Goal: Information Seeking & Learning: Find specific fact

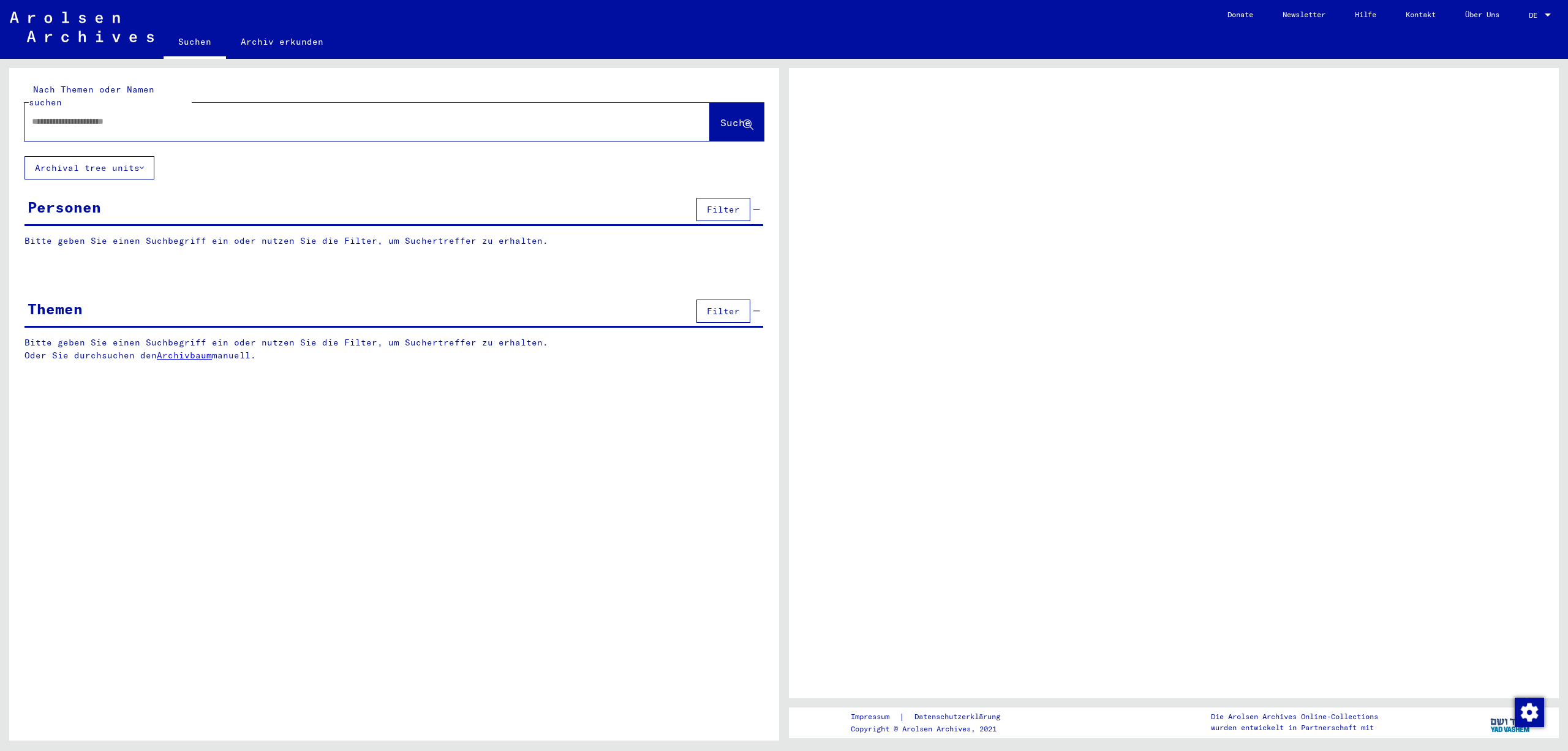
click at [878, 407] on div at bounding box center [1174, 383] width 770 height 630
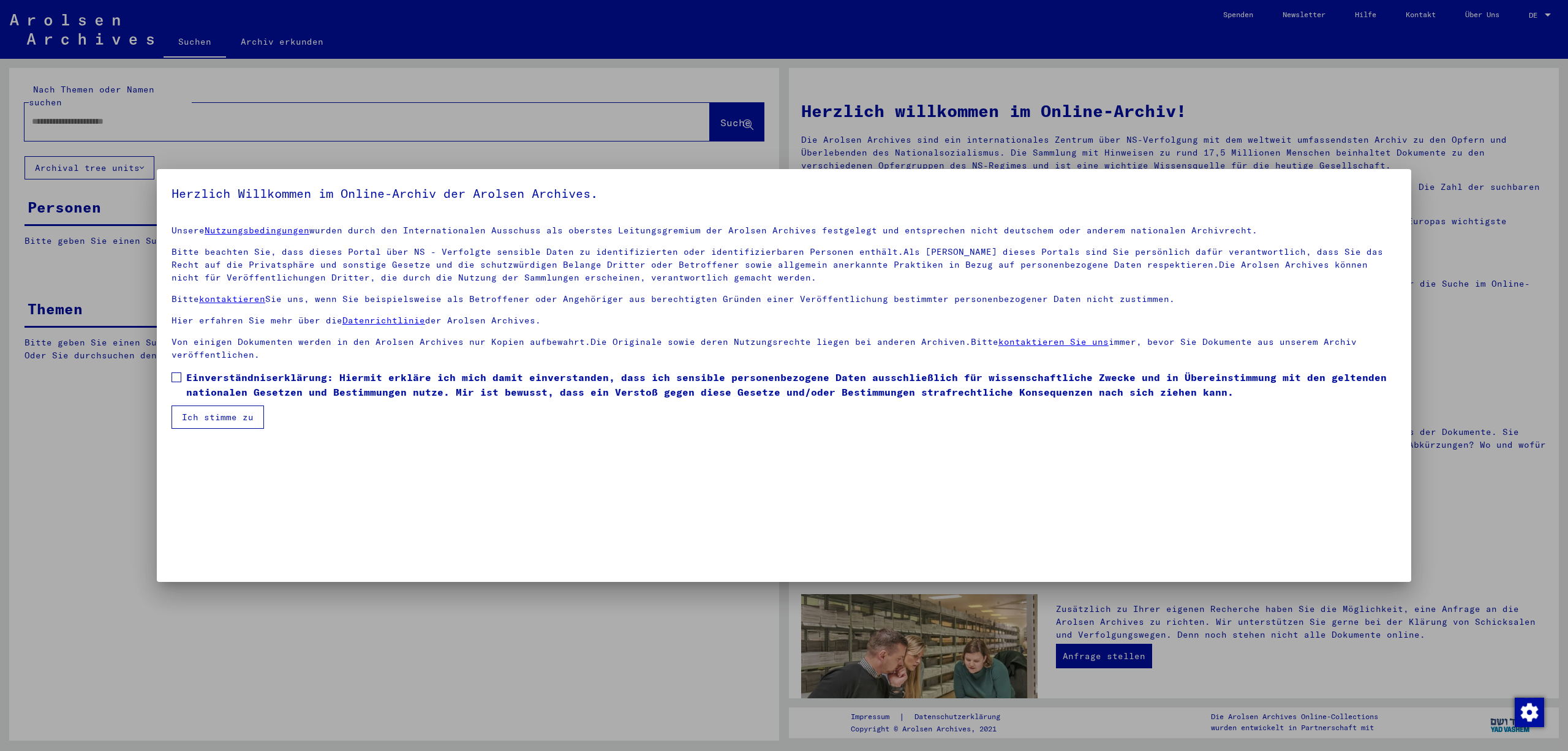
click at [171, 429] on mat-dialog-content "Unsere Nutzungsbedingungen wurden durch den Internationalen Ausschuss als obers…" at bounding box center [784, 321] width 1254 height 213
click at [180, 382] on span at bounding box center [176, 377] width 10 height 10
click at [217, 429] on button "Ich stimme zu" at bounding box center [218, 418] width 93 height 24
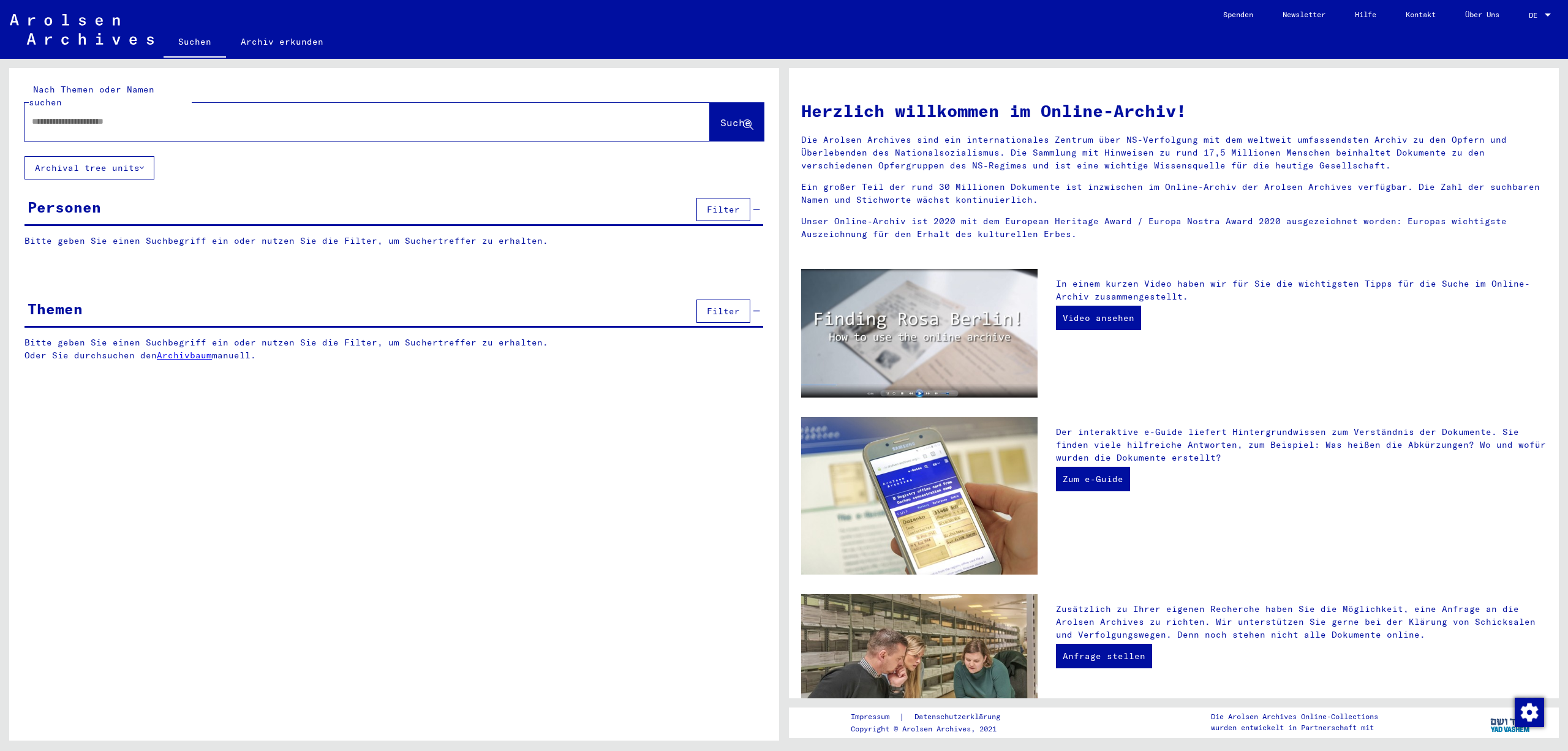
click at [294, 122] on input "text" at bounding box center [352, 122] width 641 height 13
type input "**********"
click at [720, 118] on span "Suche" at bounding box center [735, 122] width 31 height 12
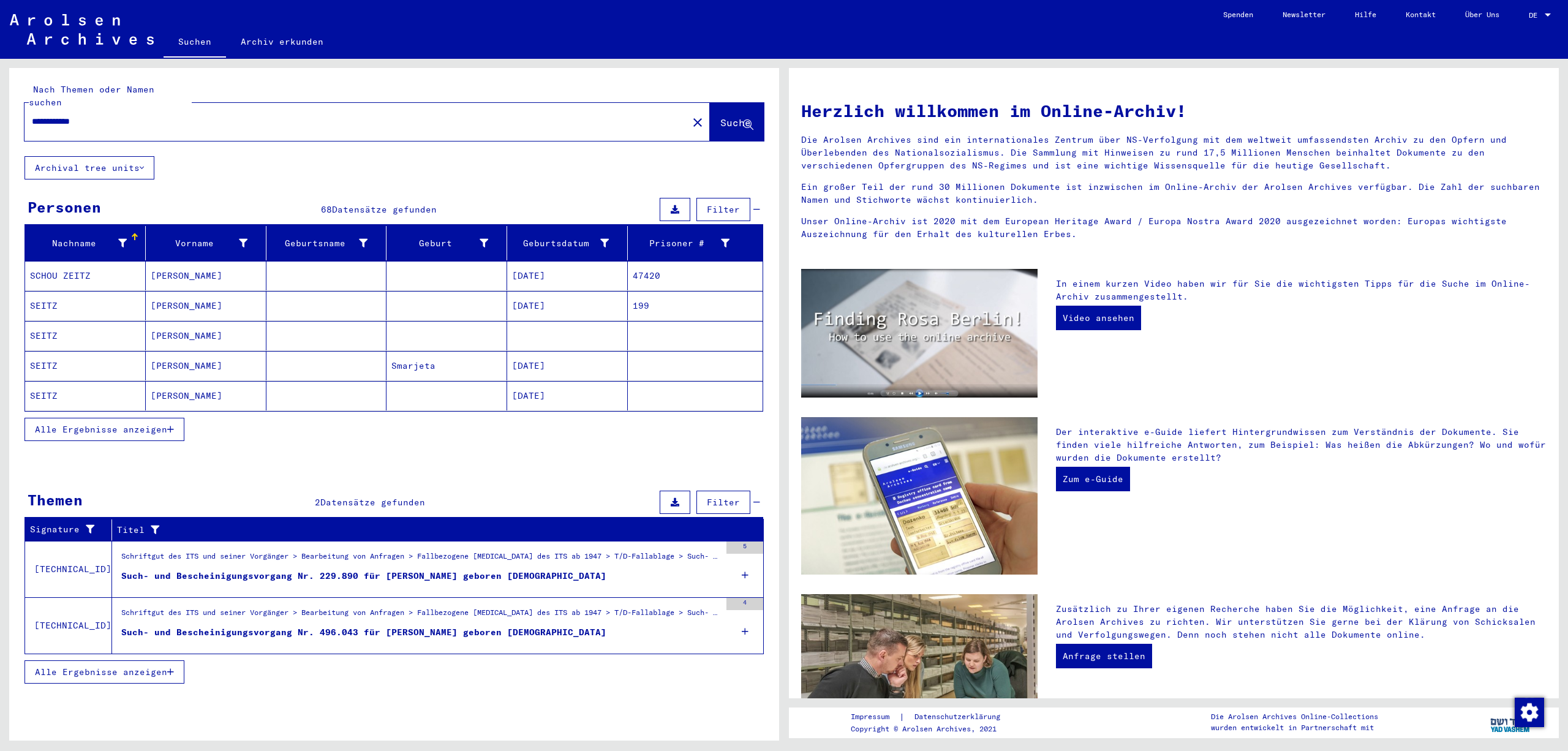
click at [151, 435] on span "Alle Ergebnisse anzeigen" at bounding box center [101, 430] width 133 height 11
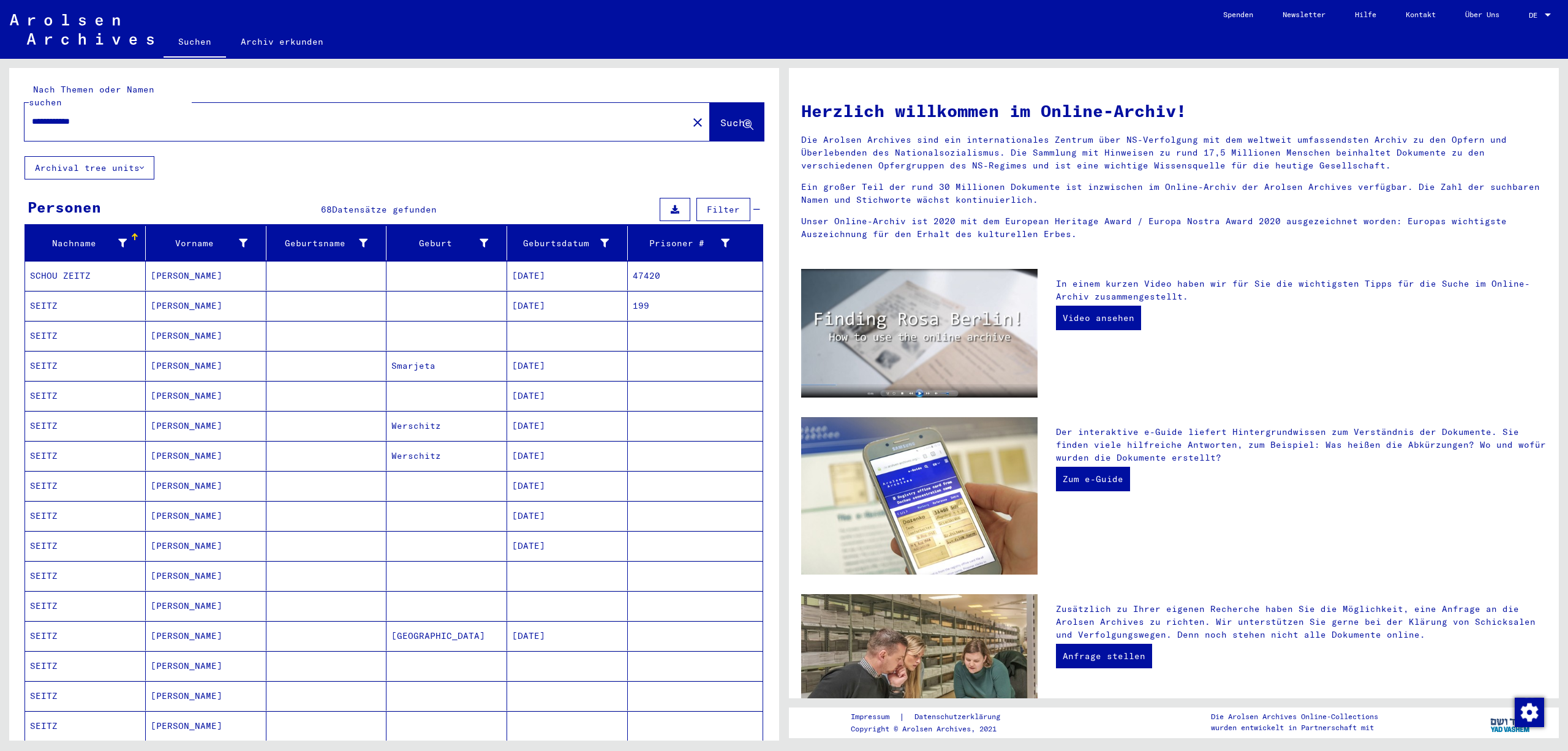
click at [765, 319] on div "Nachname Vorname Geburtsname Geburt‏ Geburtsdatum Prisoner # SCHOU [PERSON_NAME…" at bounding box center [394, 658] width 770 height 865
click at [669, 349] on mat-cell at bounding box center [695, 335] width 134 height 29
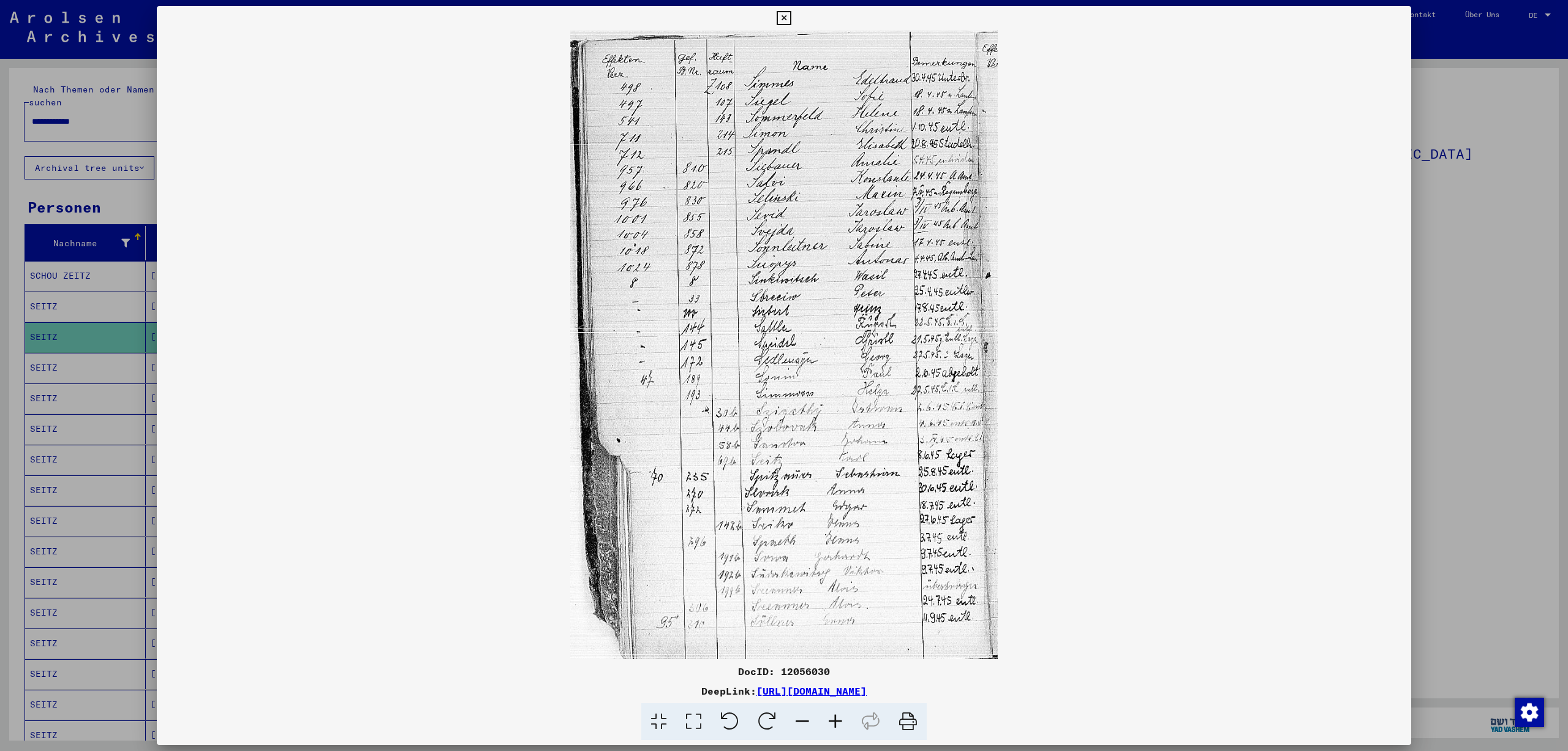
click at [839, 724] on icon at bounding box center [835, 721] width 33 height 37
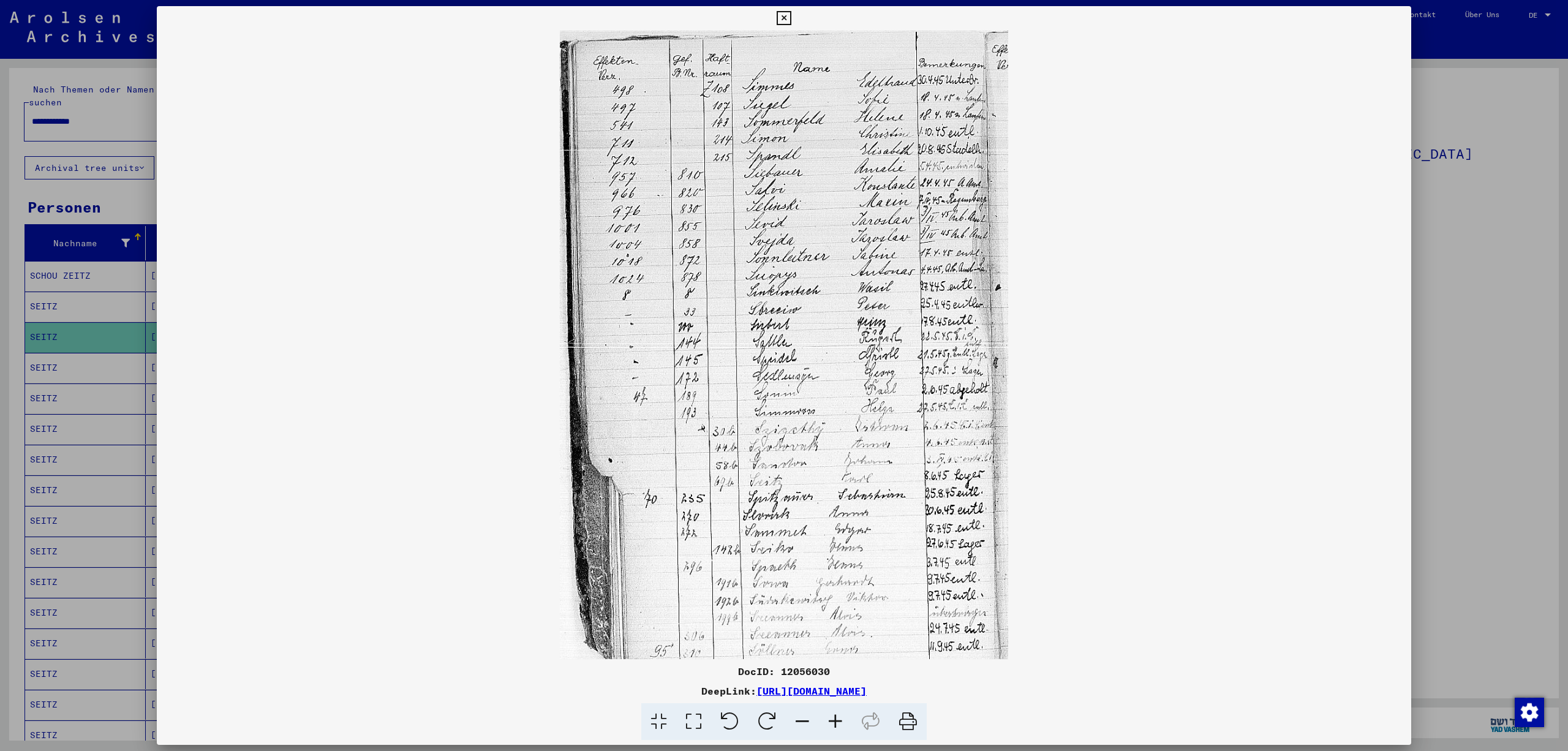
click at [839, 724] on icon at bounding box center [835, 721] width 33 height 37
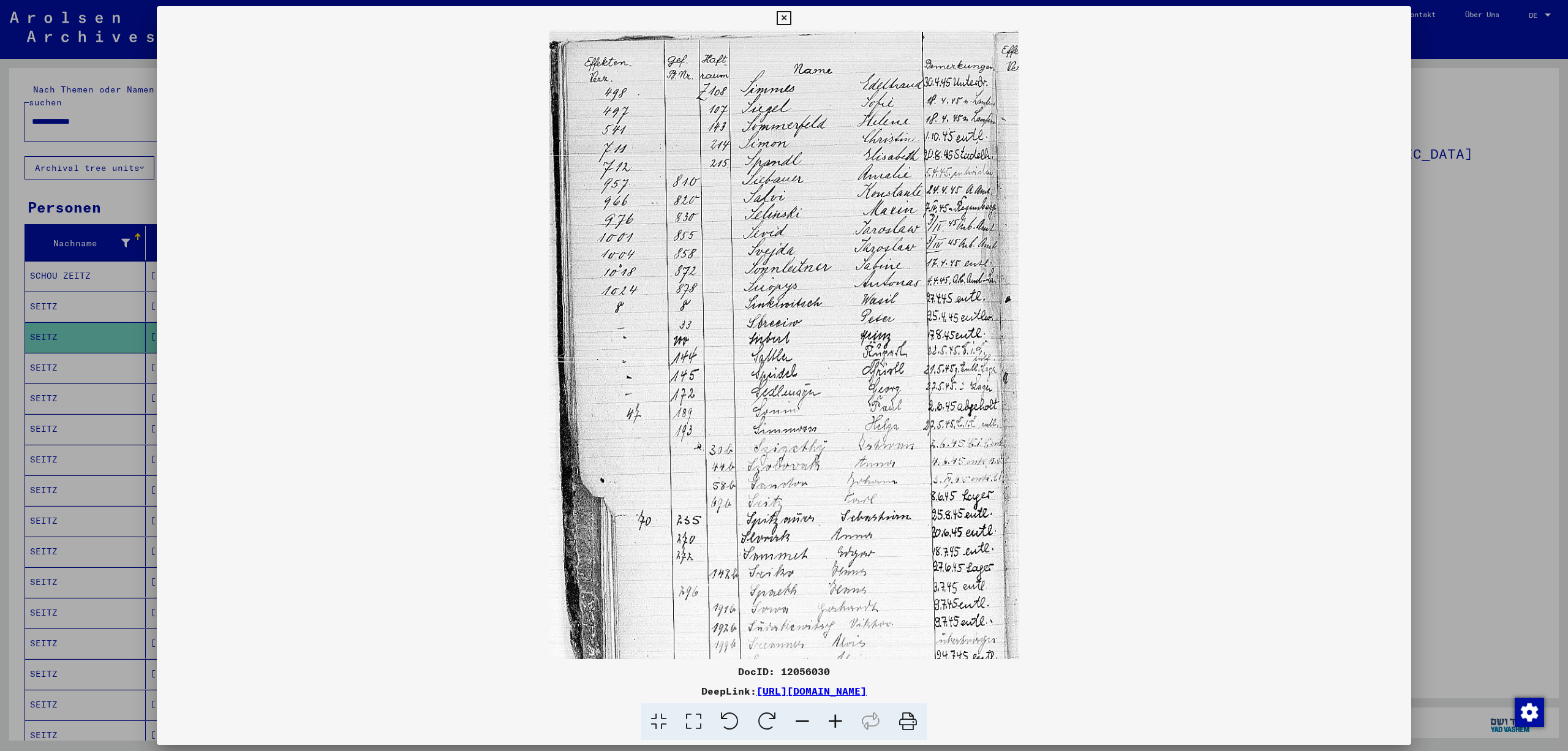
click at [839, 724] on icon at bounding box center [835, 721] width 33 height 37
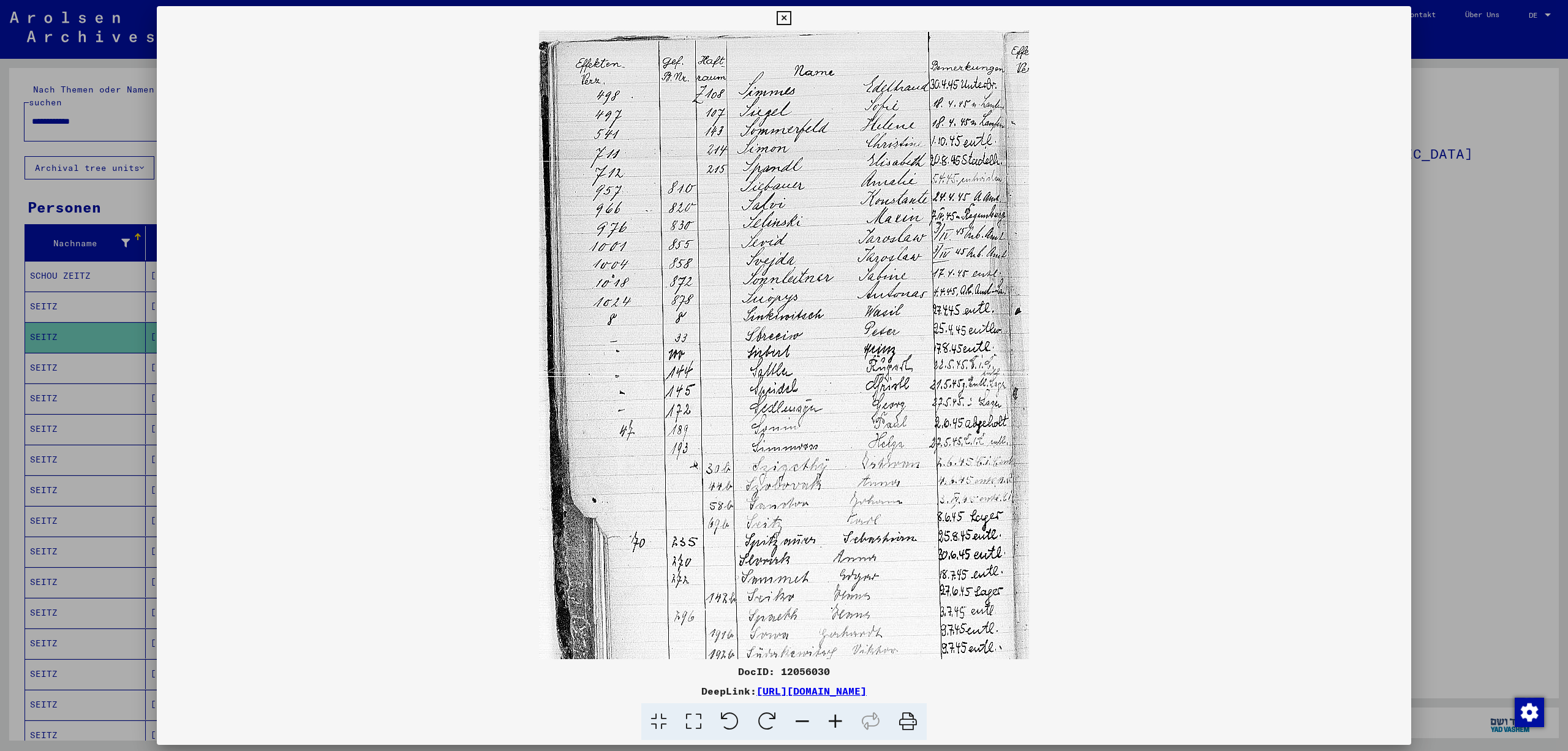
click at [839, 724] on icon at bounding box center [835, 721] width 33 height 37
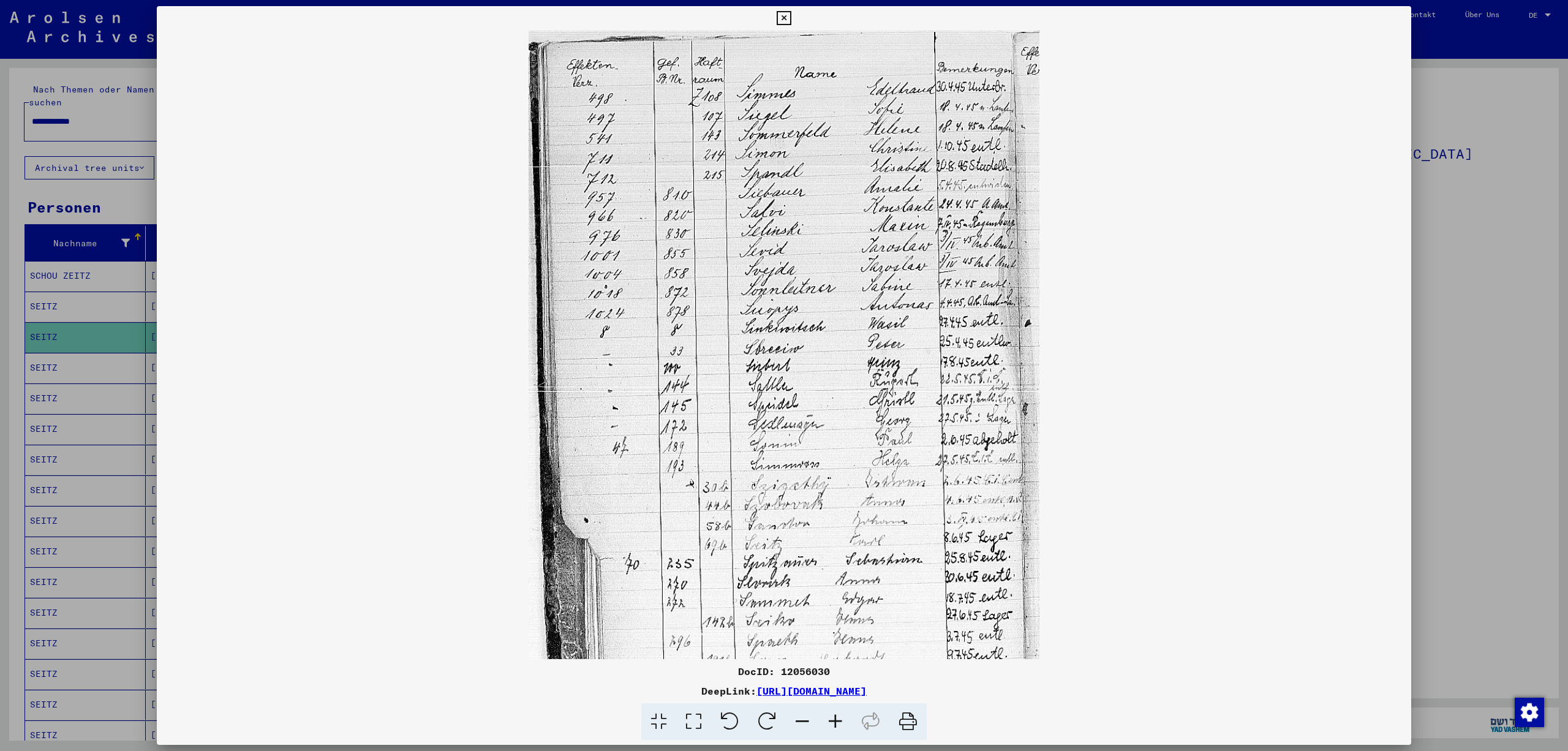
click at [791, 12] on icon at bounding box center [784, 18] width 15 height 15
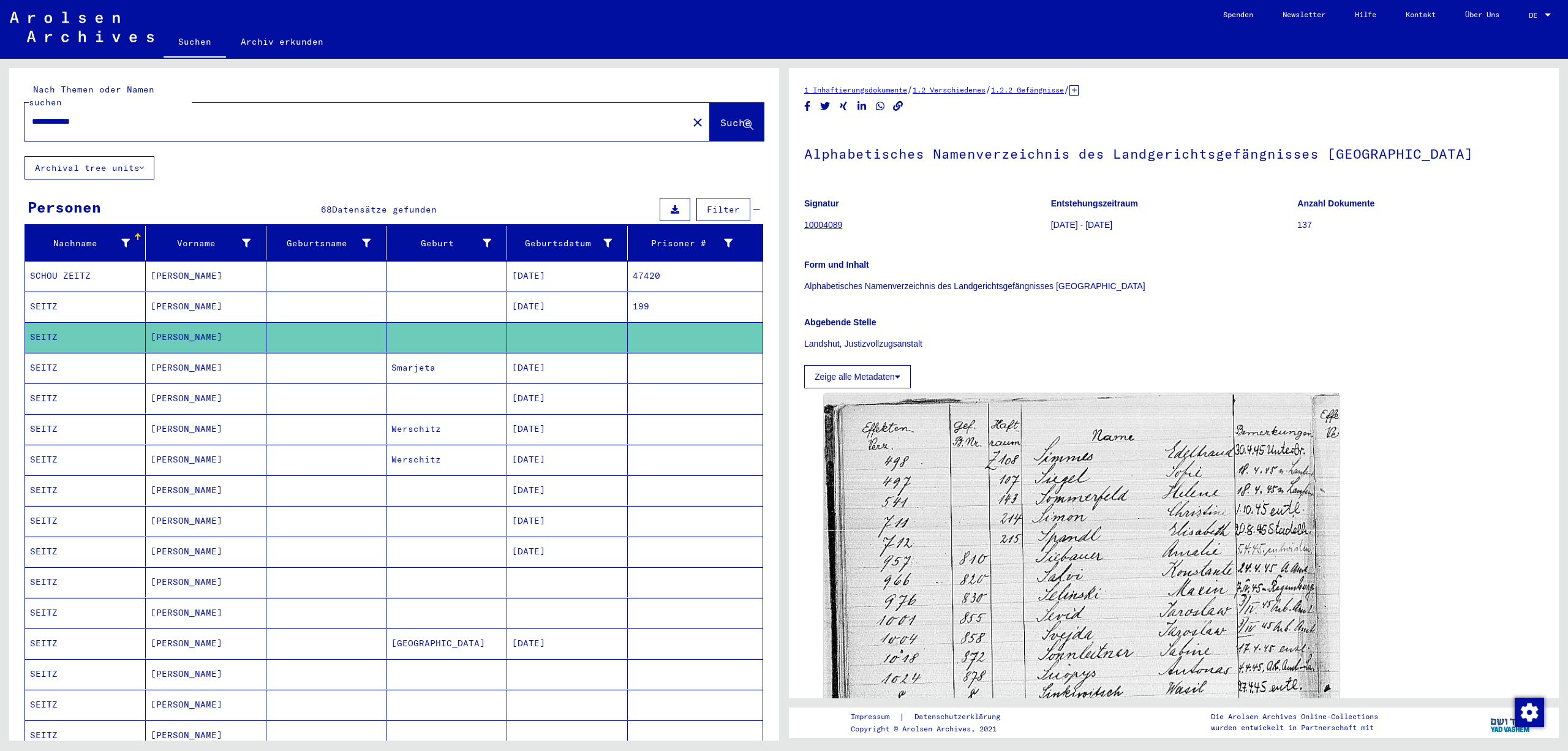
click at [769, 589] on div "Nachname Vorname Geburtsname Geburt‏ Geburtsdatum Prisoner # SCHOU [PERSON_NAME…" at bounding box center [394, 667] width 770 height 881
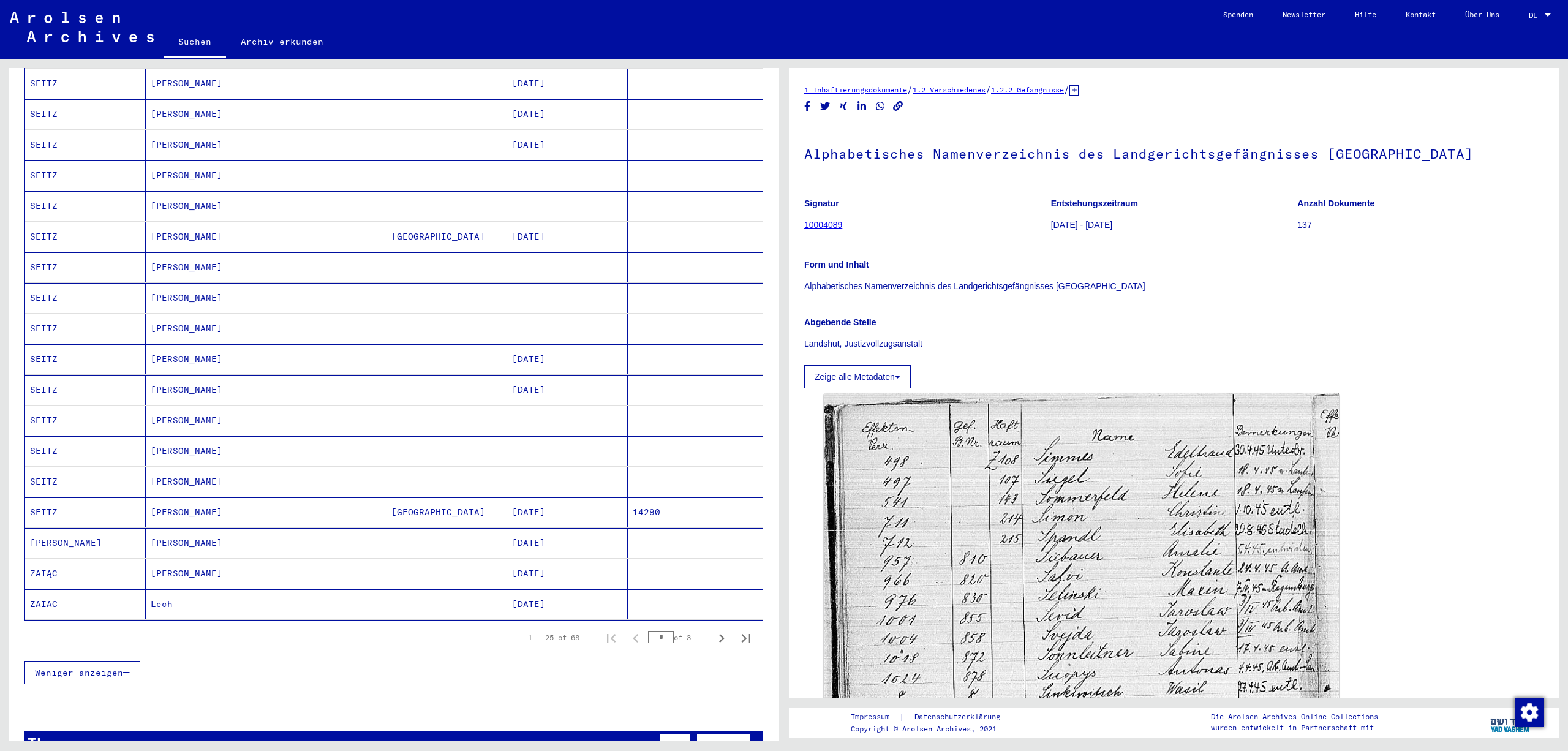
scroll to position [503, 0]
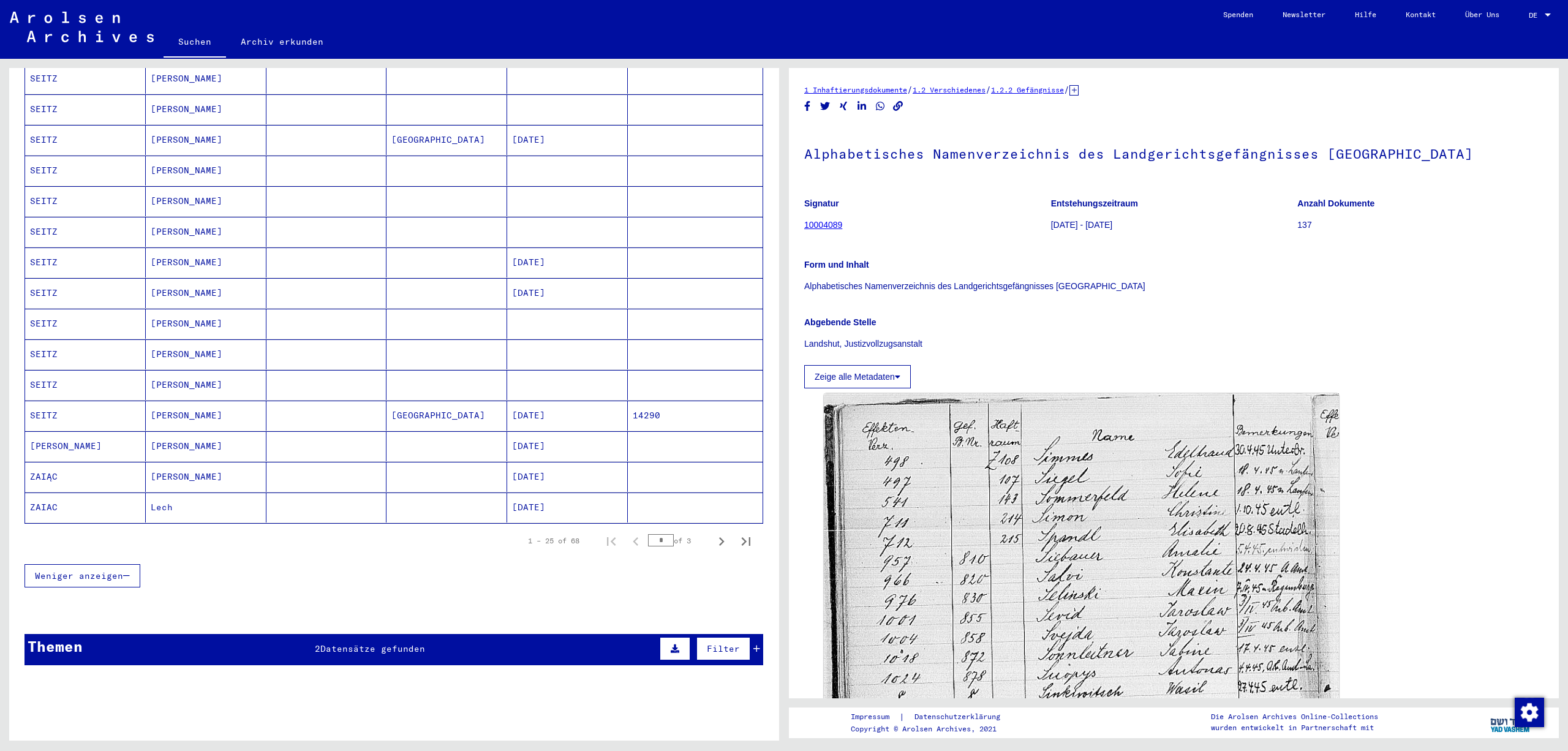
click at [660, 94] on mat-cell at bounding box center [695, 78] width 134 height 30
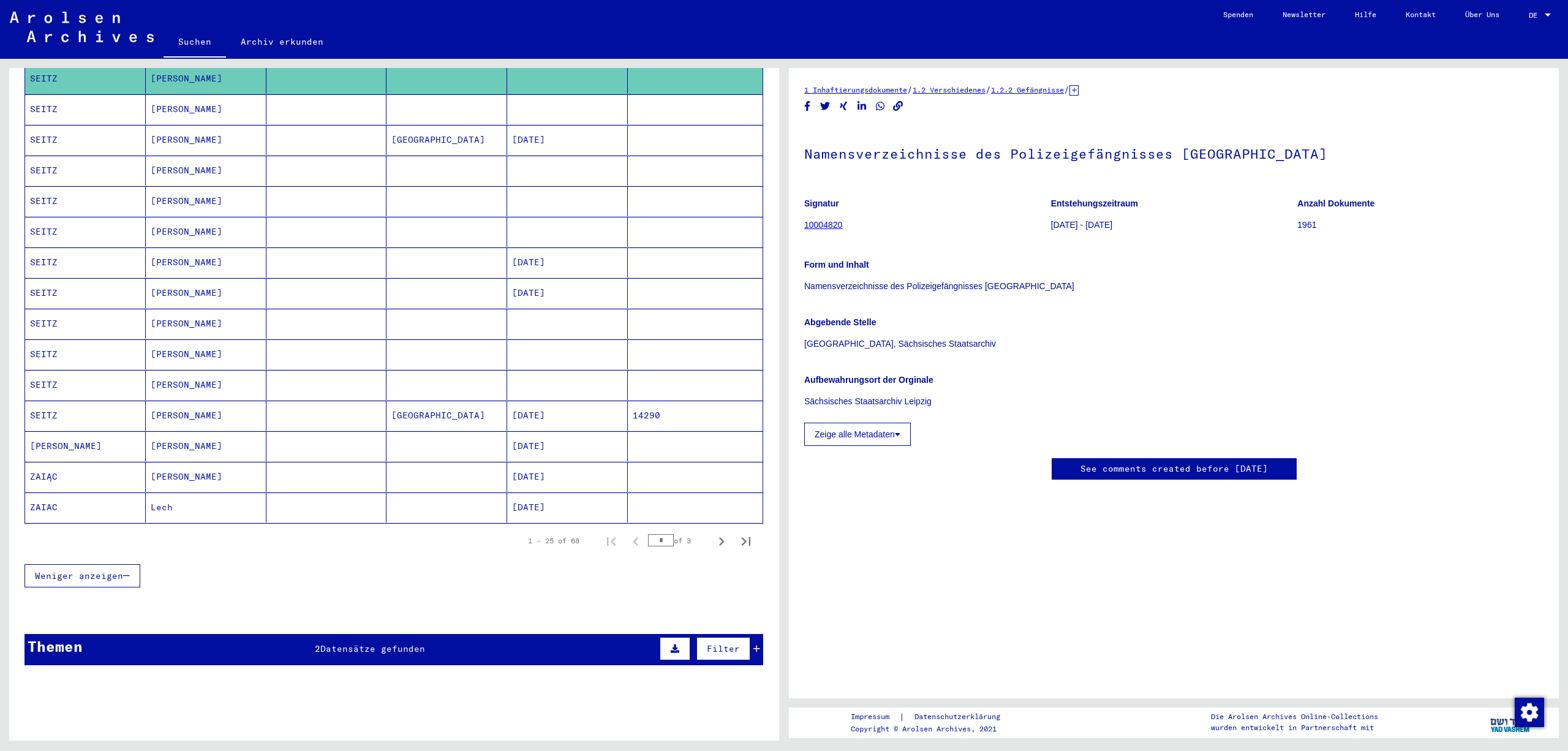
click at [1079, 95] on icon at bounding box center [1074, 90] width 9 height 10
click at [705, 124] on mat-cell at bounding box center [695, 109] width 134 height 30
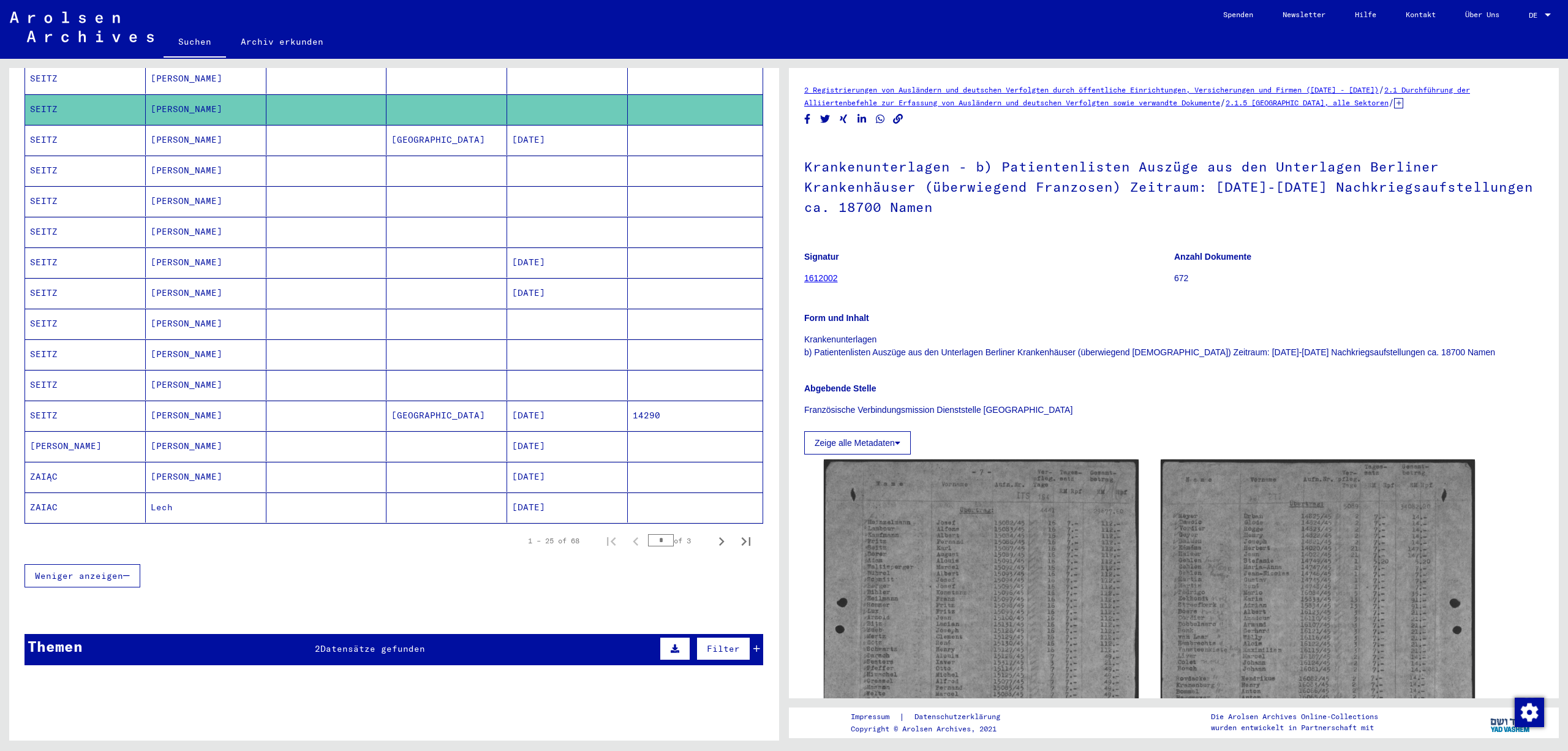
click at [720, 185] on mat-cell at bounding box center [695, 170] width 134 height 30
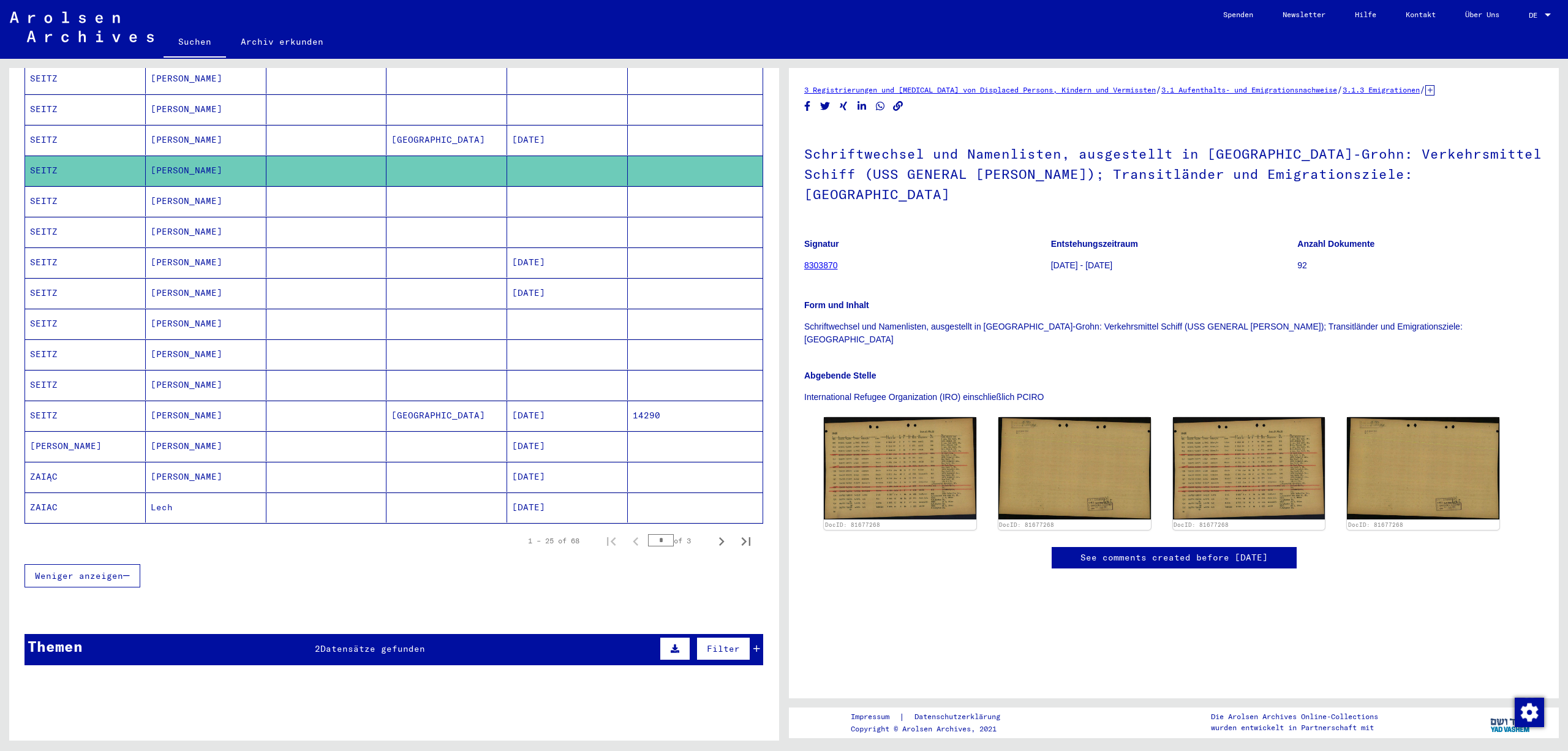
click at [701, 216] on mat-cell at bounding box center [695, 201] width 134 height 30
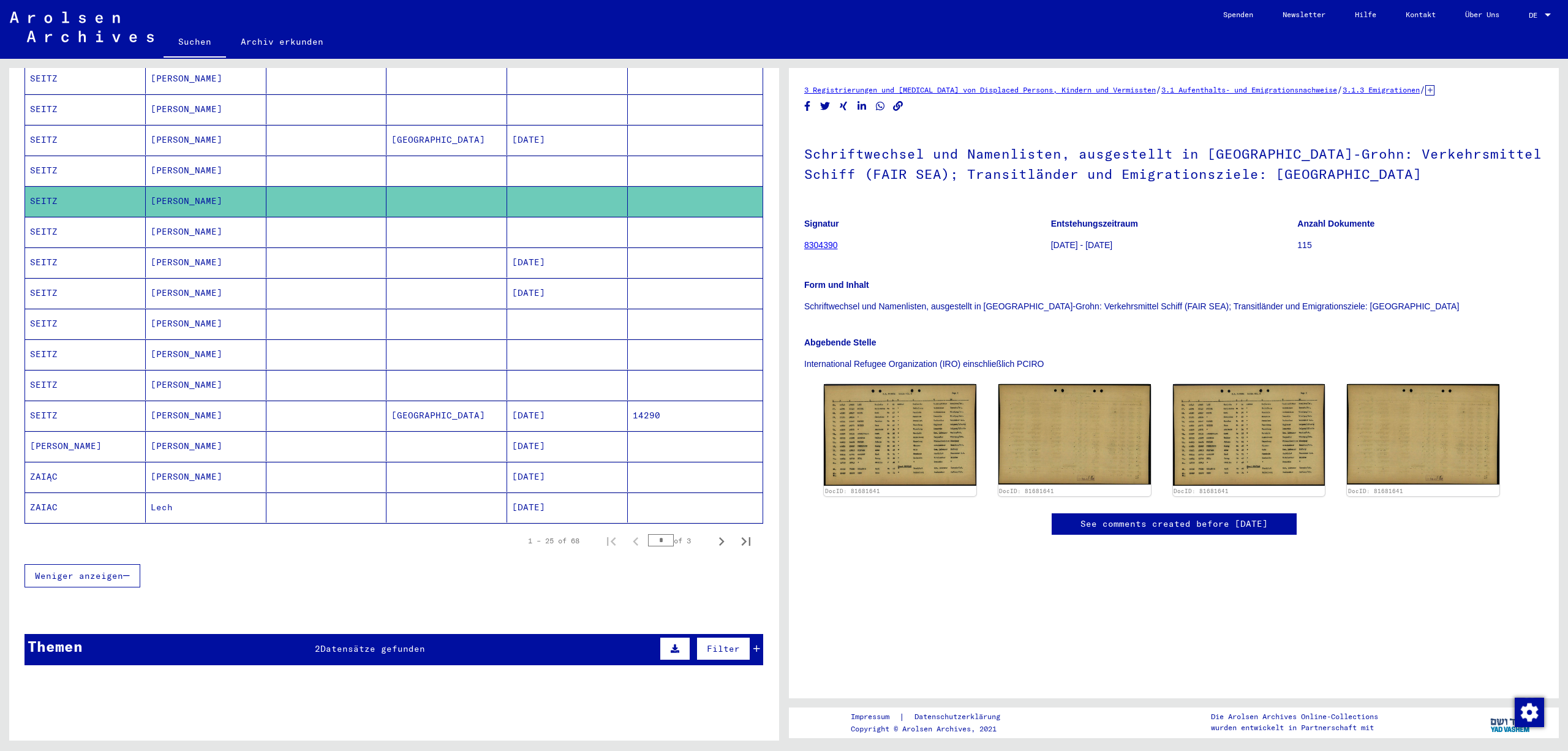
click at [699, 243] on mat-cell at bounding box center [695, 232] width 134 height 30
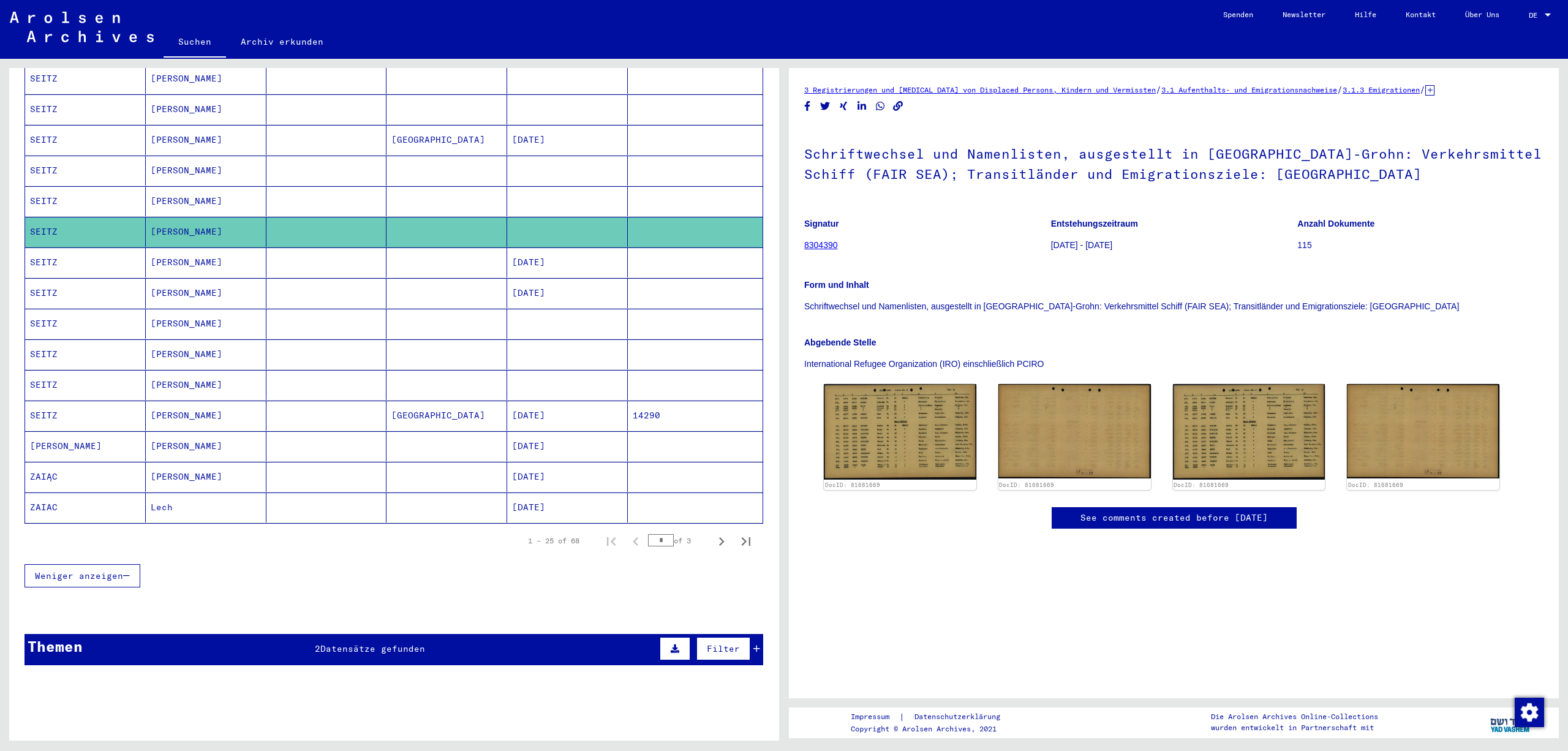
click at [764, 310] on div "Nachname Vorname Geburtsname Geburt‏ Geburtsdatum Prisoner # SCHOU [PERSON_NAME…" at bounding box center [394, 163] width 770 height 881
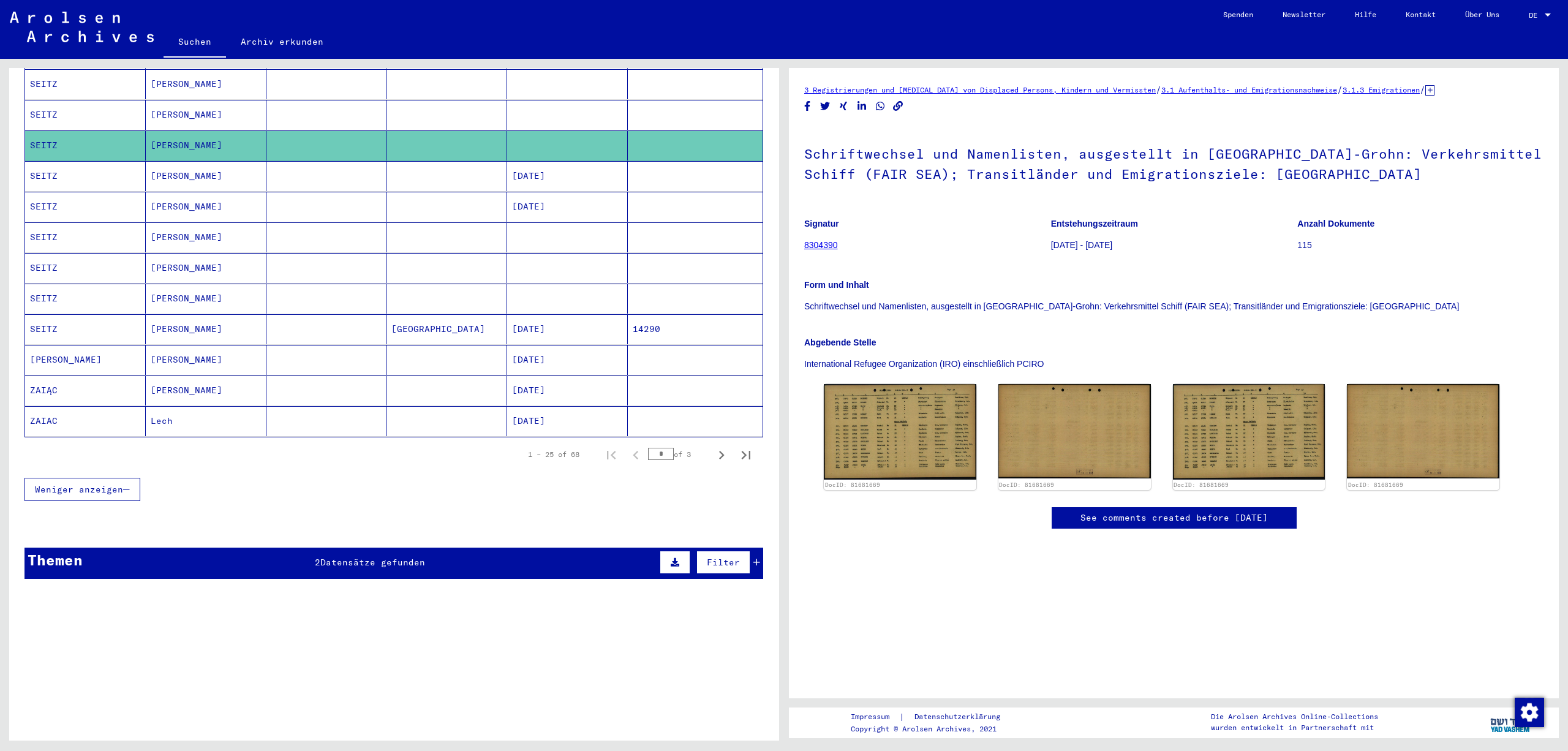
scroll to position [646, 0]
click at [723, 447] on icon "Next page" at bounding box center [721, 455] width 17 height 17
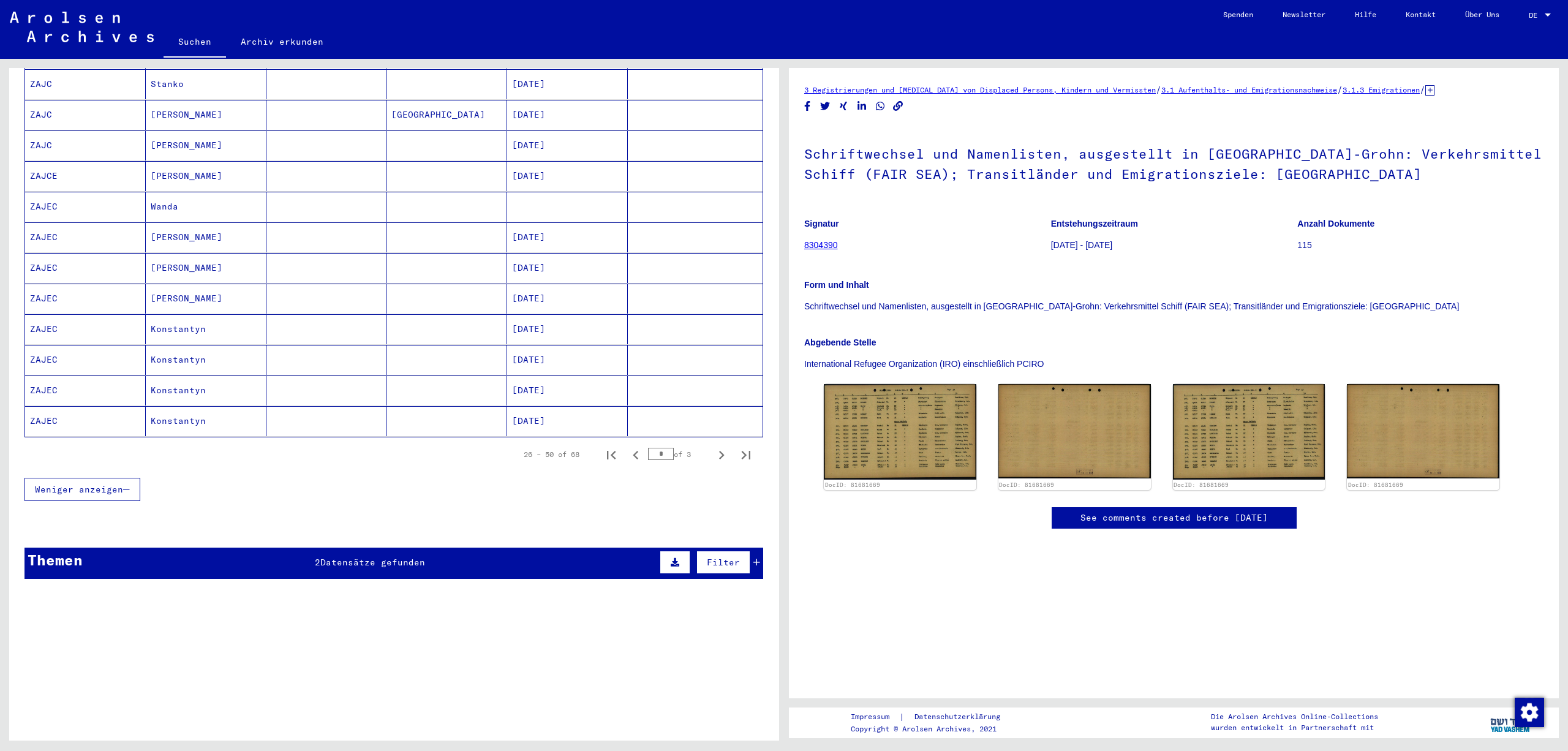
click at [771, 225] on div "Nachname Vorname Geburtsname Geburt‏ Geburtsdatum Prisoner # [PERSON_NAME] [DAT…" at bounding box center [394, 76] width 770 height 881
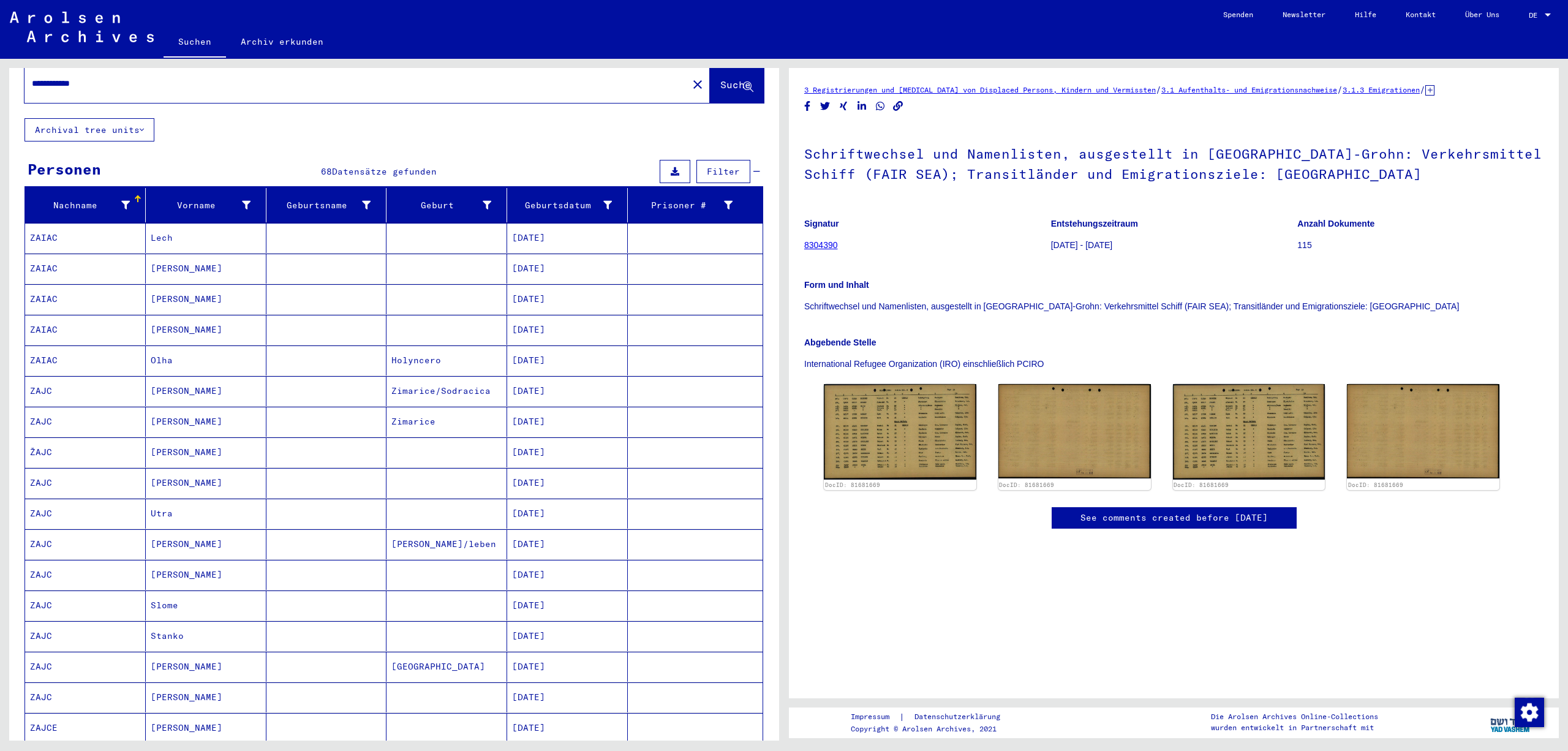
scroll to position [25, 0]
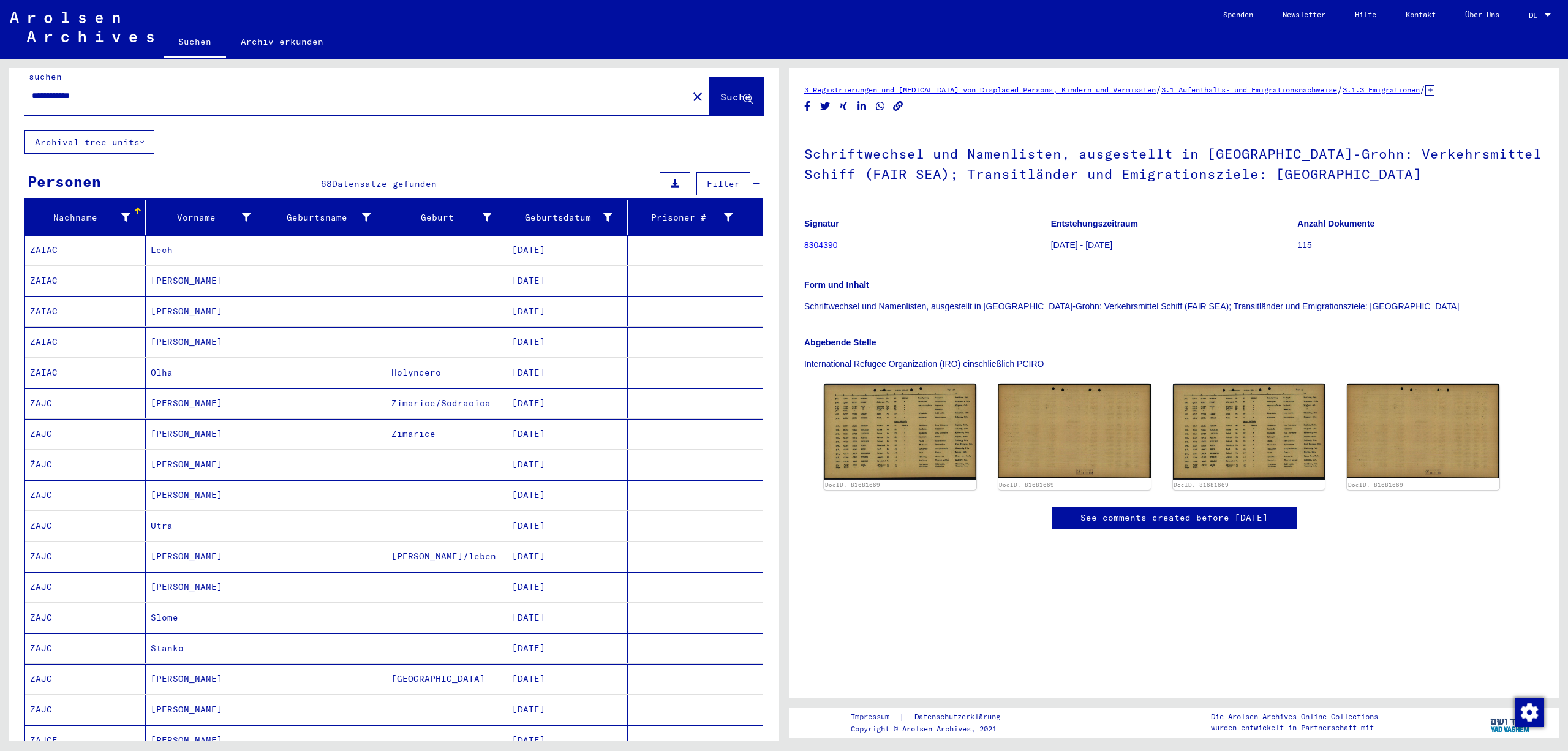
click at [768, 344] on div "Nachname Vorname Geburtsname Geburt‏ Geburtsdatum Prisoner # [PERSON_NAME] [DAT…" at bounding box center [394, 641] width 770 height 881
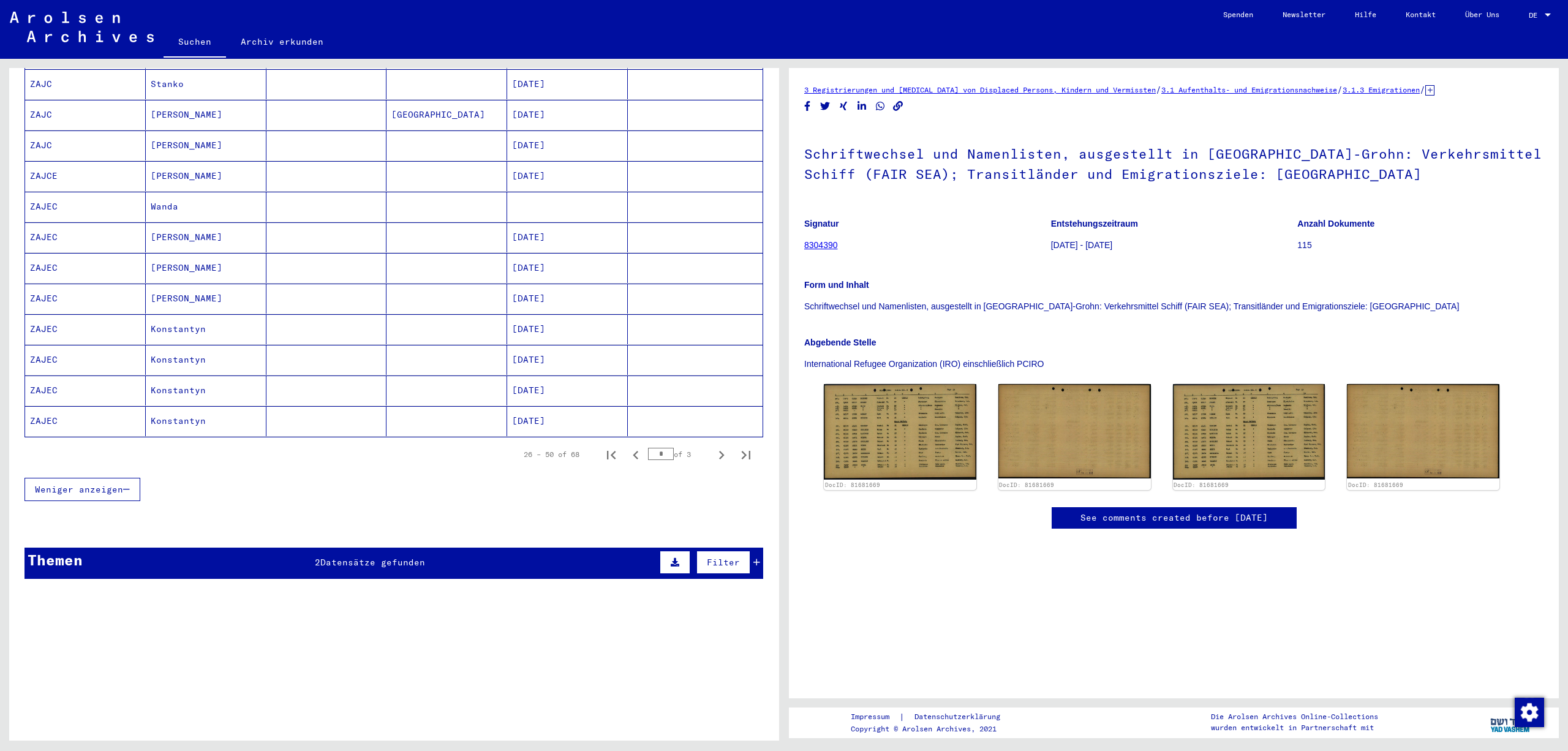
scroll to position [646, 0]
click at [725, 447] on icon "Next page" at bounding box center [721, 455] width 17 height 17
type input "*"
click at [769, 343] on div "Nachname Vorname Geburtsname Geburt‏ Geburtsdatum Prisoner # [PERSON_NAME] [DAT…" at bounding box center [394, 183] width 770 height 667
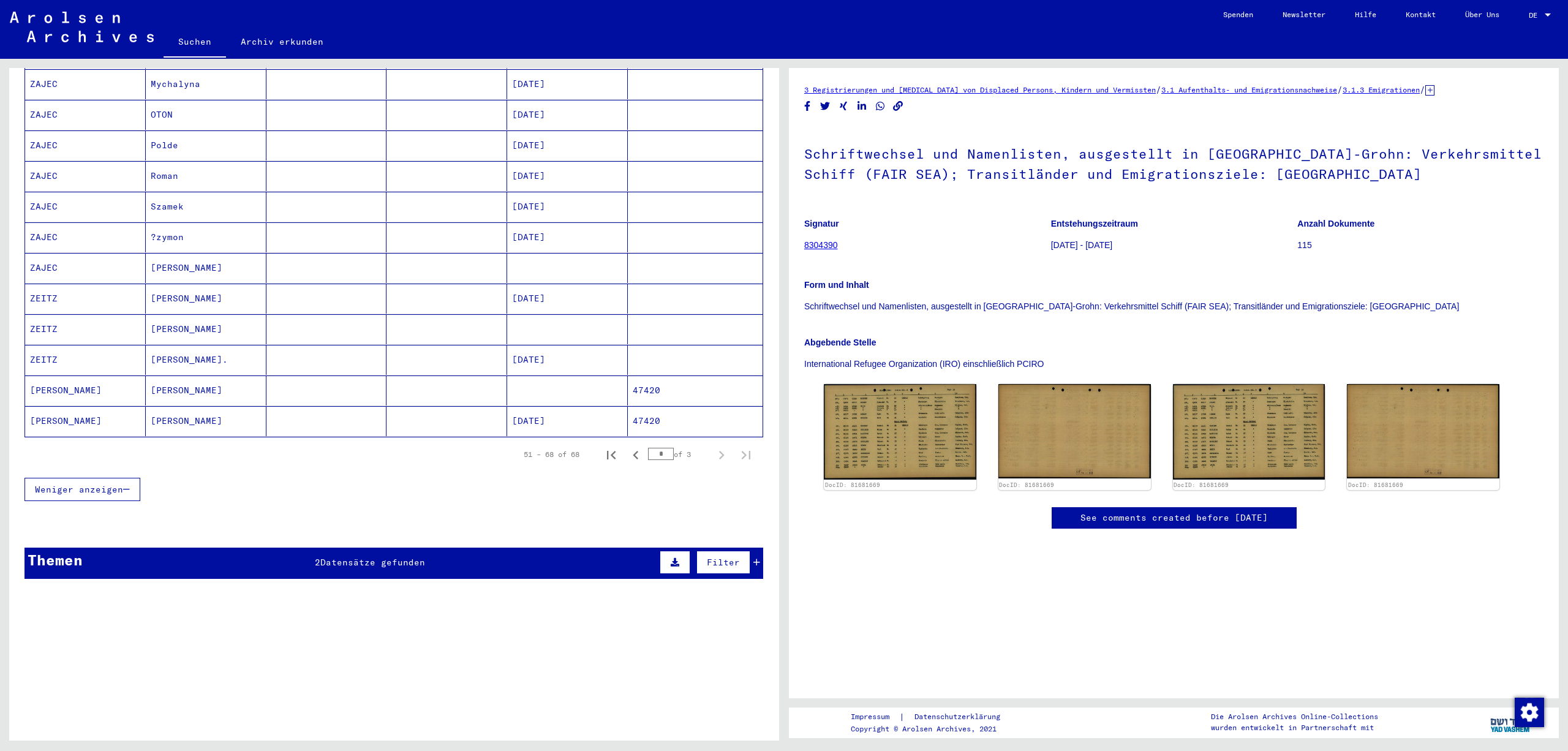
scroll to position [426, 0]
click at [670, 314] on mat-cell at bounding box center [695, 329] width 134 height 30
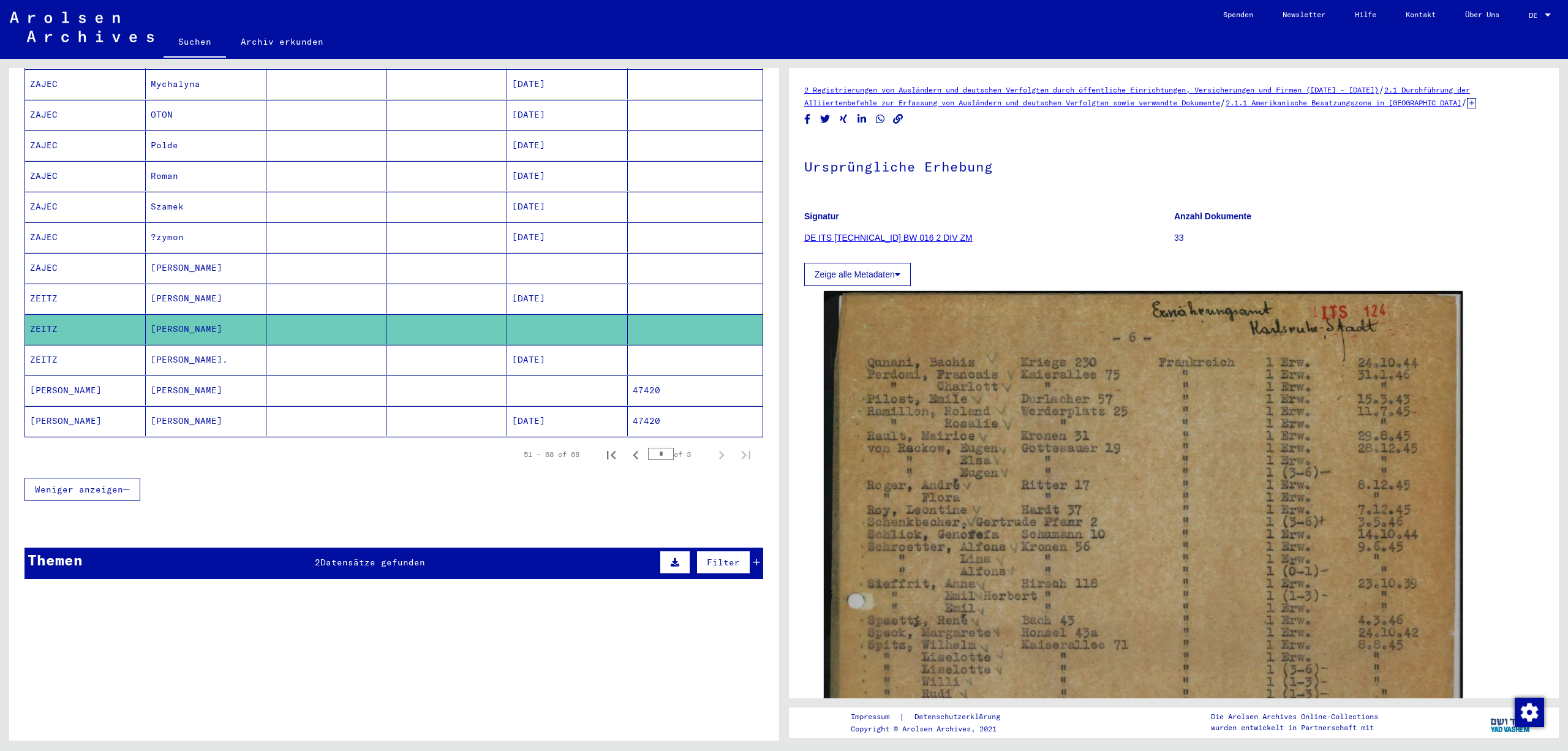
click at [1466, 108] on icon at bounding box center [1471, 103] width 9 height 10
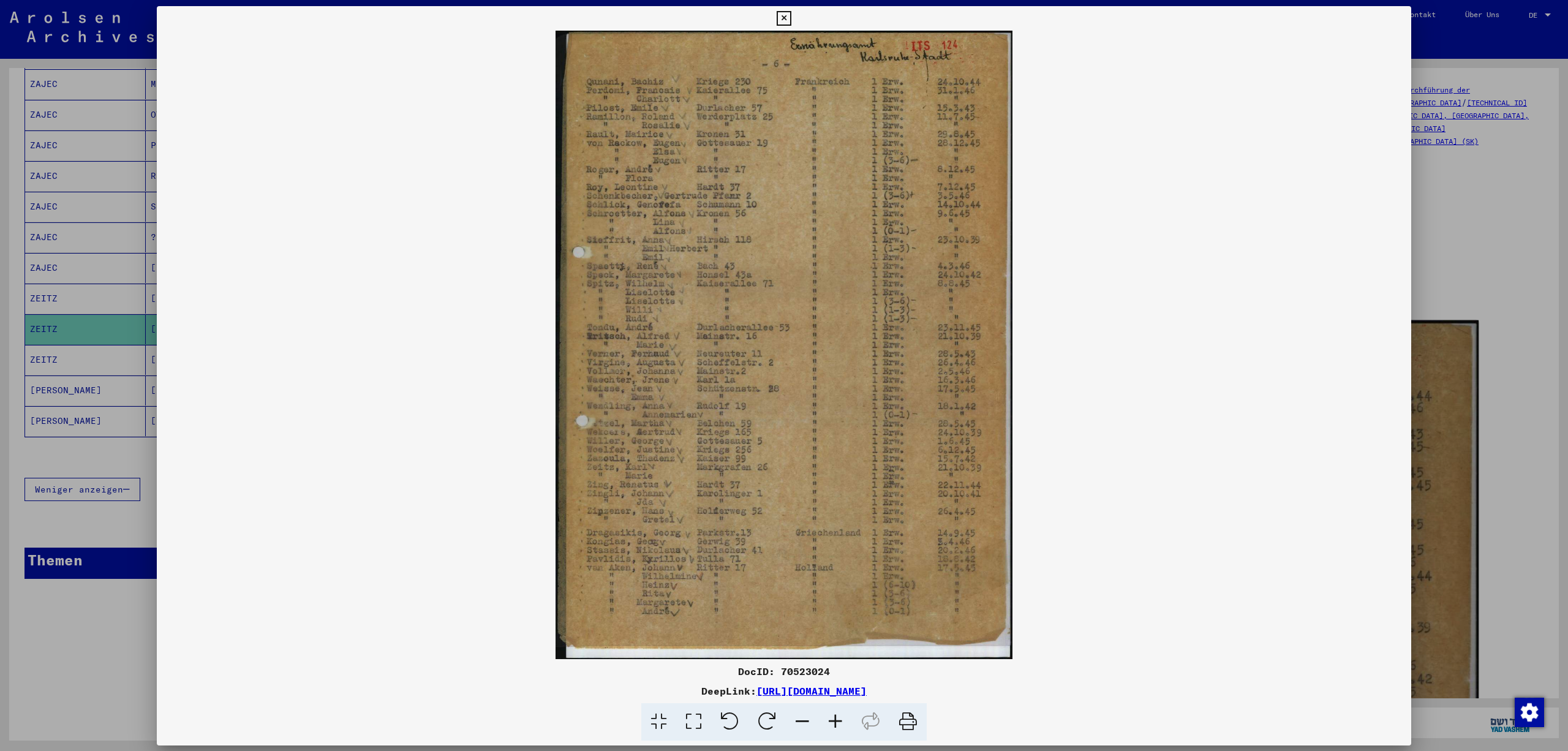
scroll to position [422, 0]
click at [846, 724] on icon at bounding box center [835, 721] width 33 height 37
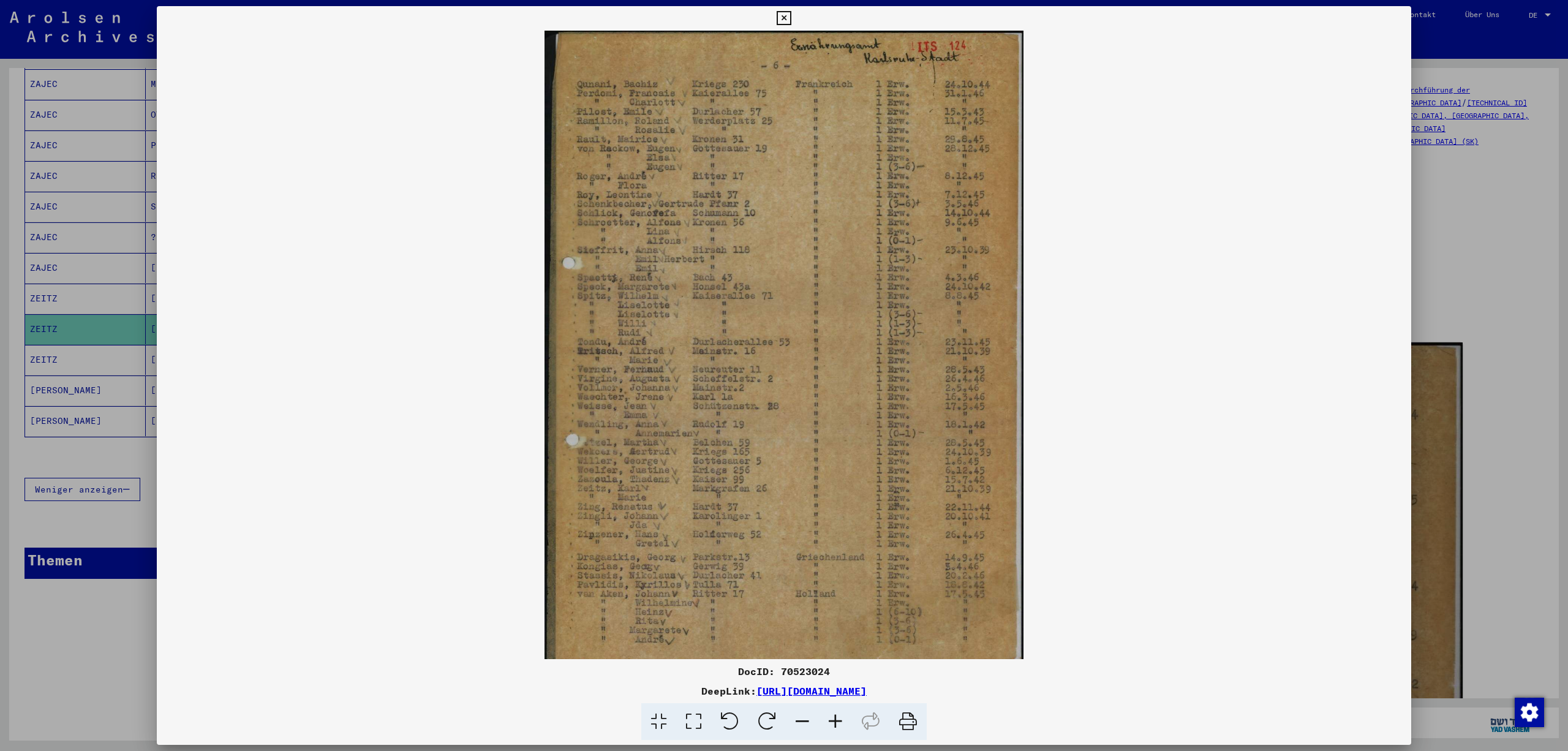
click at [846, 724] on icon at bounding box center [835, 721] width 33 height 37
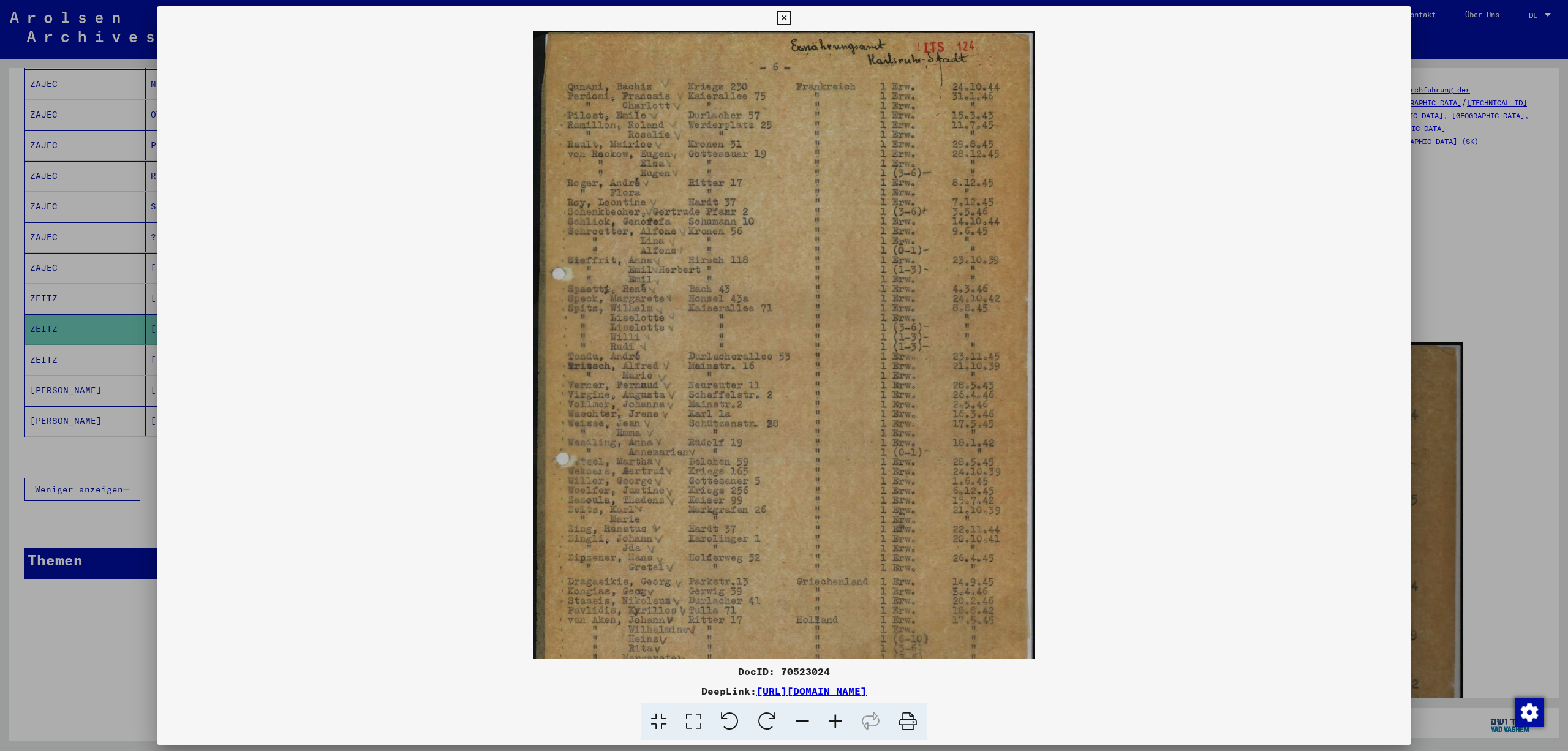
click at [846, 724] on icon at bounding box center [835, 721] width 33 height 37
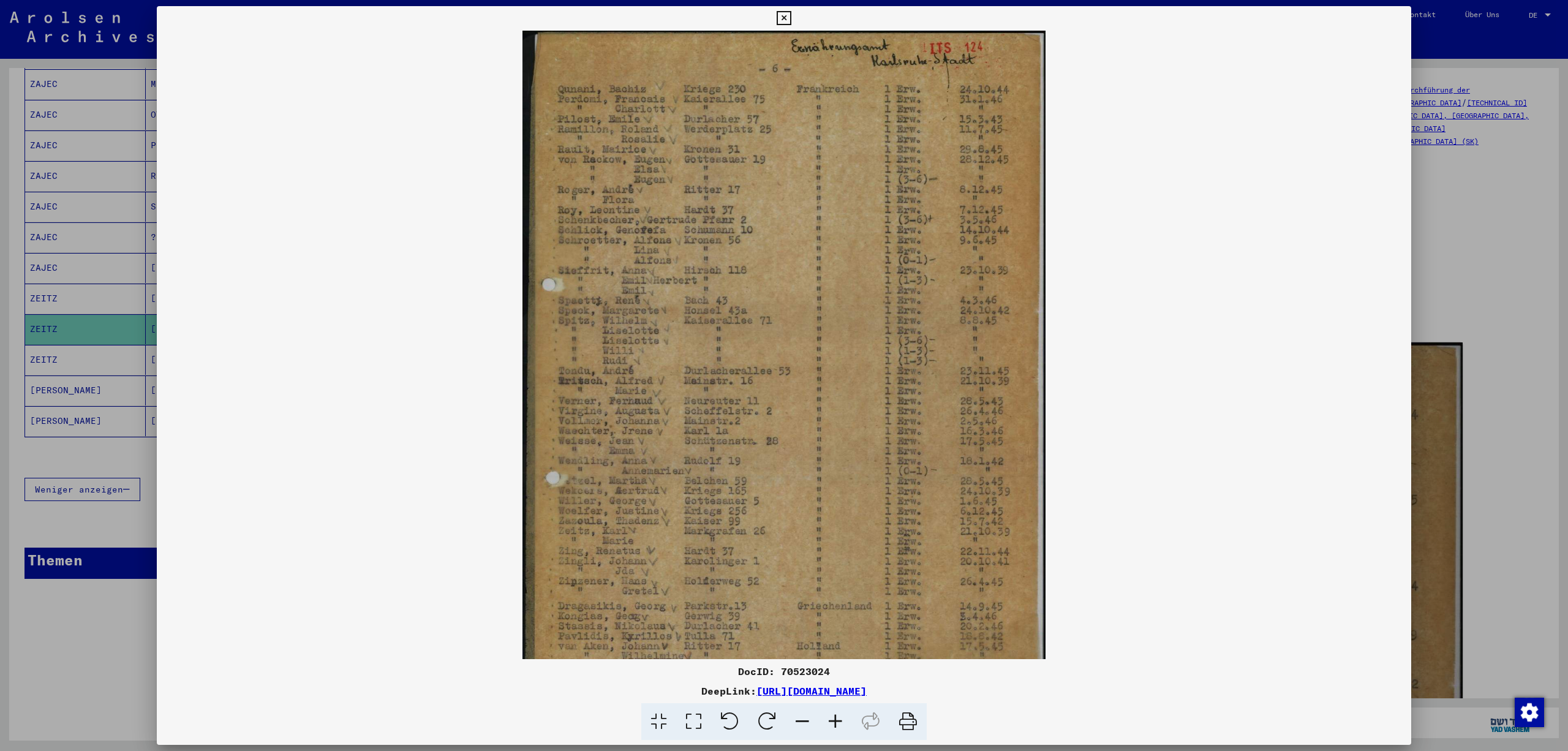
click at [846, 724] on icon at bounding box center [835, 721] width 33 height 37
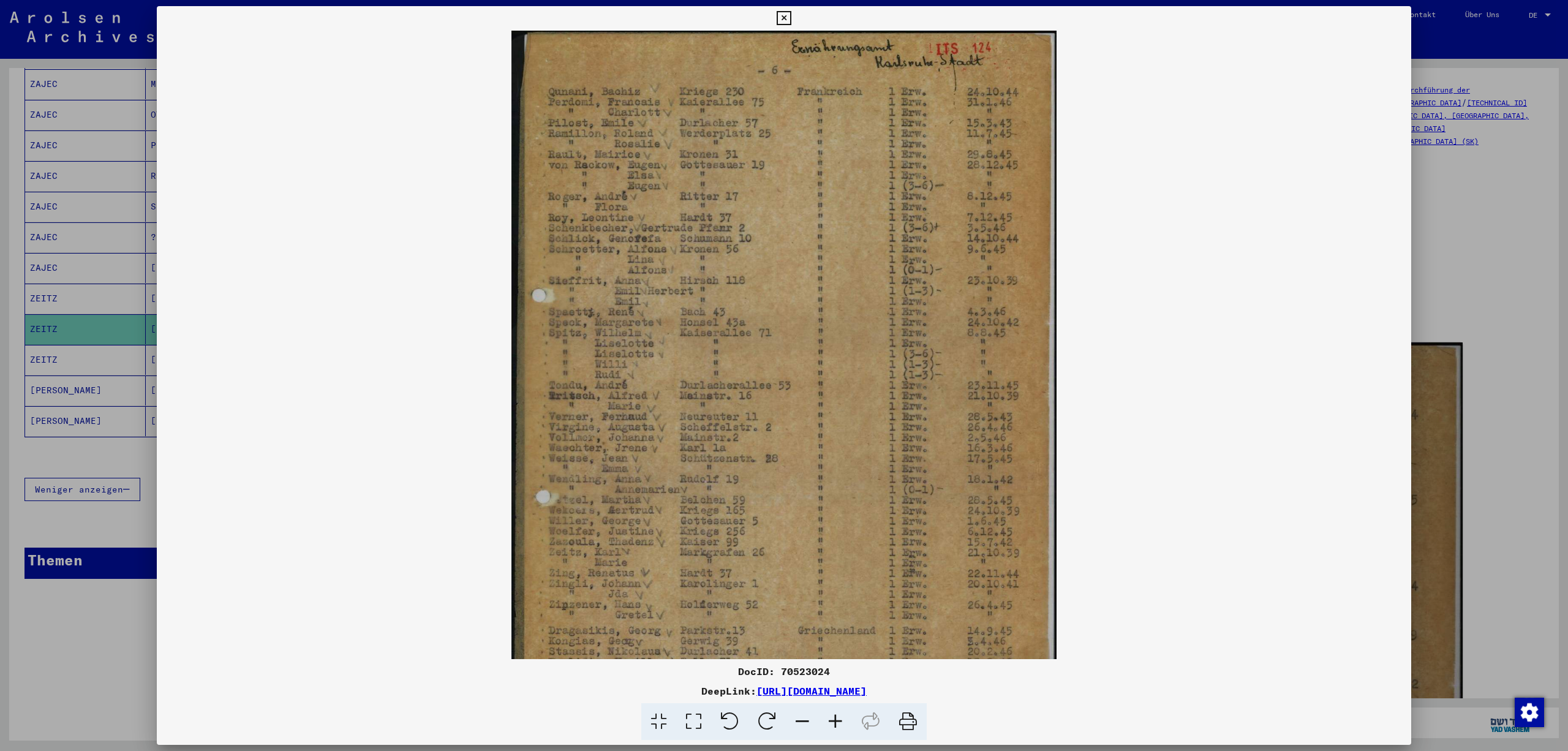
click at [846, 724] on icon at bounding box center [835, 721] width 33 height 37
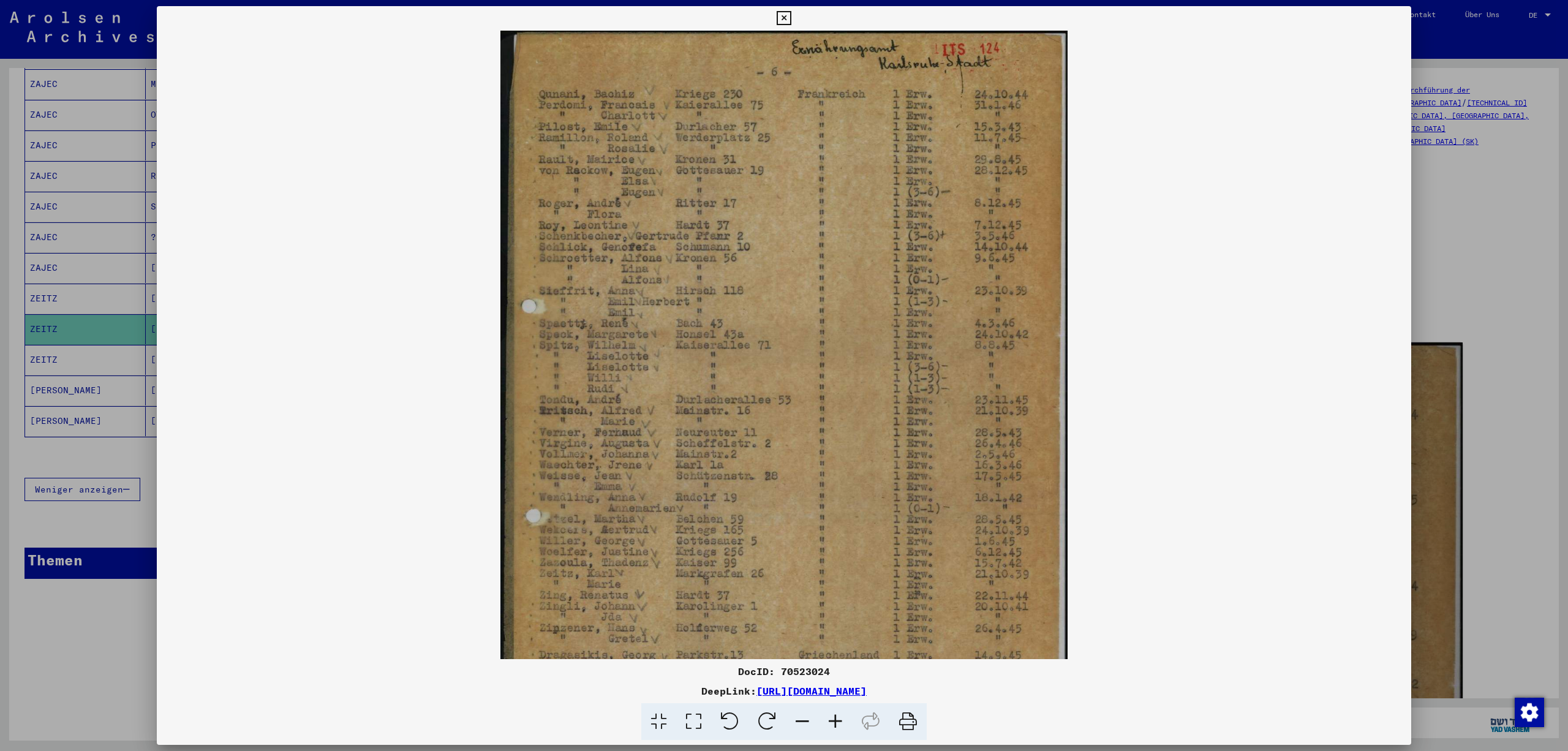
click at [846, 724] on icon at bounding box center [835, 721] width 33 height 37
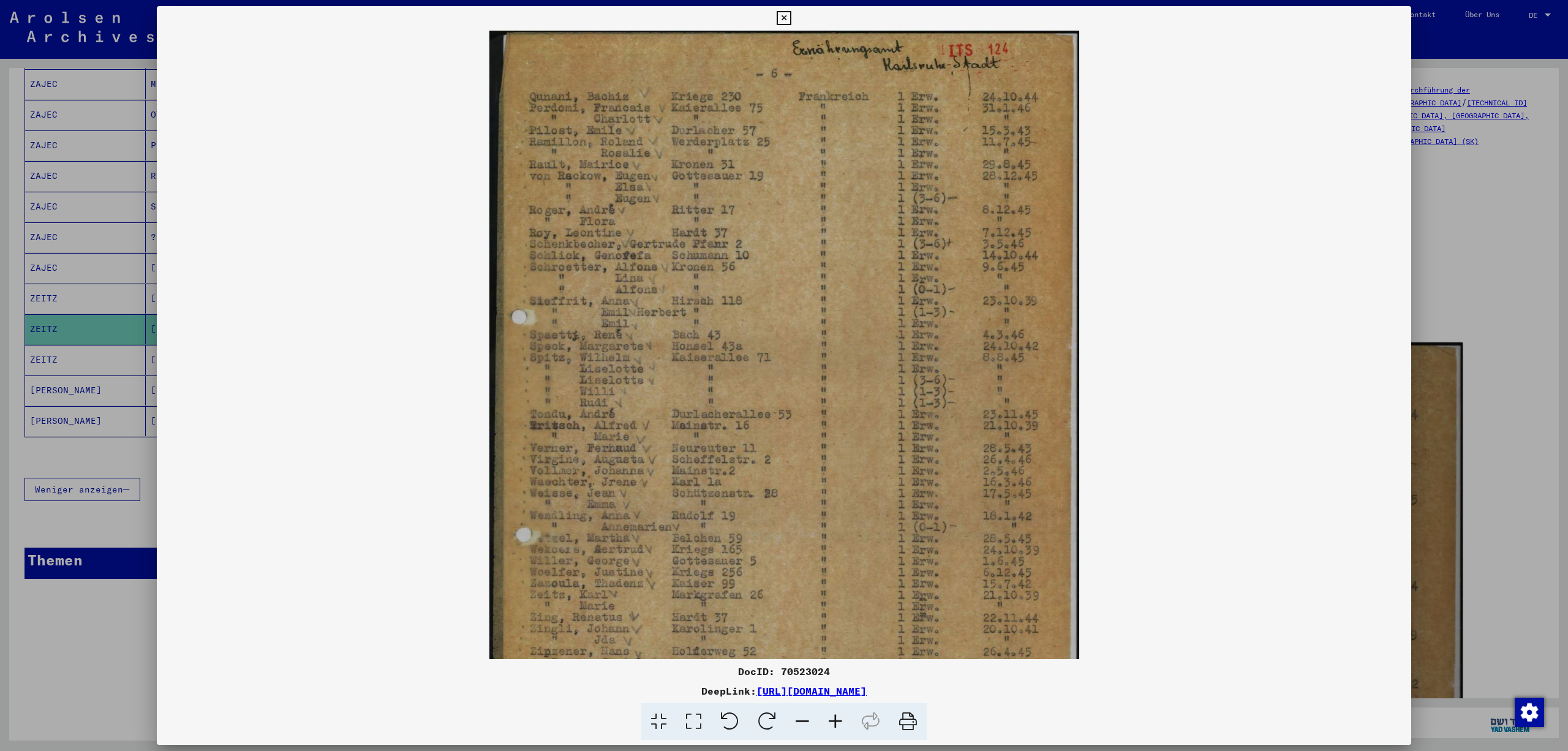
click at [846, 724] on icon at bounding box center [835, 721] width 33 height 37
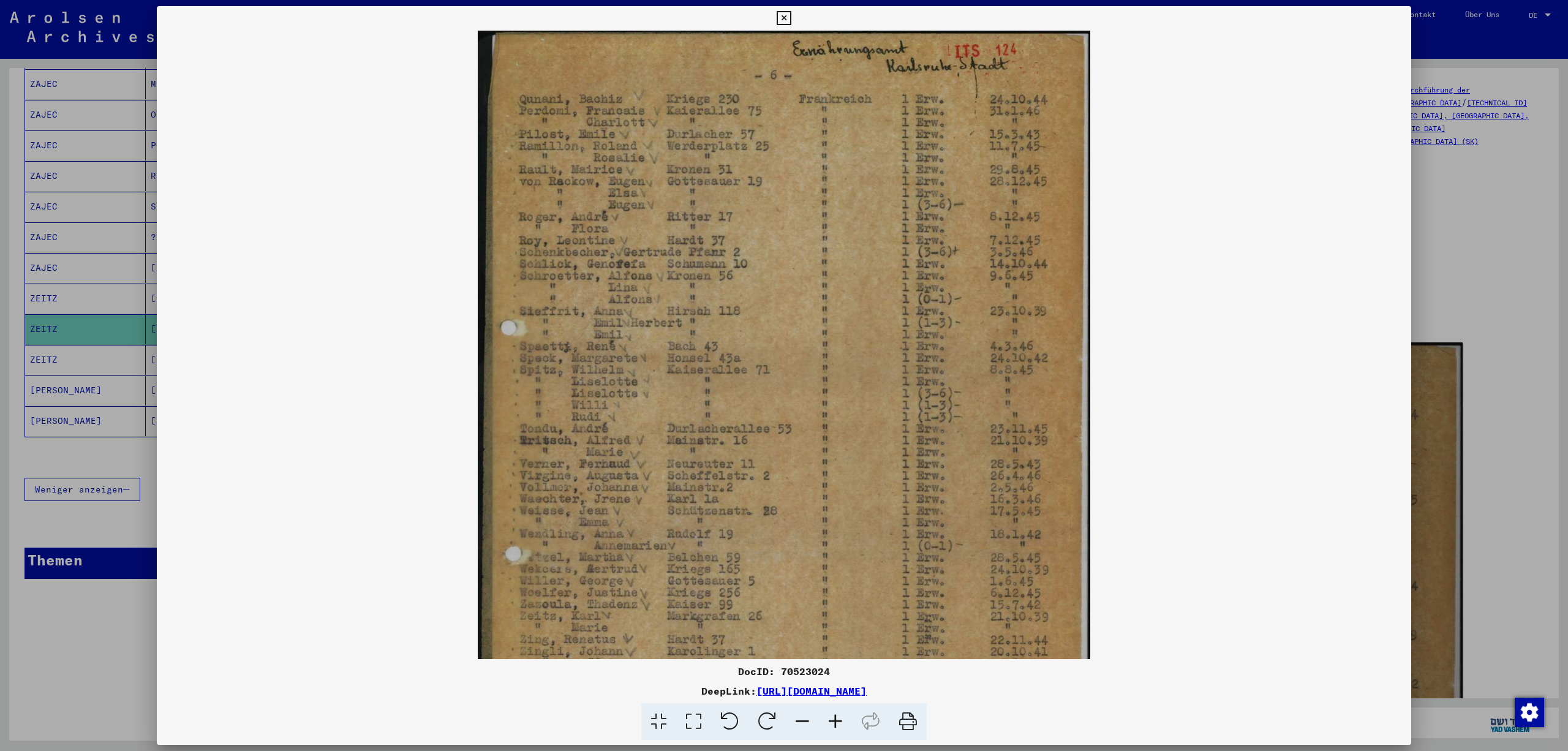
click at [846, 724] on icon at bounding box center [835, 721] width 33 height 37
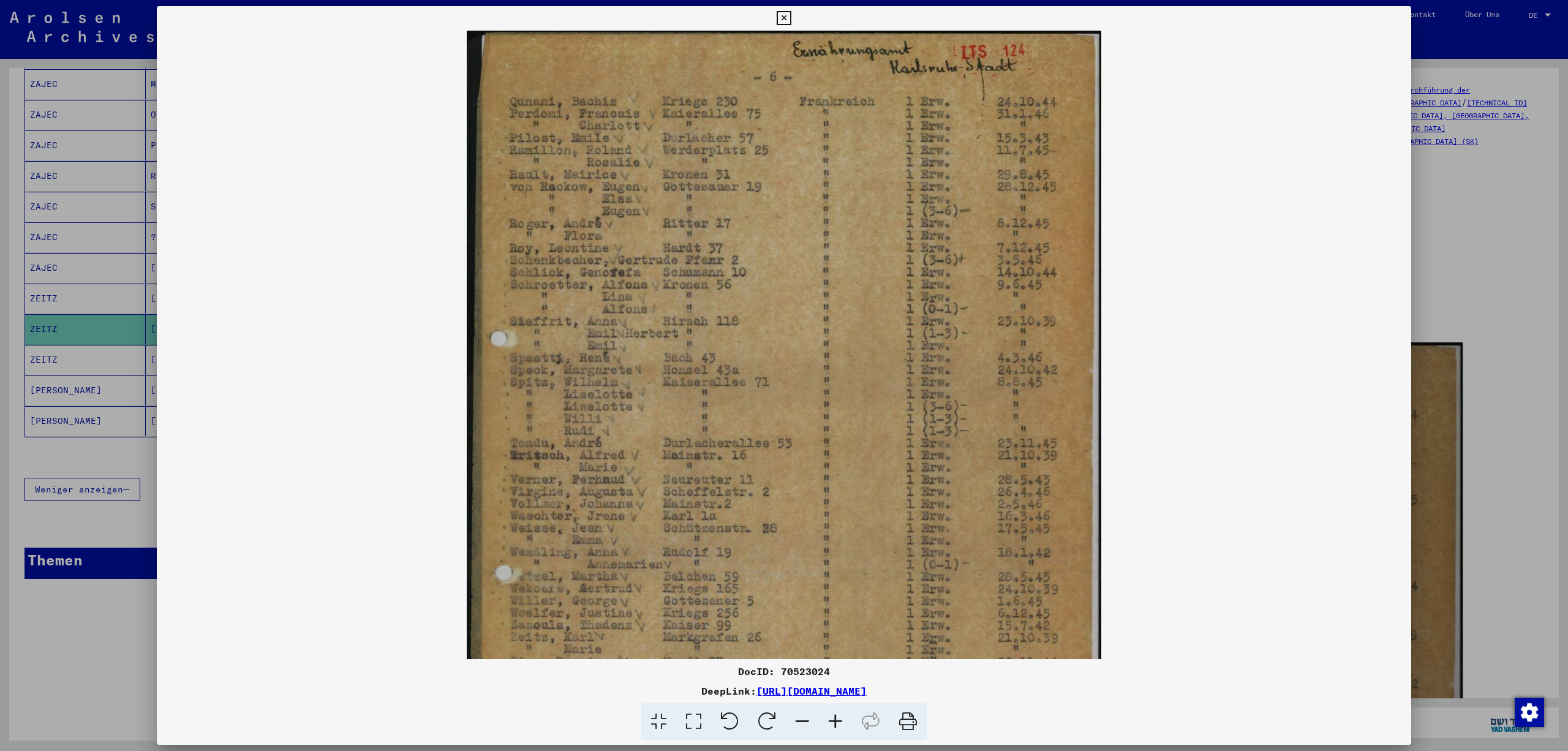
click at [846, 724] on icon at bounding box center [835, 721] width 33 height 37
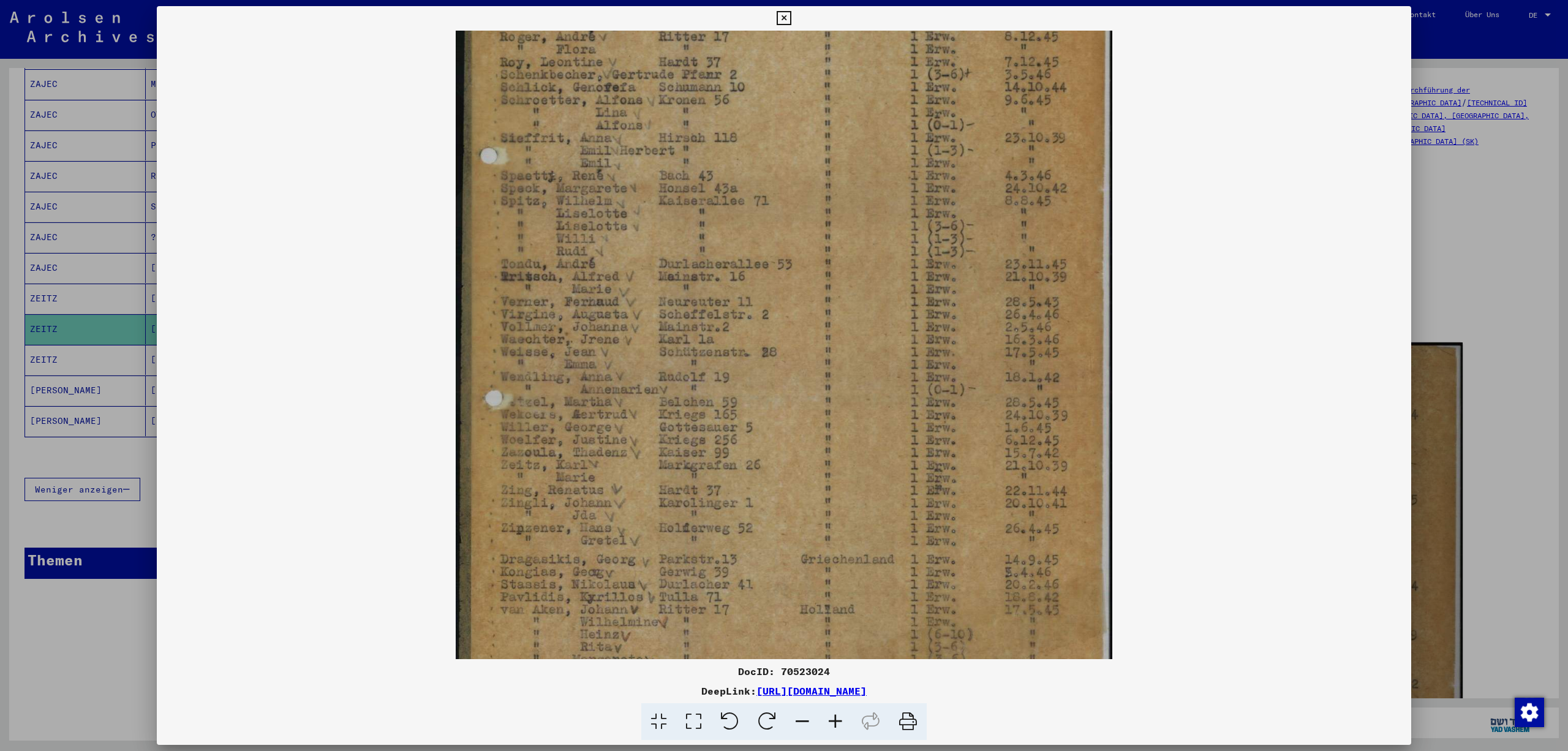
scroll to position [194, 0]
drag, startPoint x: 968, startPoint y: 509, endPoint x: 986, endPoint y: 315, distance: 194.8
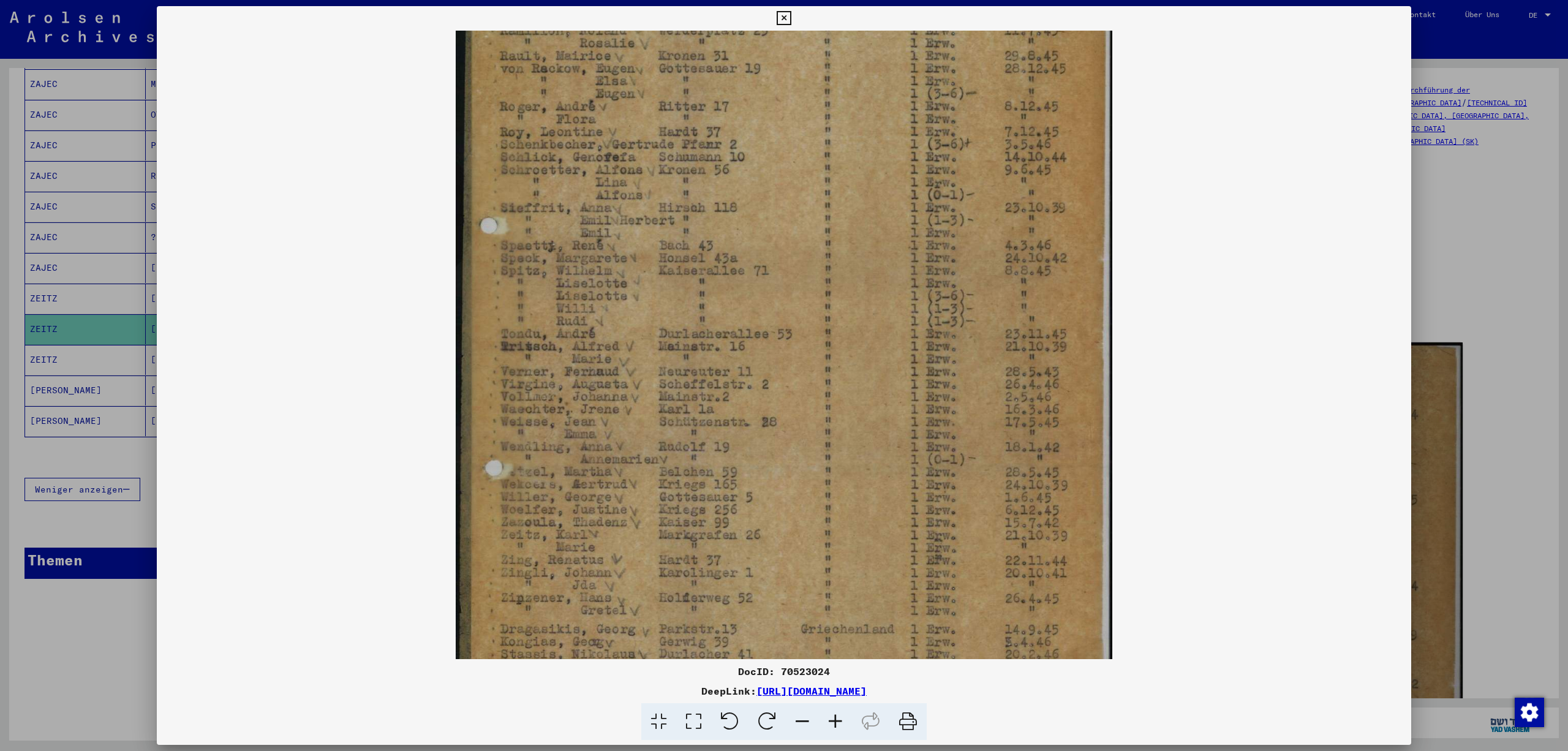
scroll to position [114, 0]
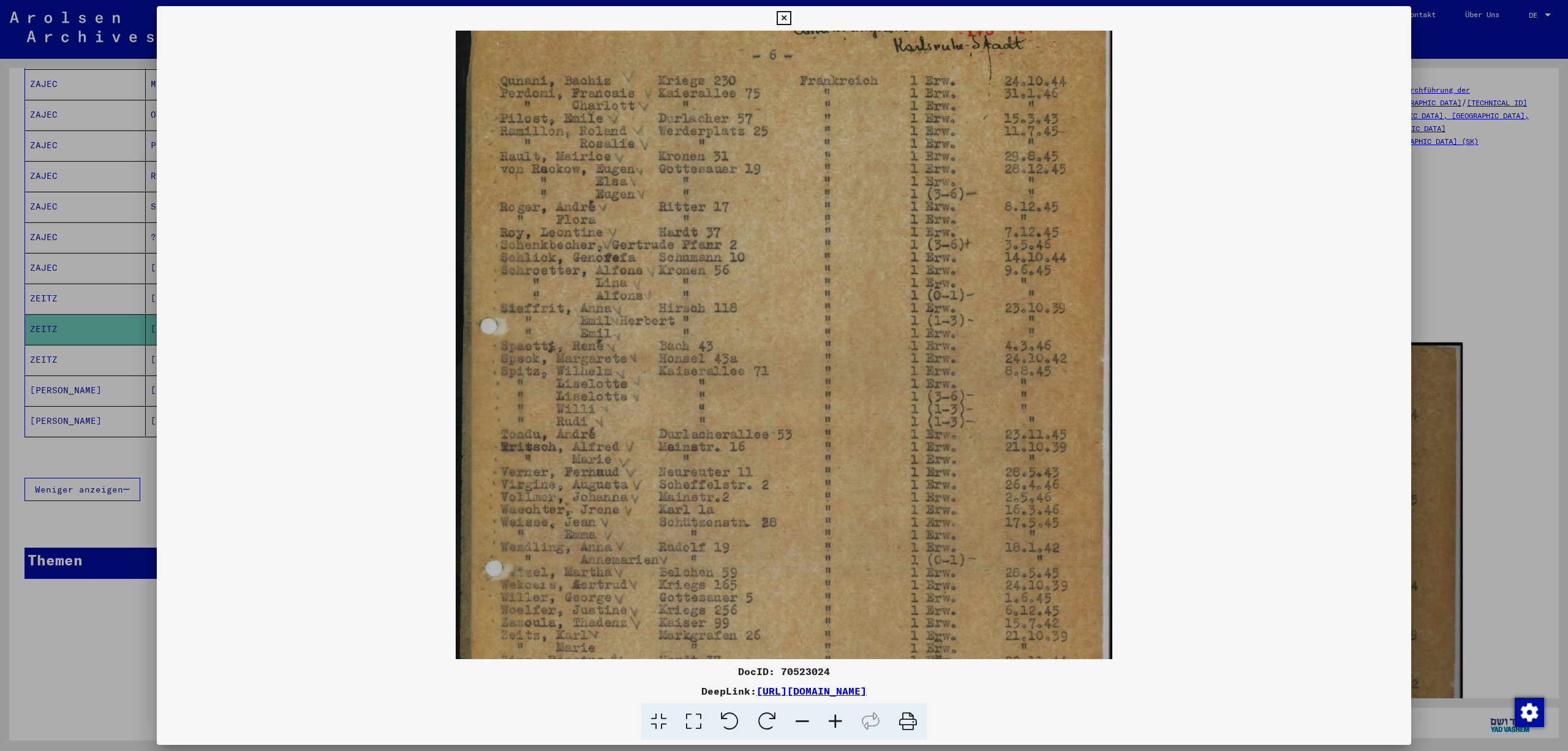
drag, startPoint x: 975, startPoint y: 264, endPoint x: 937, endPoint y: 447, distance: 186.9
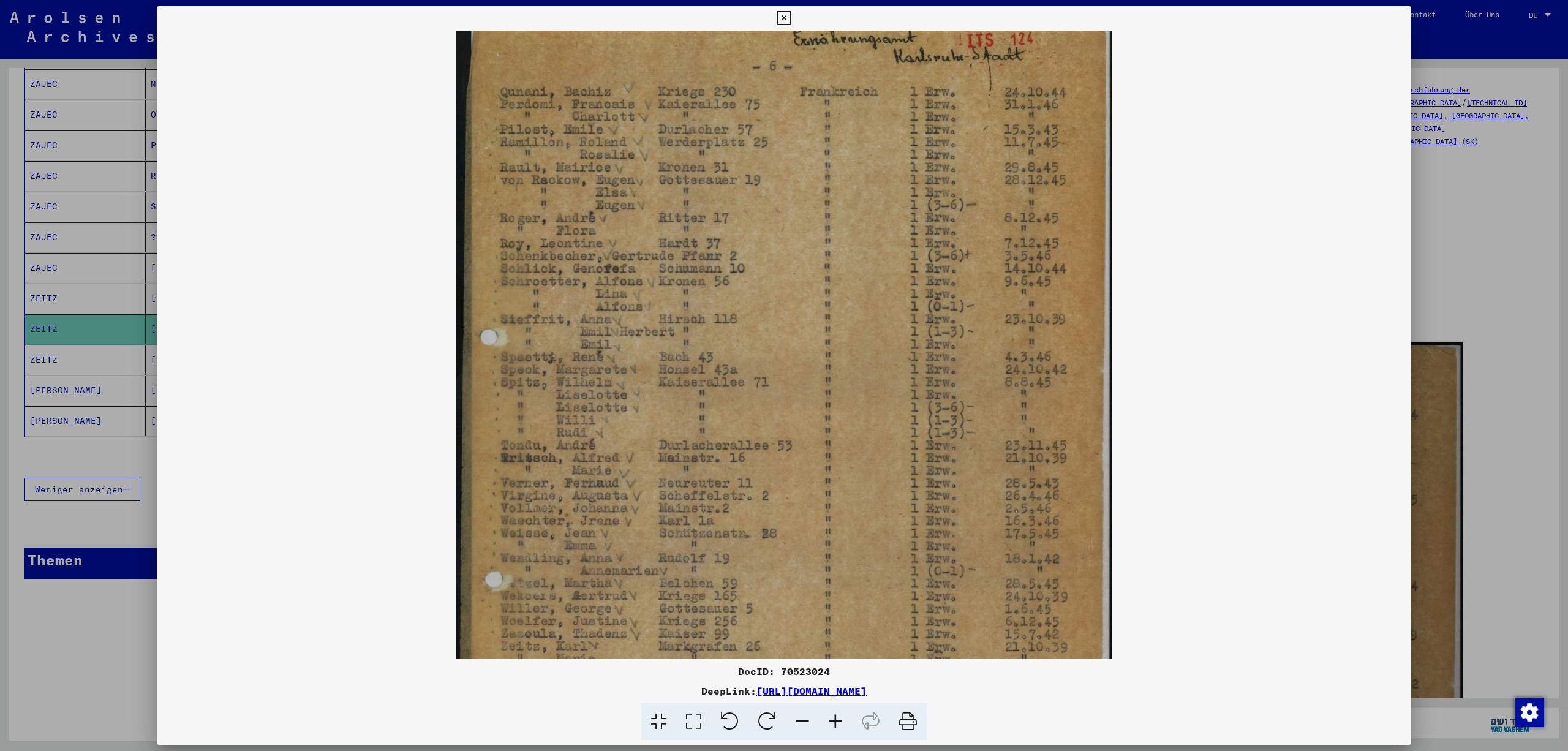
click at [791, 15] on icon at bounding box center [784, 18] width 15 height 15
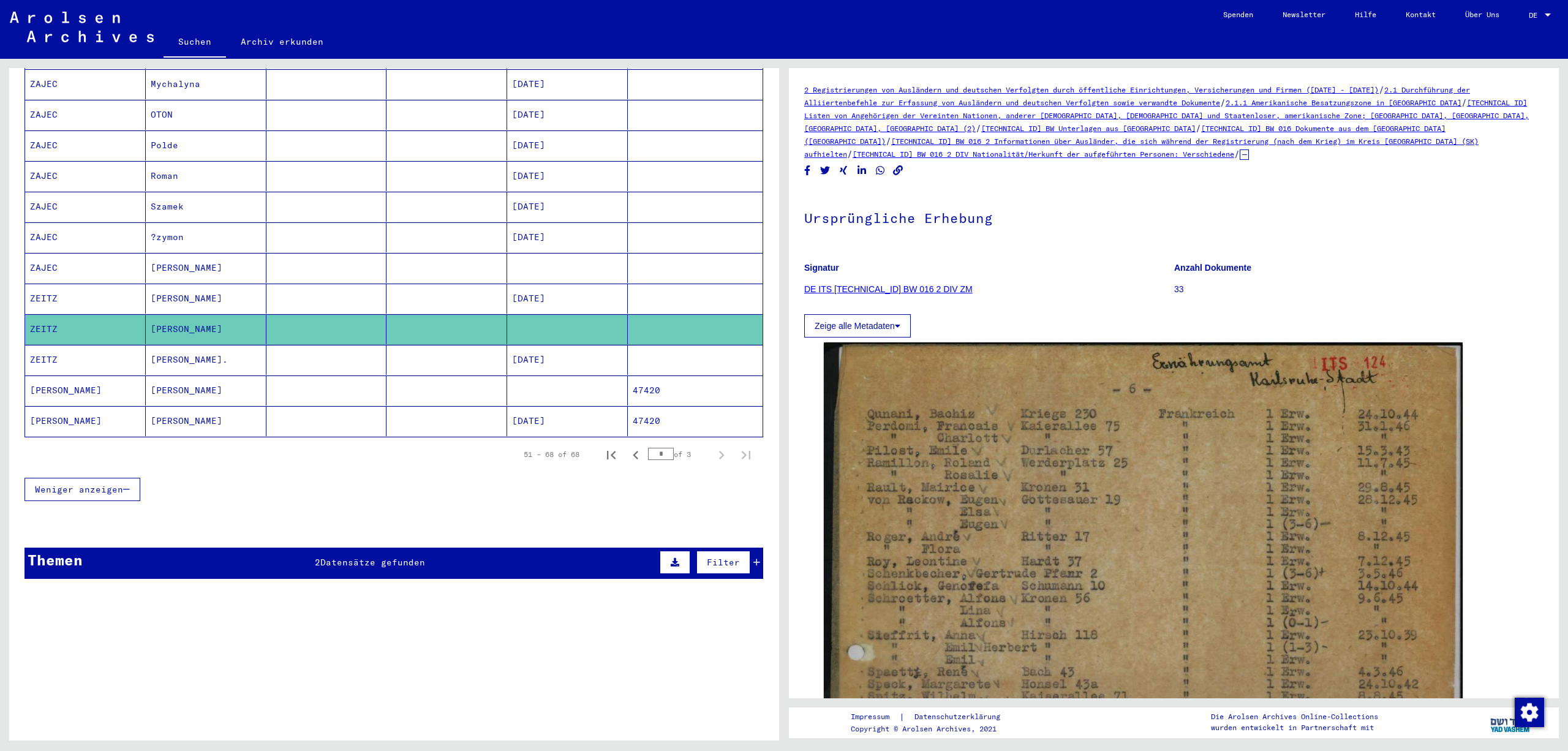
click at [720, 345] on mat-cell at bounding box center [695, 360] width 134 height 30
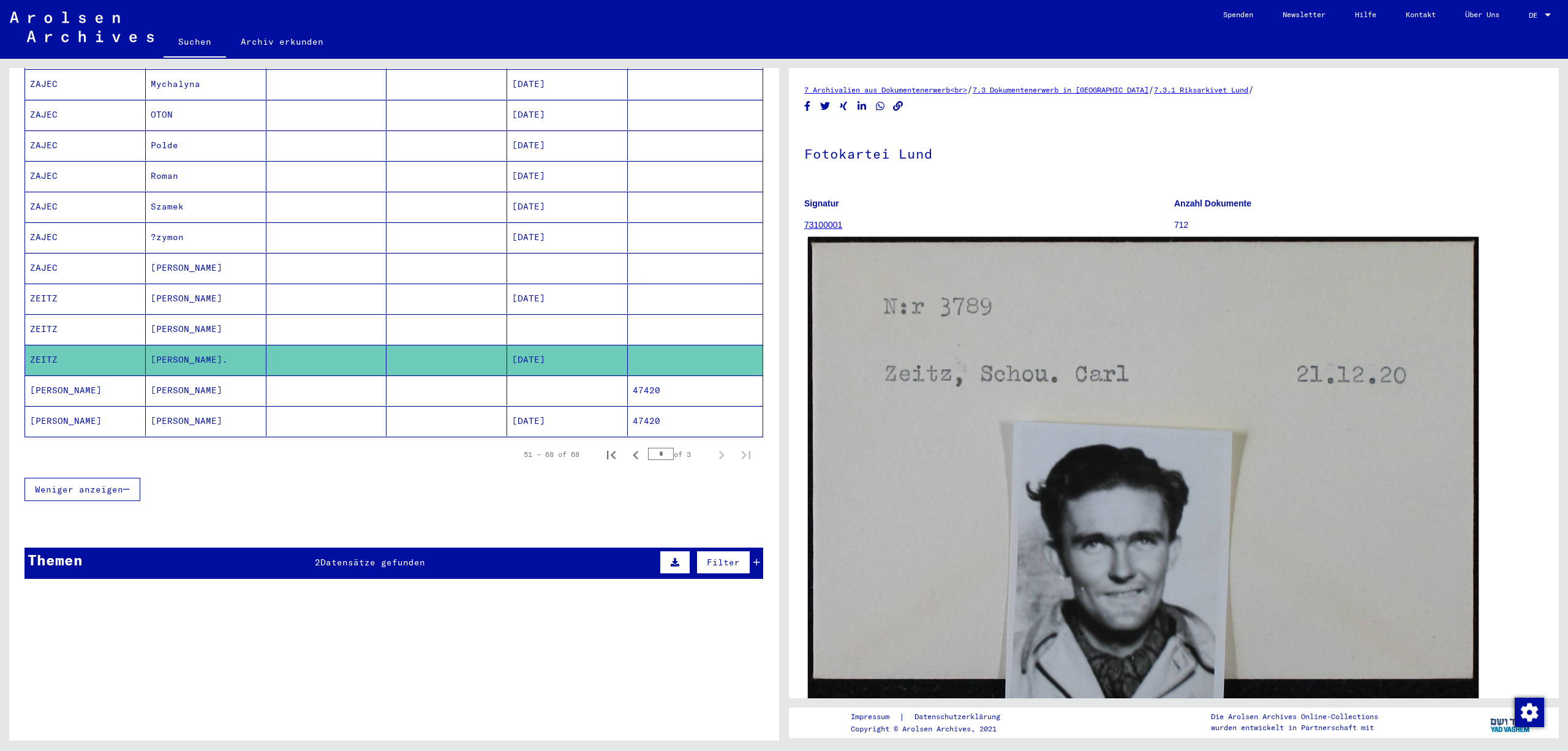
click at [1315, 571] on img at bounding box center [1143, 480] width 671 height 488
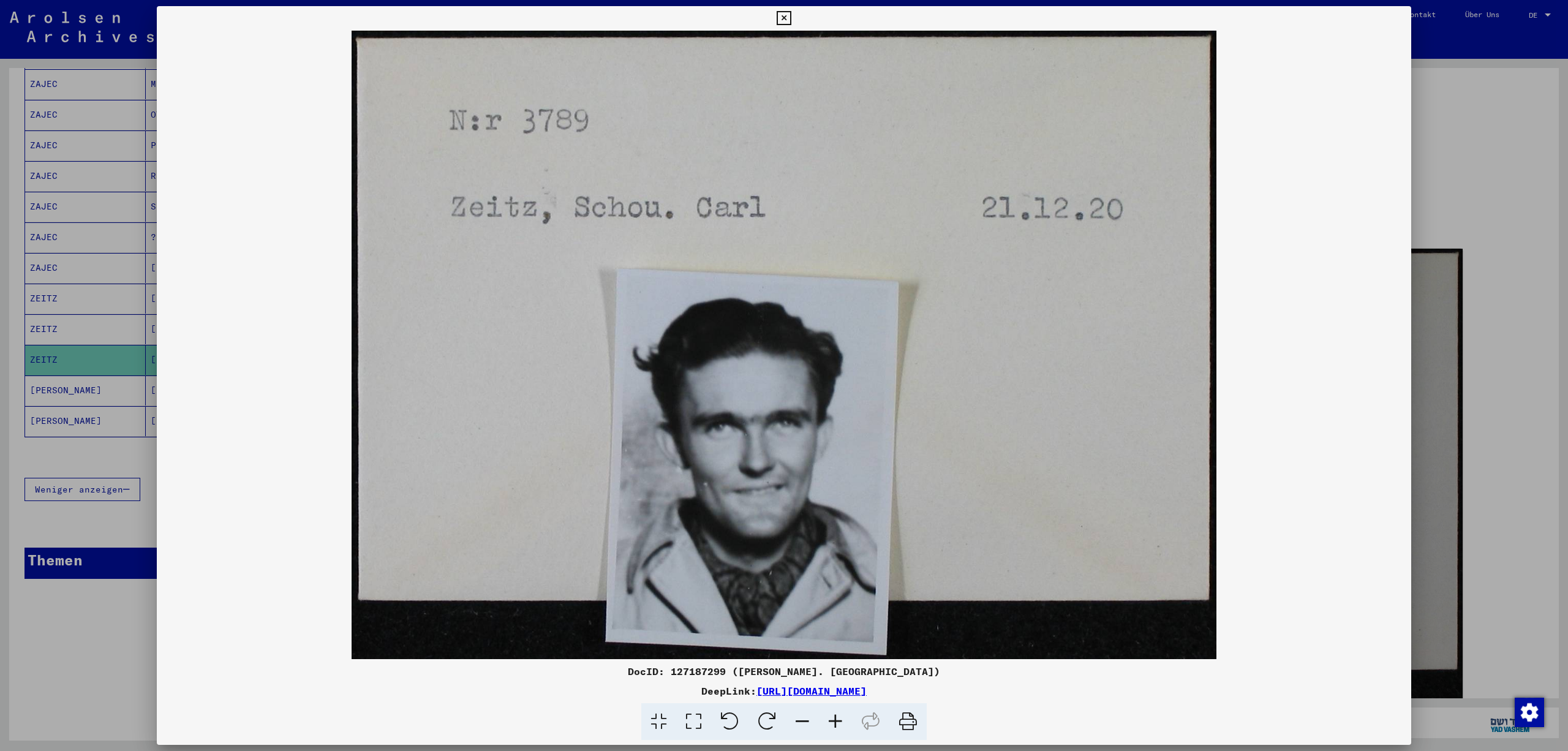
click at [791, 11] on icon at bounding box center [784, 18] width 15 height 15
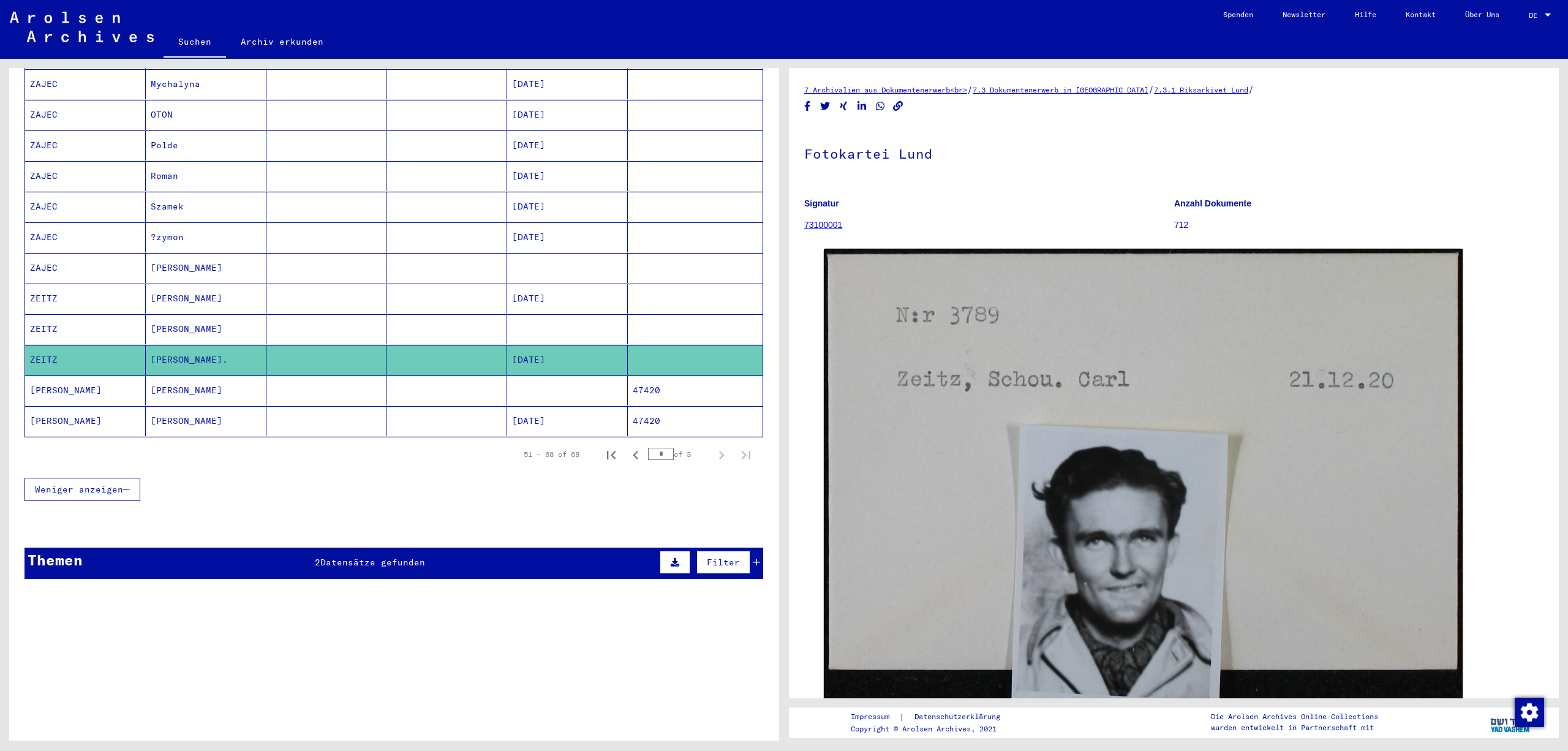
click at [674, 375] on mat-cell "47420" at bounding box center [695, 390] width 134 height 30
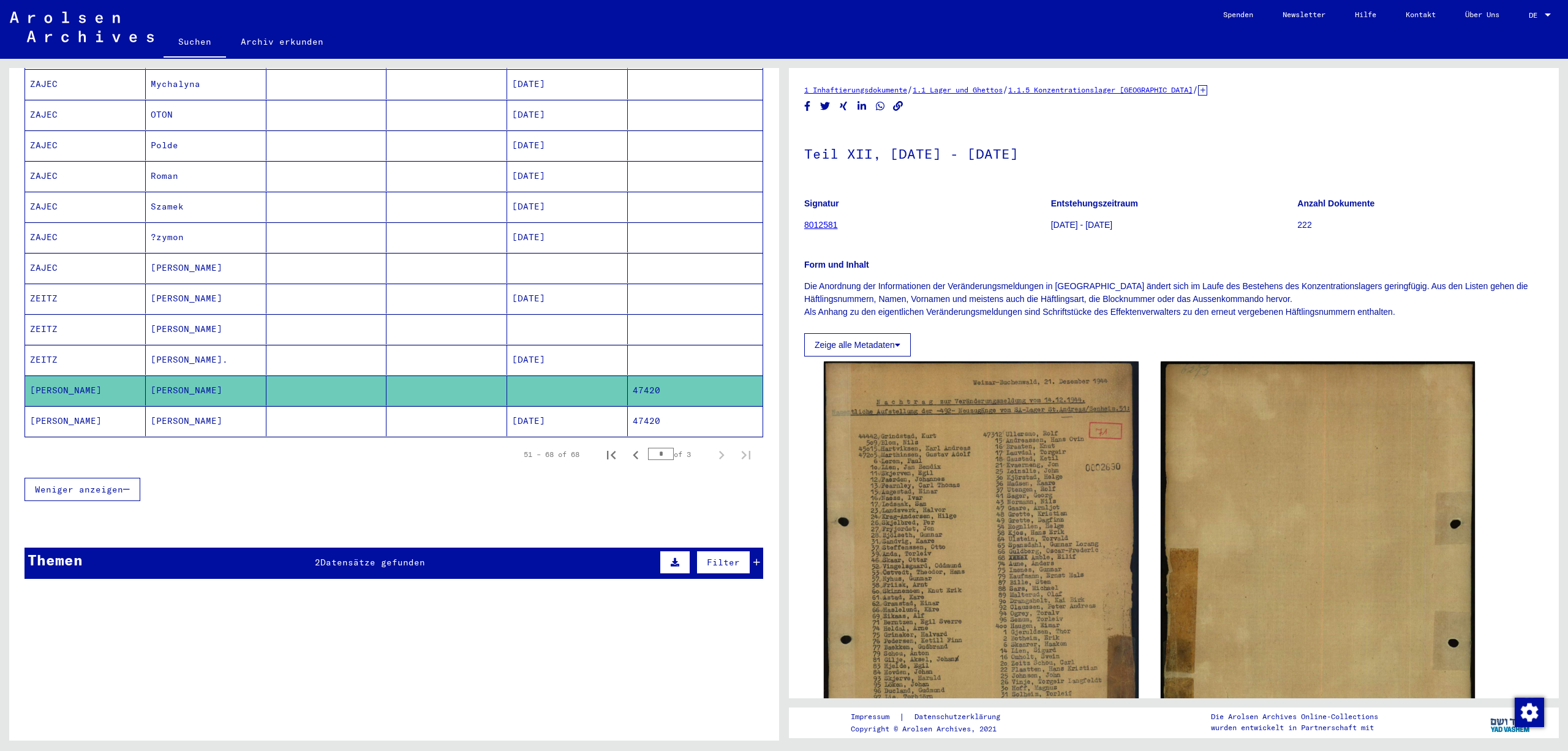
click at [1207, 95] on icon at bounding box center [1202, 90] width 9 height 10
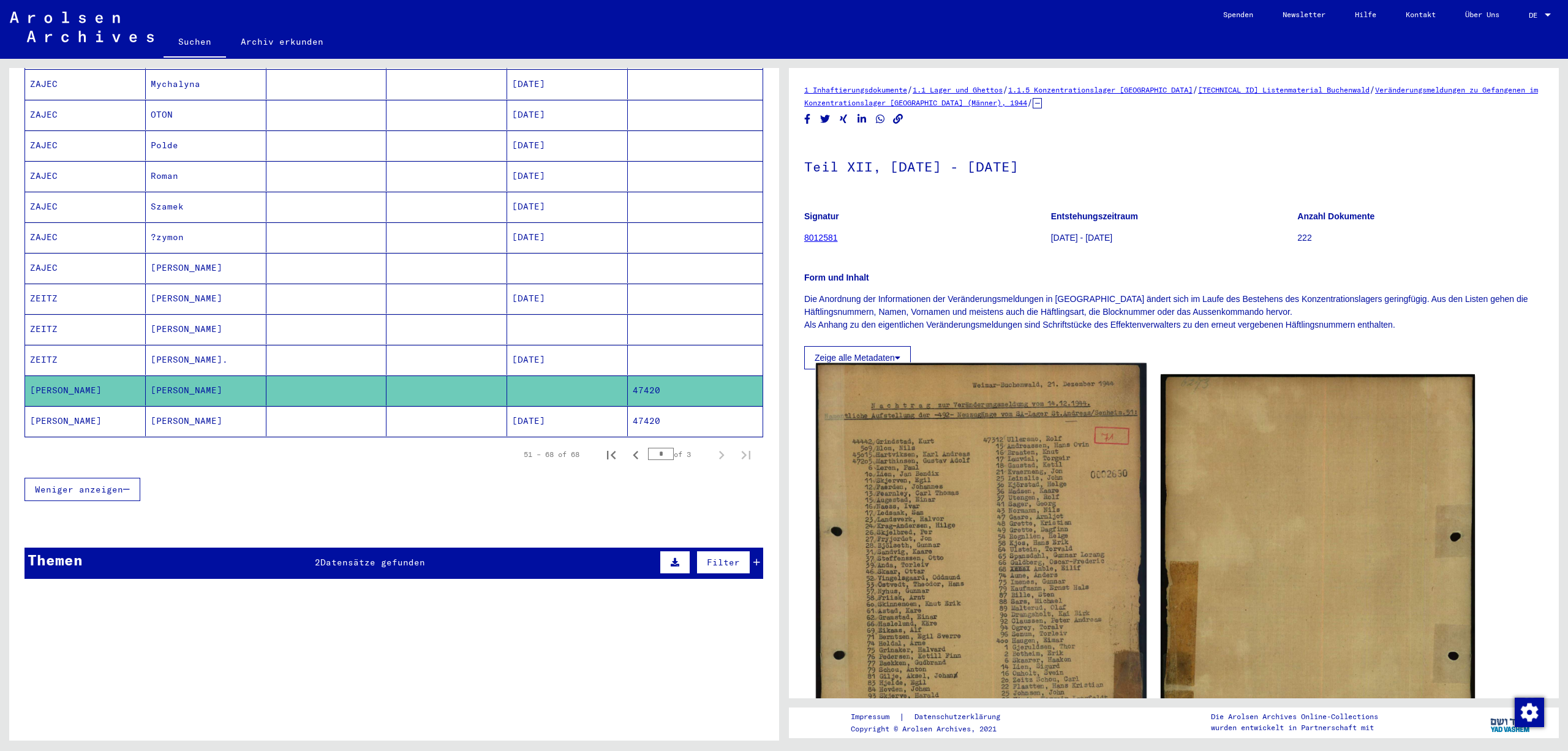
click at [951, 625] on img at bounding box center [981, 592] width 330 height 458
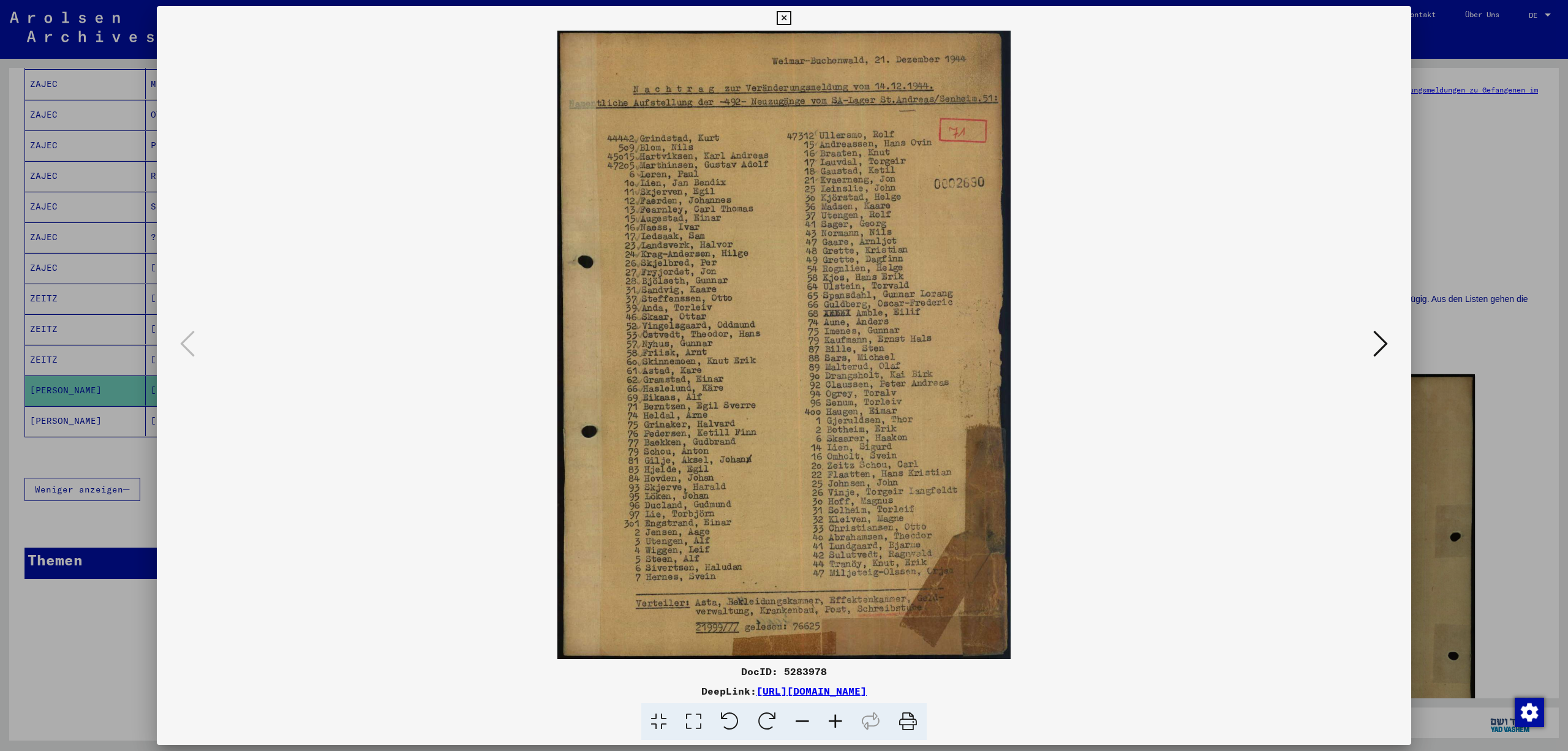
click at [846, 716] on icon at bounding box center [835, 721] width 33 height 37
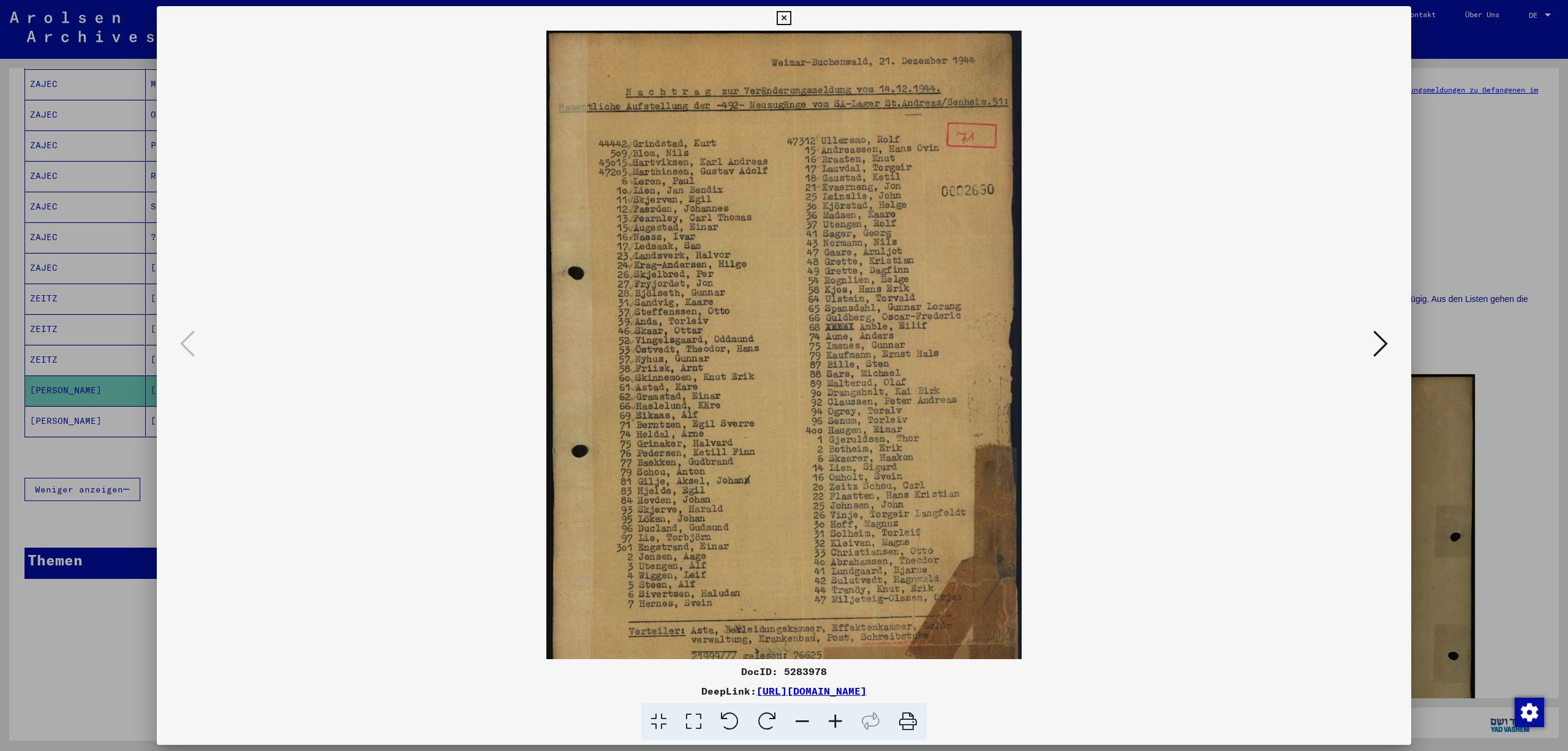
click at [846, 716] on icon at bounding box center [835, 721] width 33 height 37
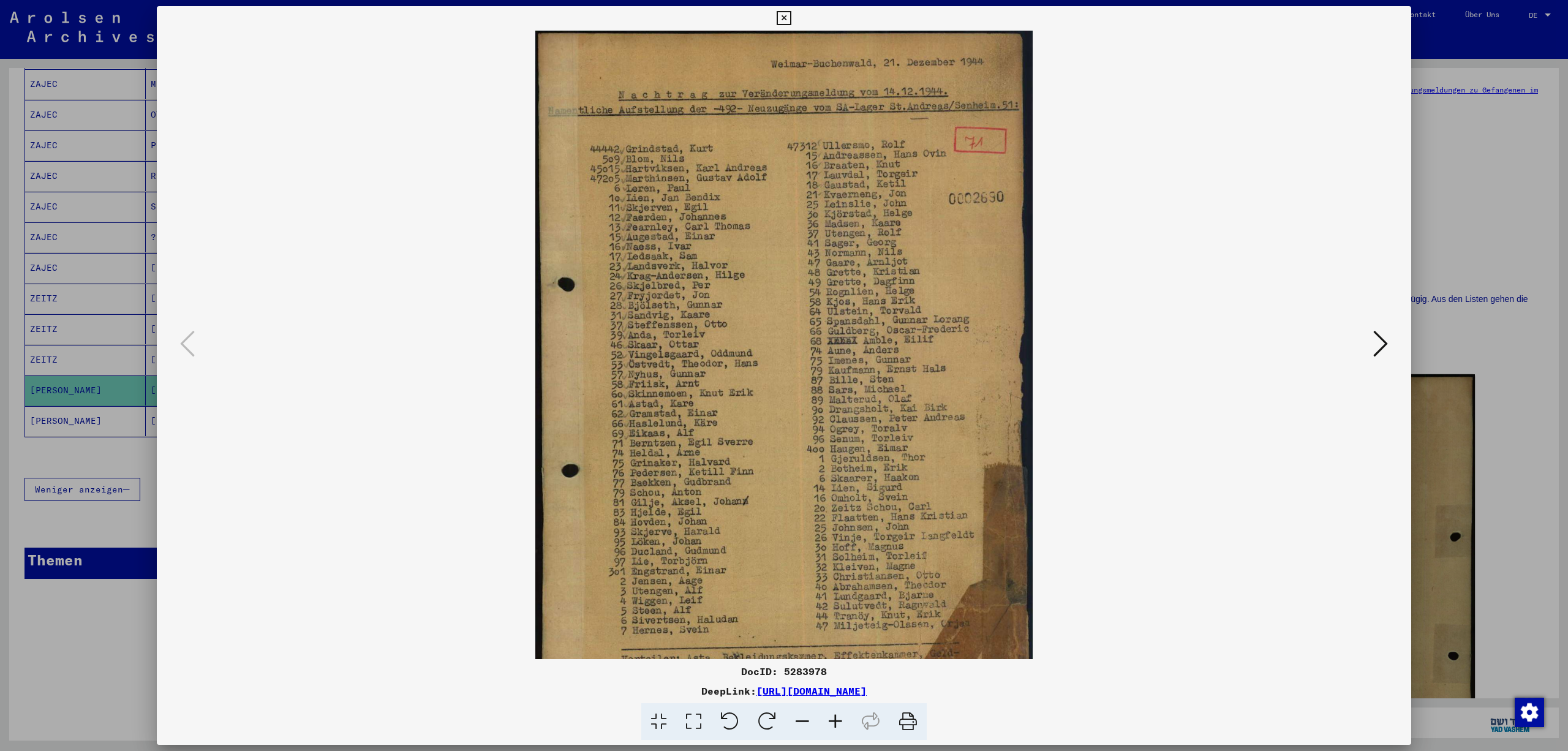
click at [846, 716] on icon at bounding box center [835, 721] width 33 height 37
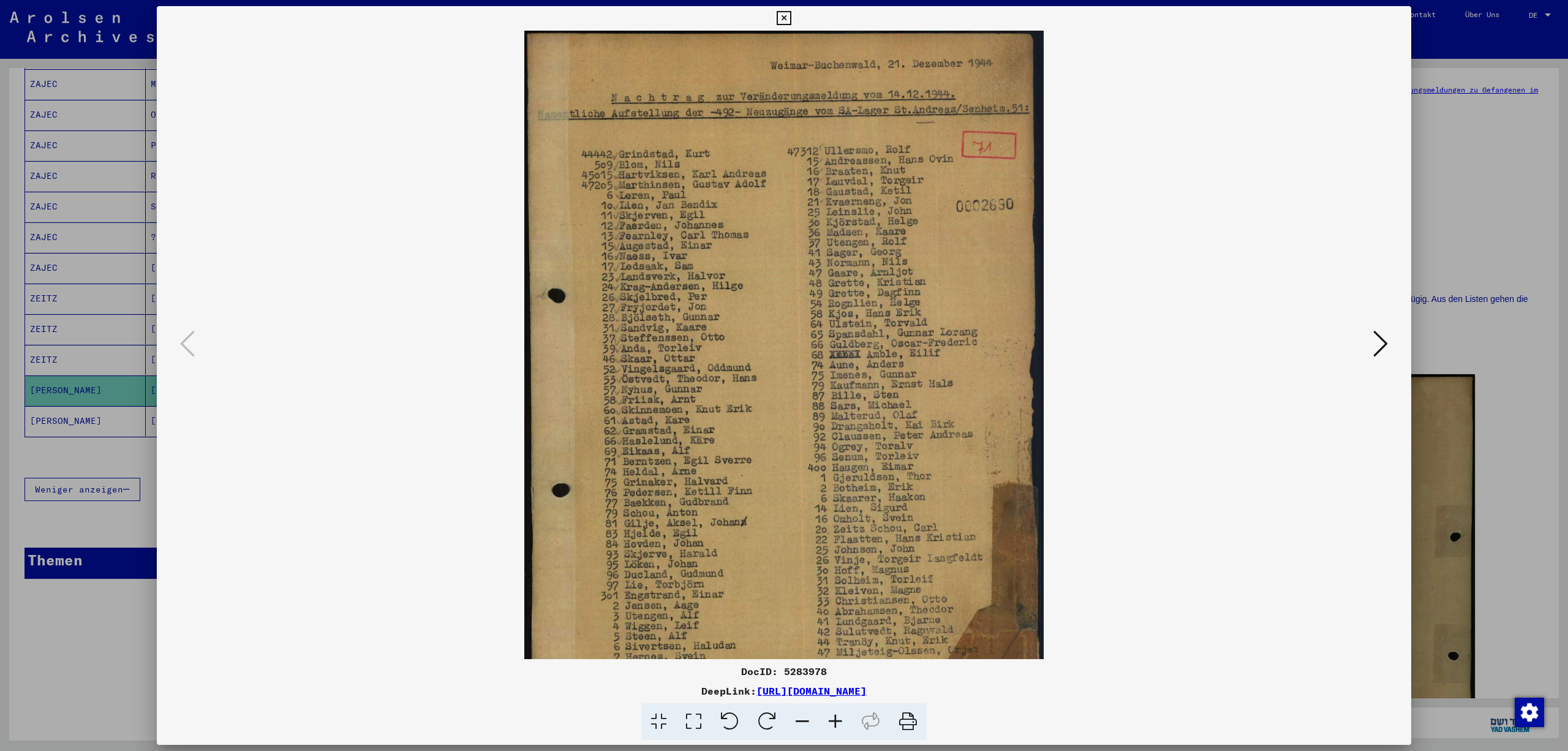
click at [846, 716] on icon at bounding box center [835, 721] width 33 height 37
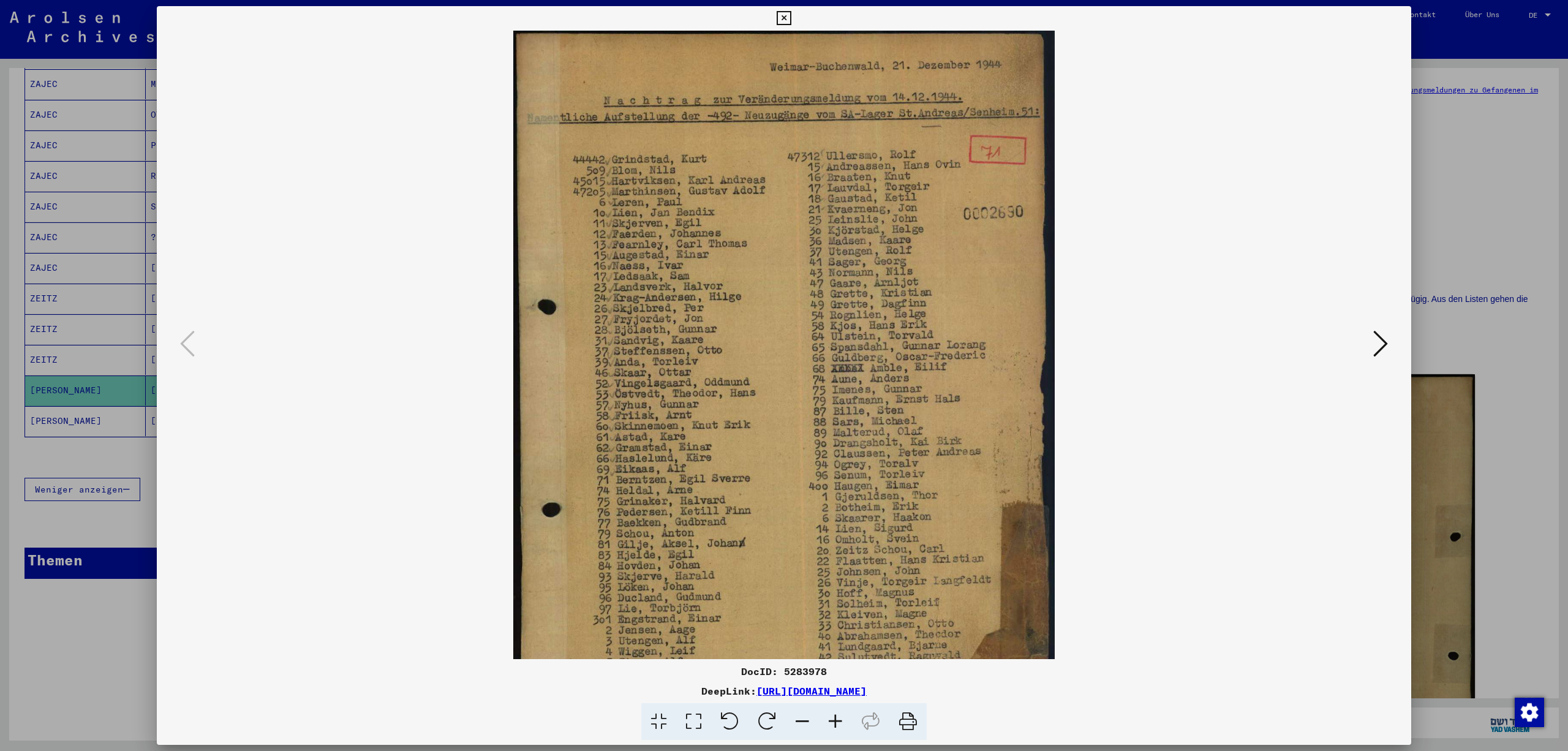
click at [846, 716] on icon at bounding box center [835, 721] width 33 height 37
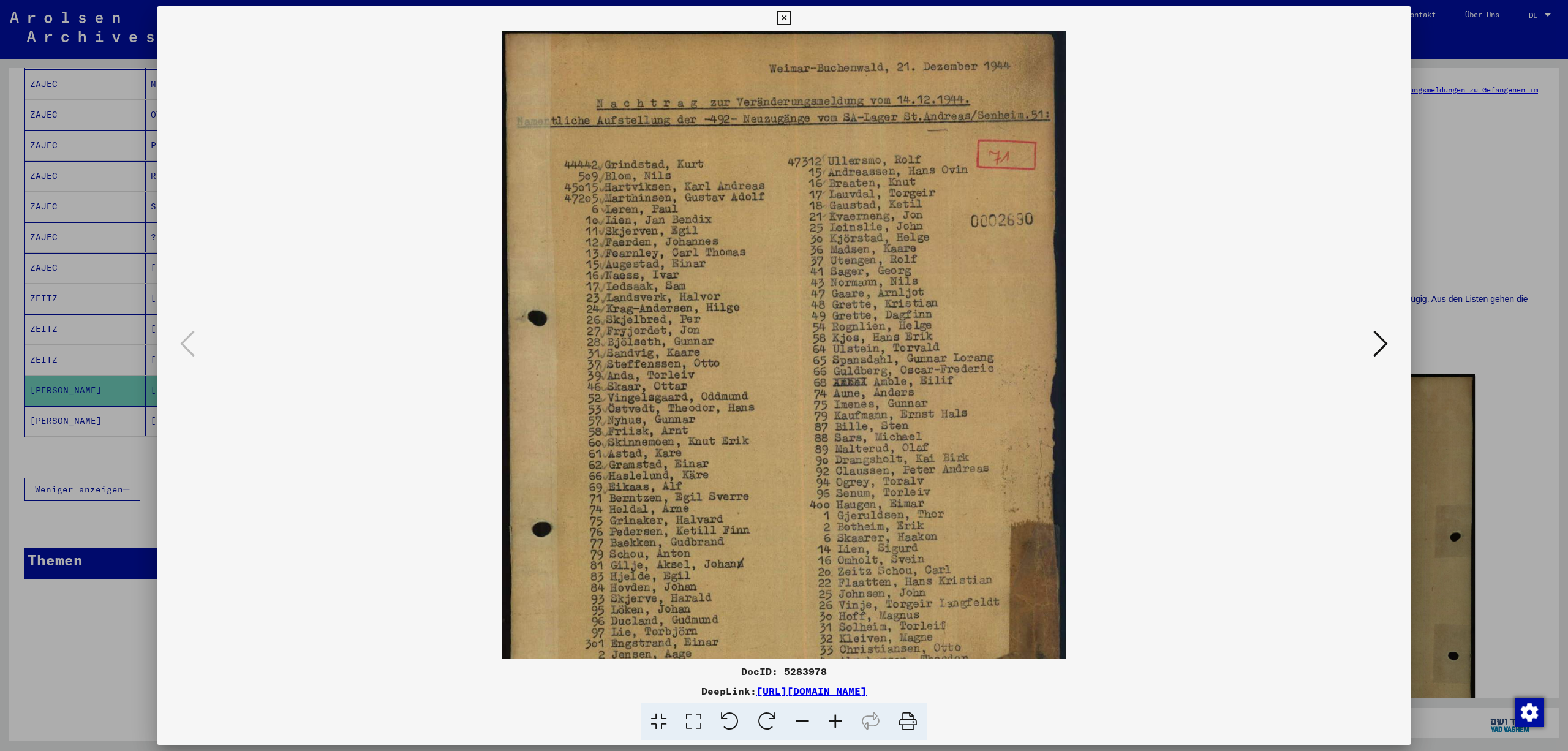
click at [846, 716] on icon at bounding box center [835, 721] width 33 height 37
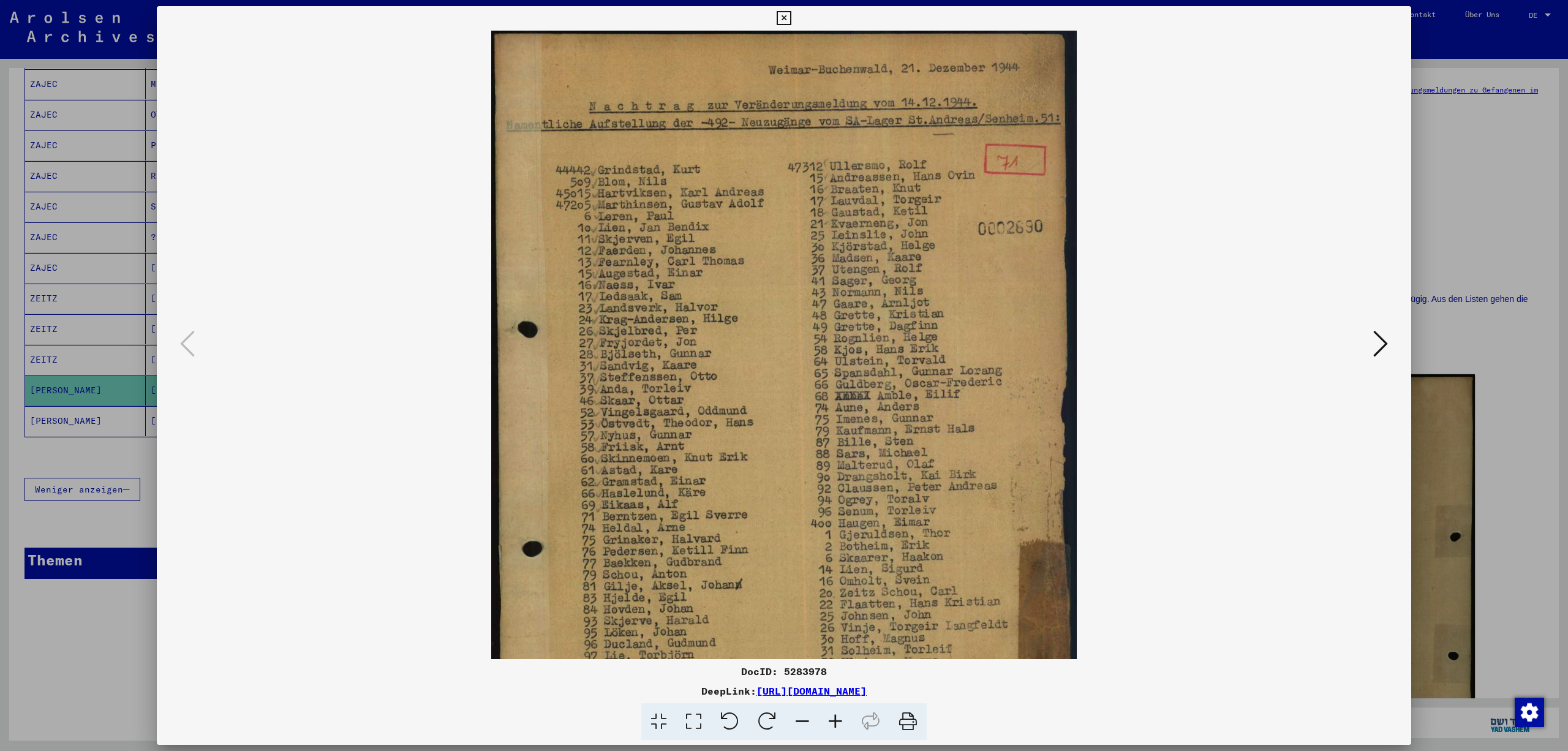
click at [1384, 343] on icon at bounding box center [1380, 343] width 15 height 29
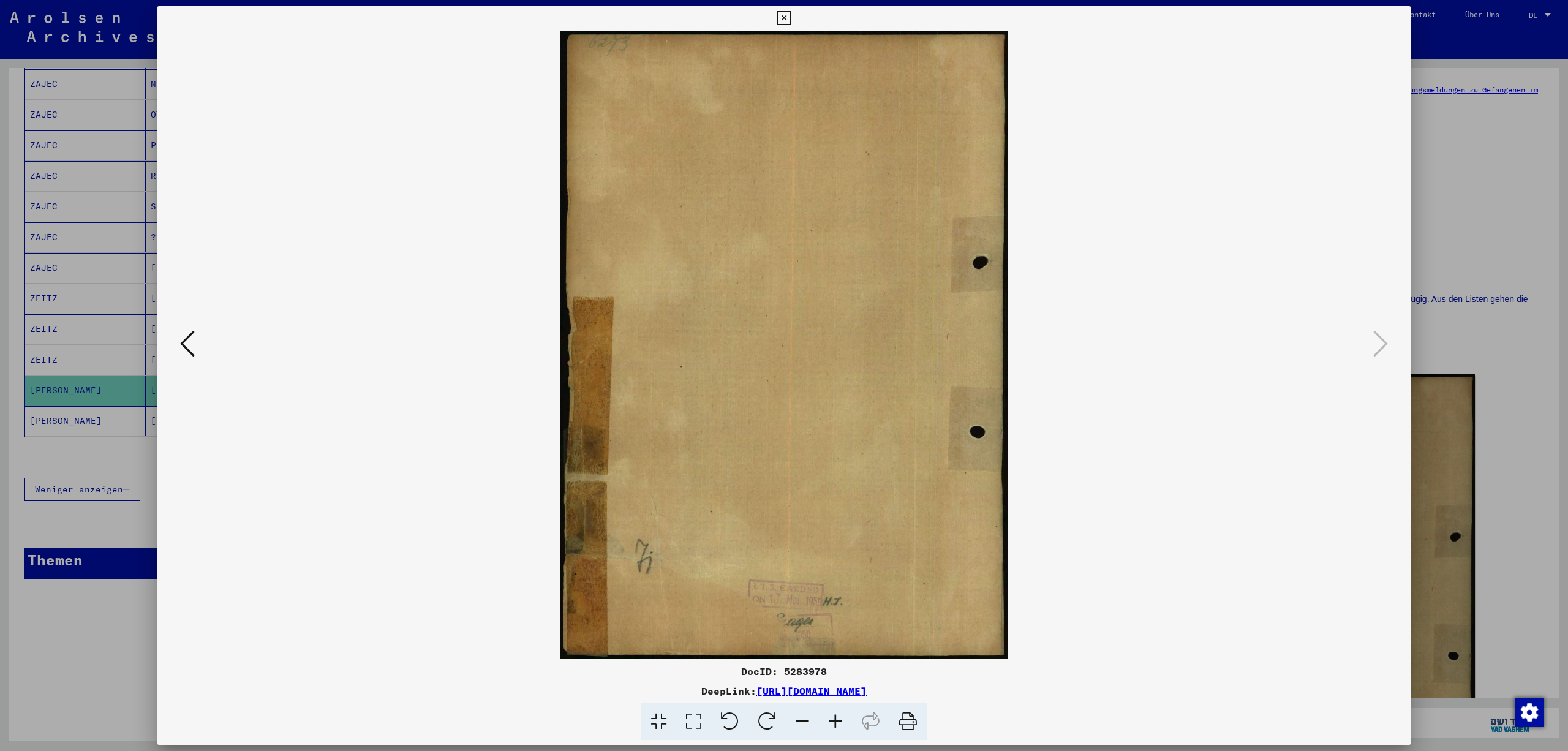
click at [791, 14] on icon at bounding box center [784, 18] width 15 height 15
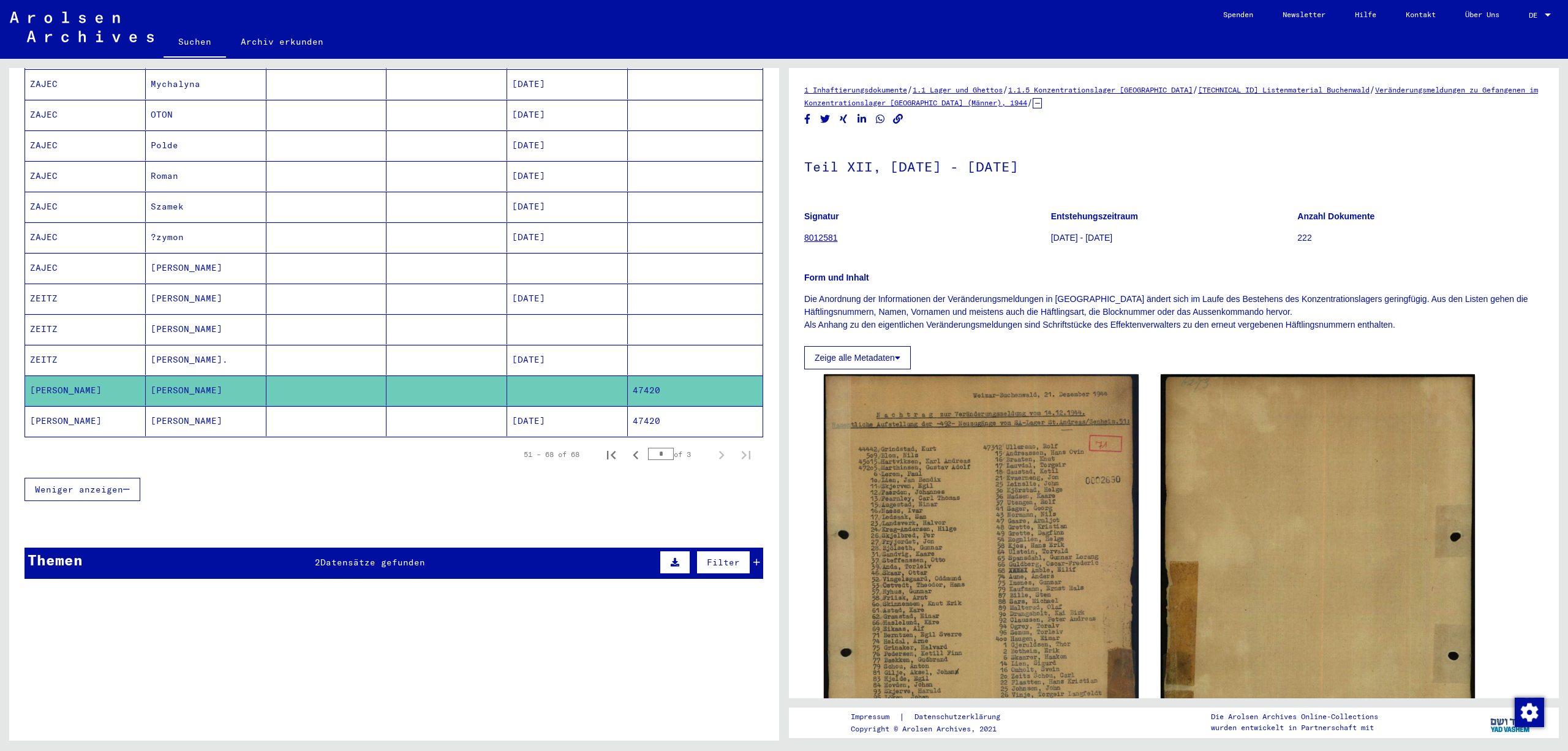
click at [676, 406] on mat-cell "47420" at bounding box center [695, 420] width 134 height 30
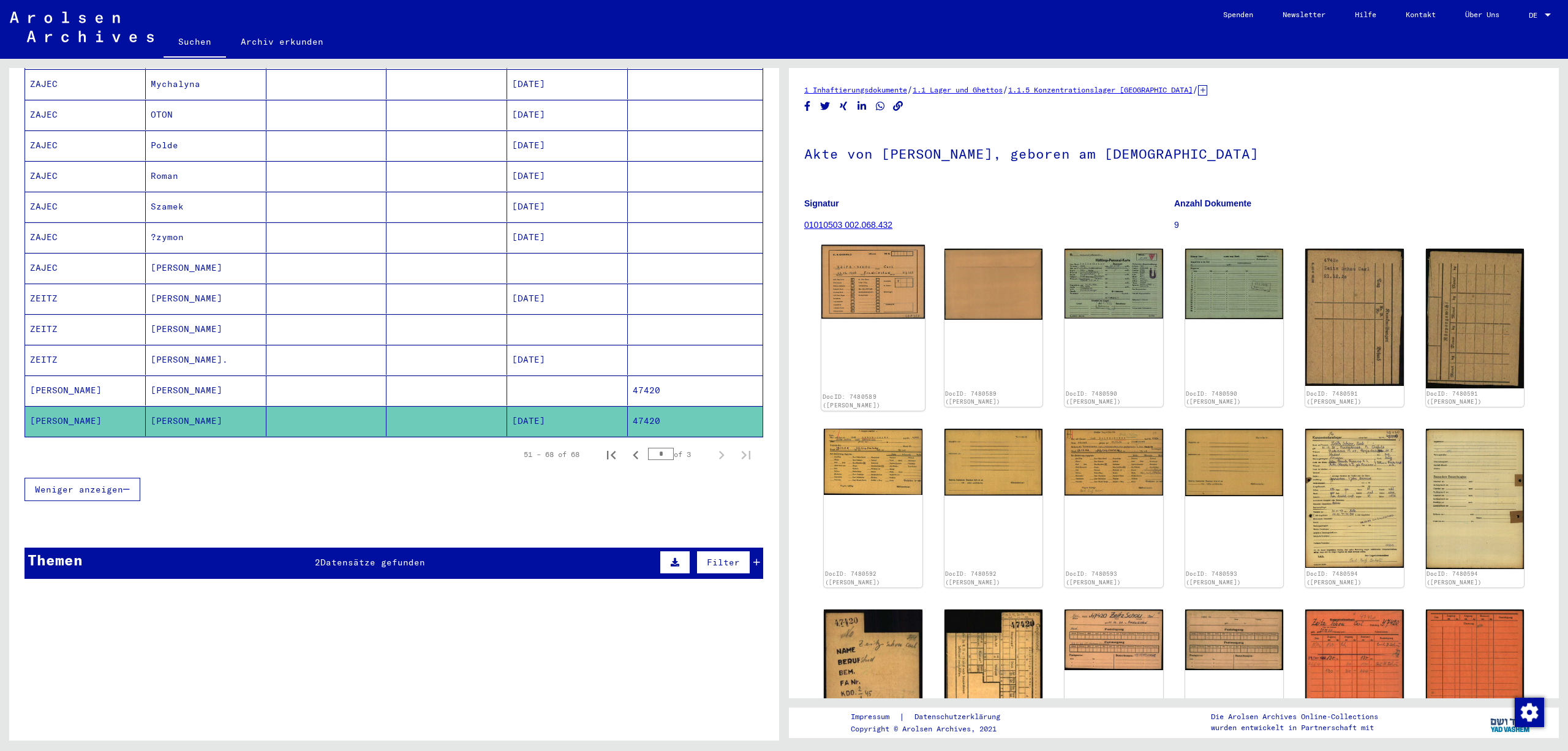
click at [867, 372] on div "DocID: 7480589 ([PERSON_NAME])" at bounding box center [873, 328] width 104 height 166
click at [874, 296] on img at bounding box center [873, 282] width 104 height 74
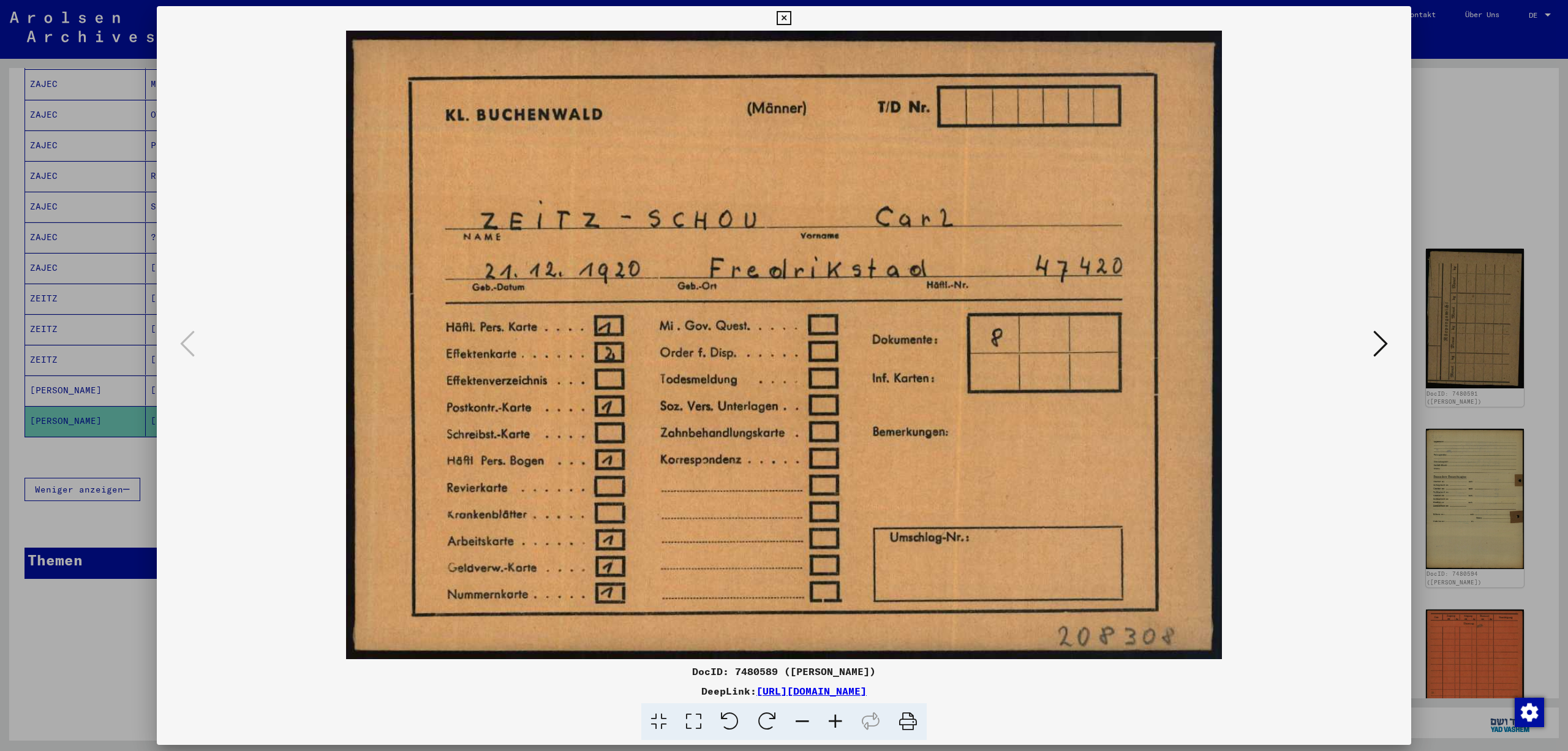
click at [1379, 338] on icon at bounding box center [1380, 343] width 15 height 29
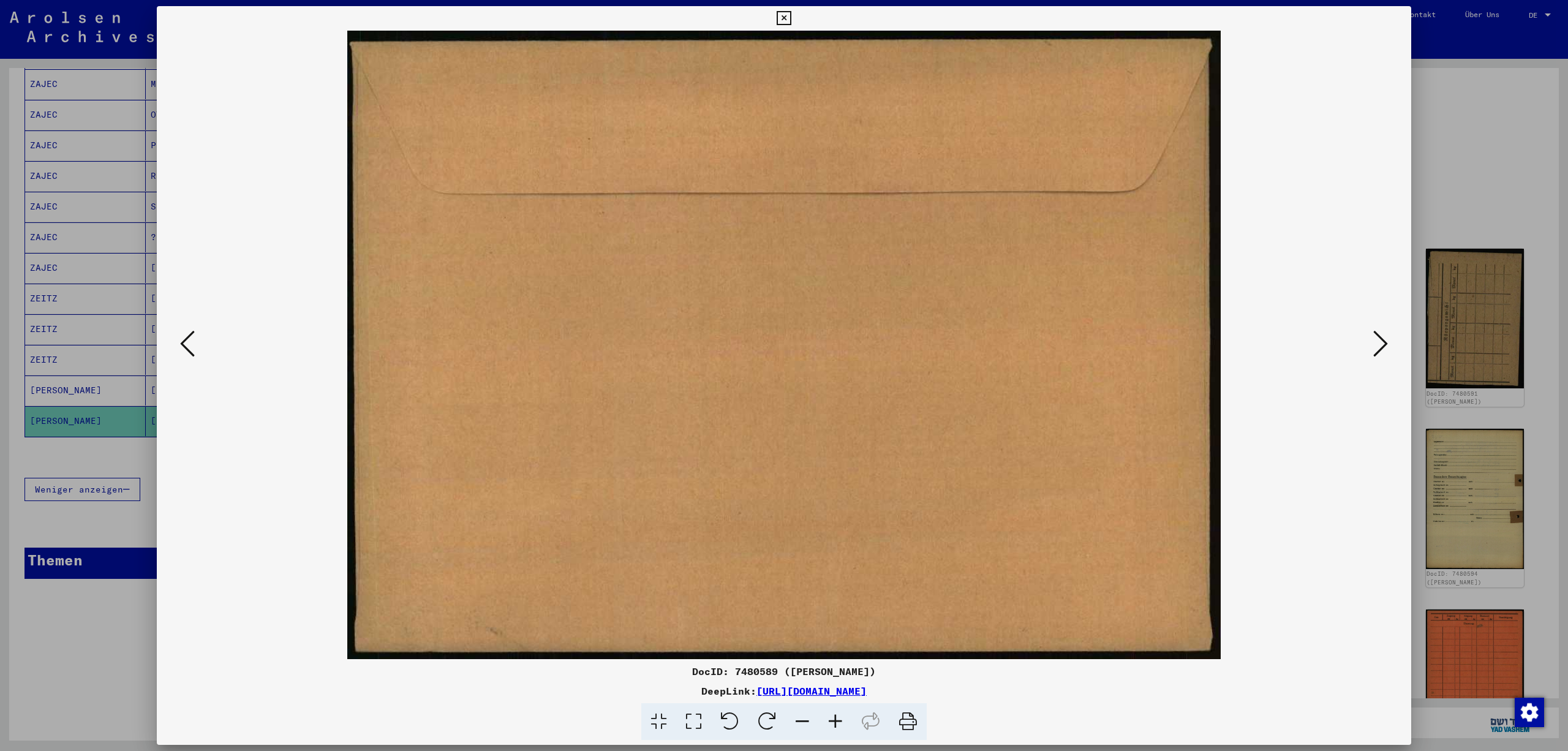
click at [1379, 338] on icon at bounding box center [1380, 343] width 15 height 29
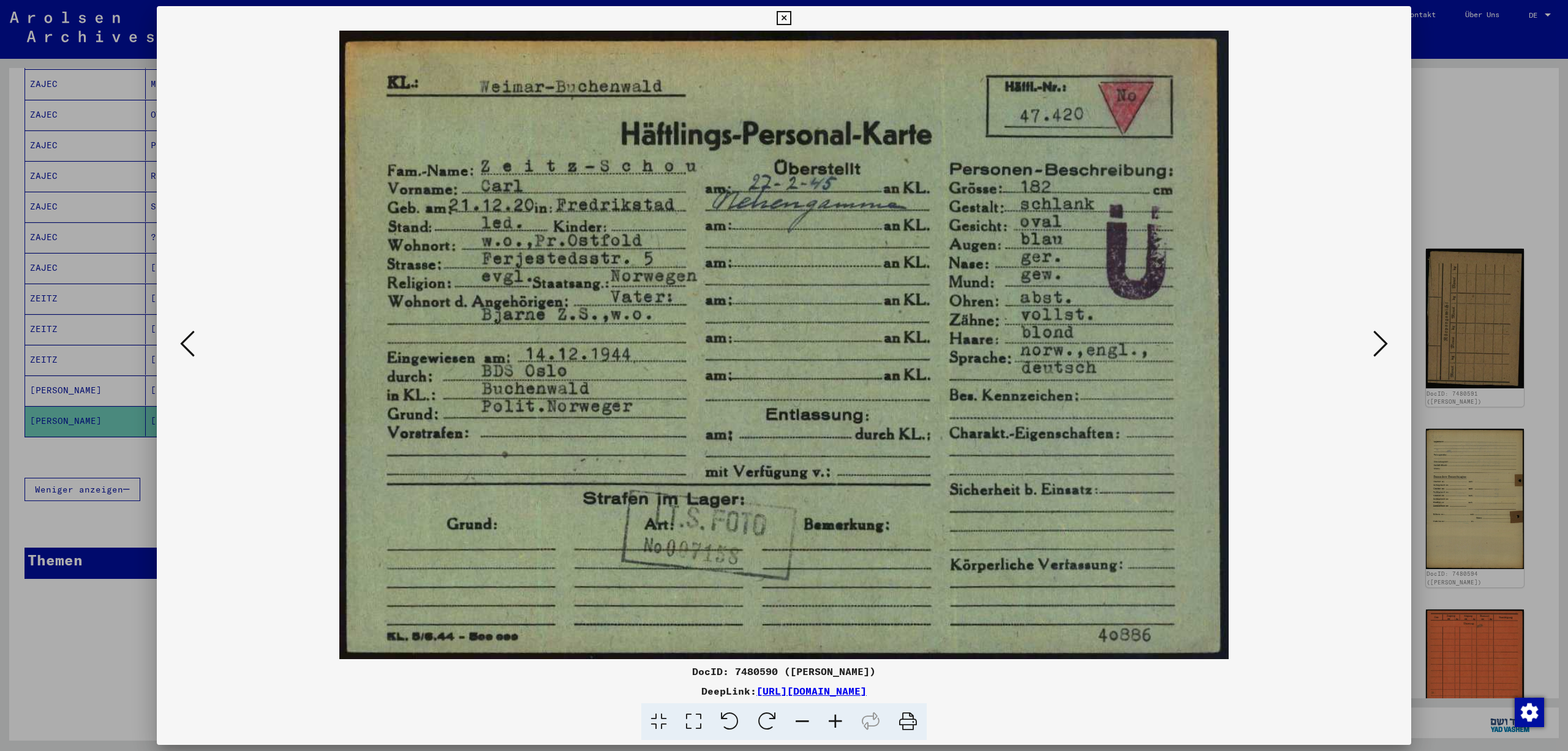
click at [1376, 340] on icon at bounding box center [1380, 343] width 15 height 29
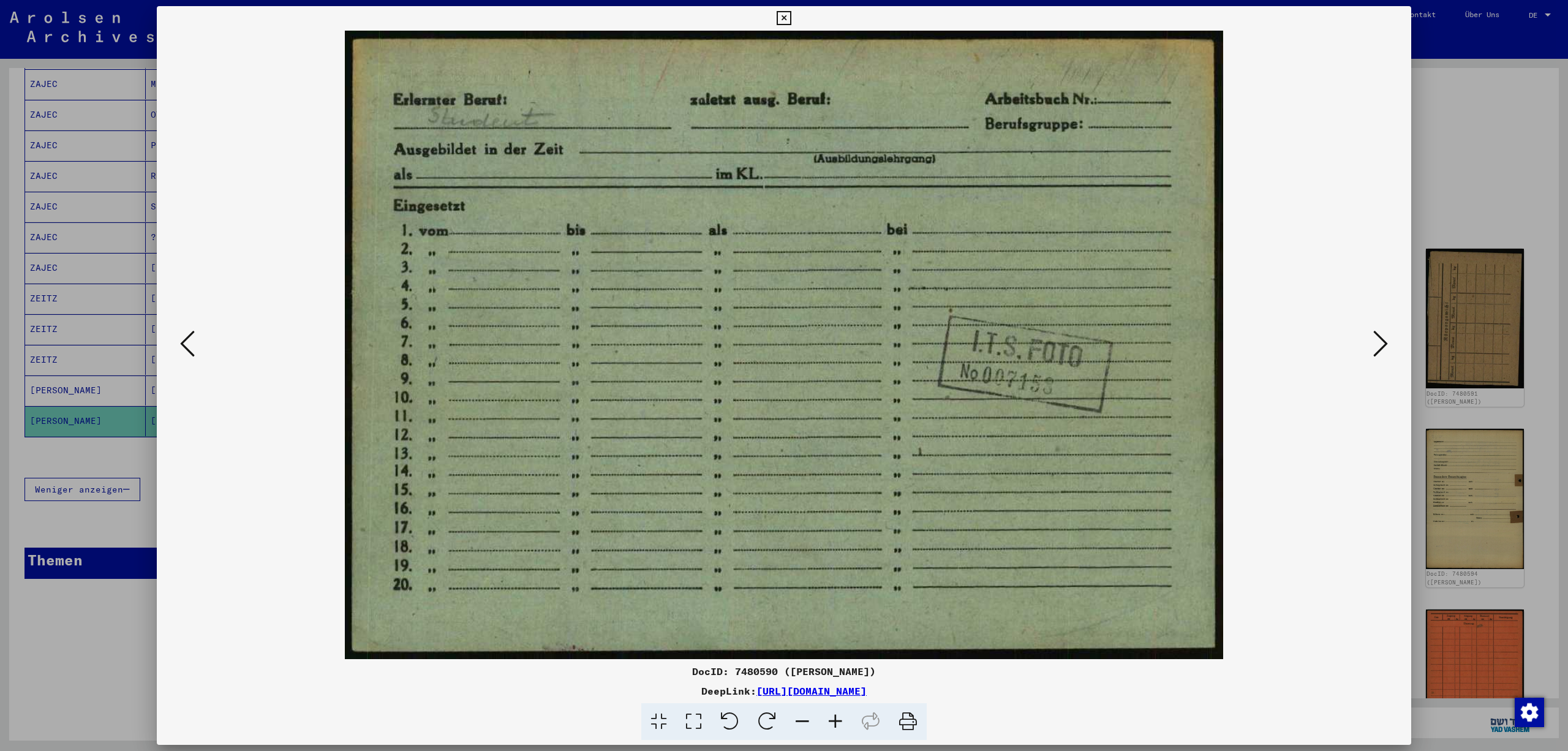
click at [1376, 340] on icon at bounding box center [1380, 343] width 15 height 29
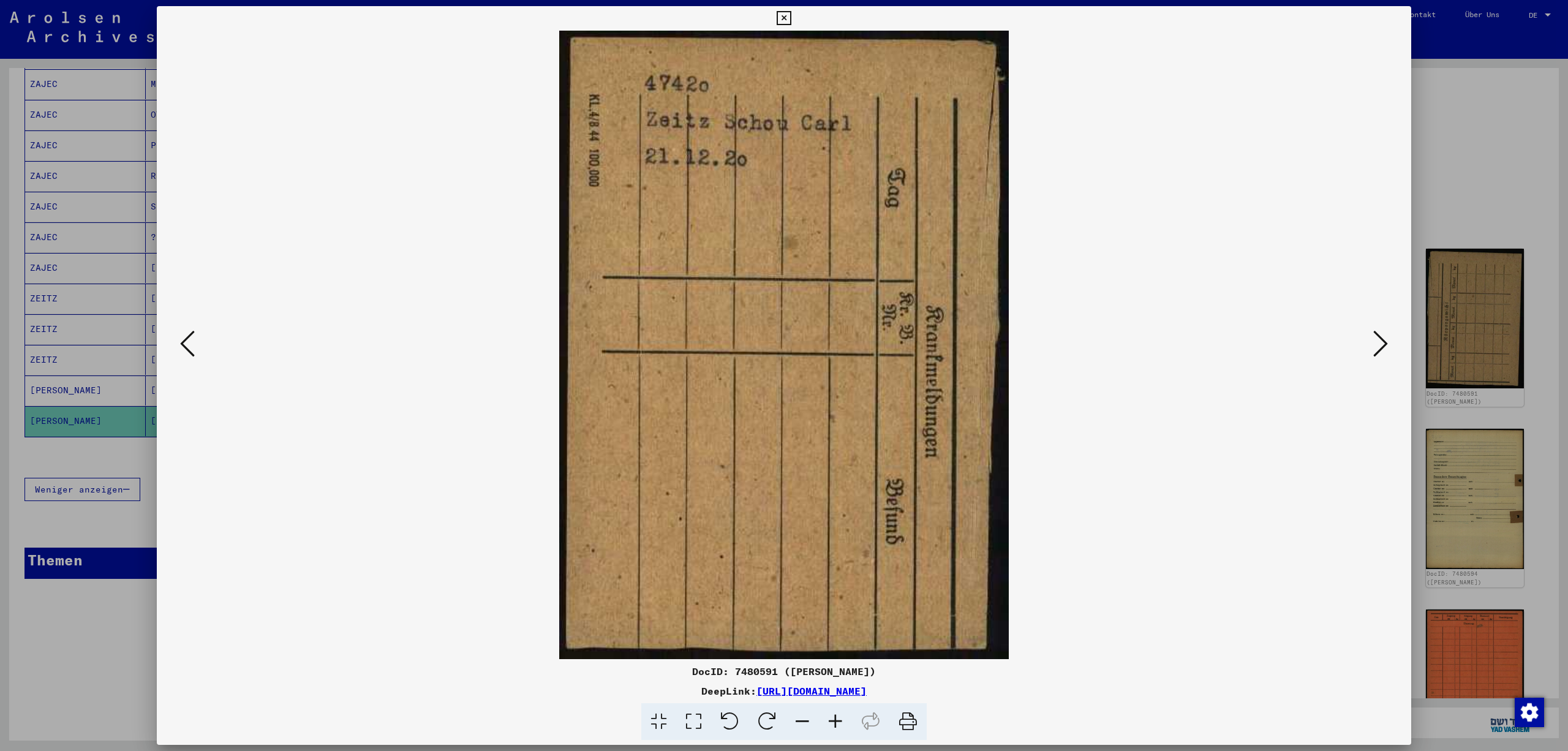
click at [1376, 340] on icon at bounding box center [1380, 343] width 15 height 29
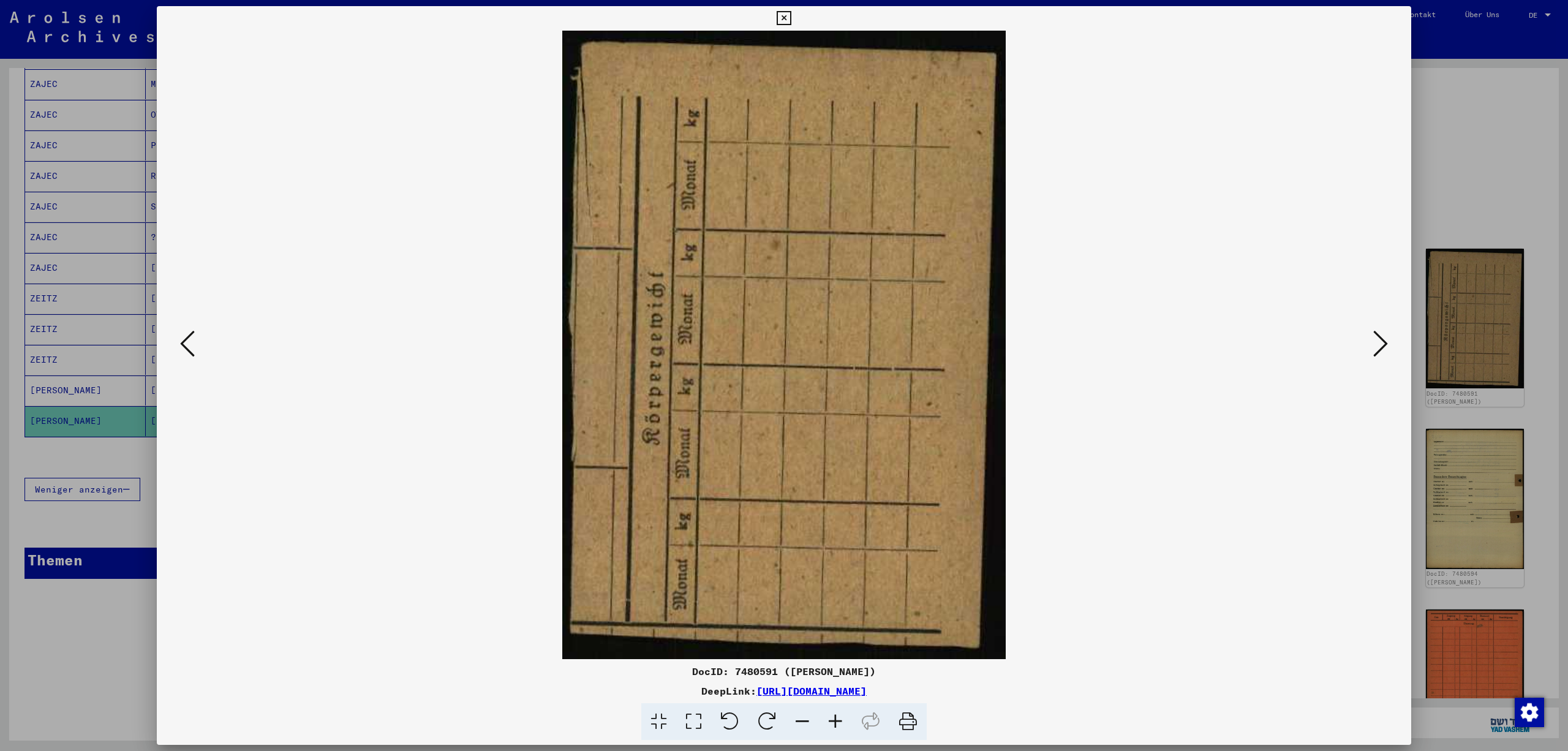
click at [1376, 340] on icon at bounding box center [1380, 343] width 15 height 29
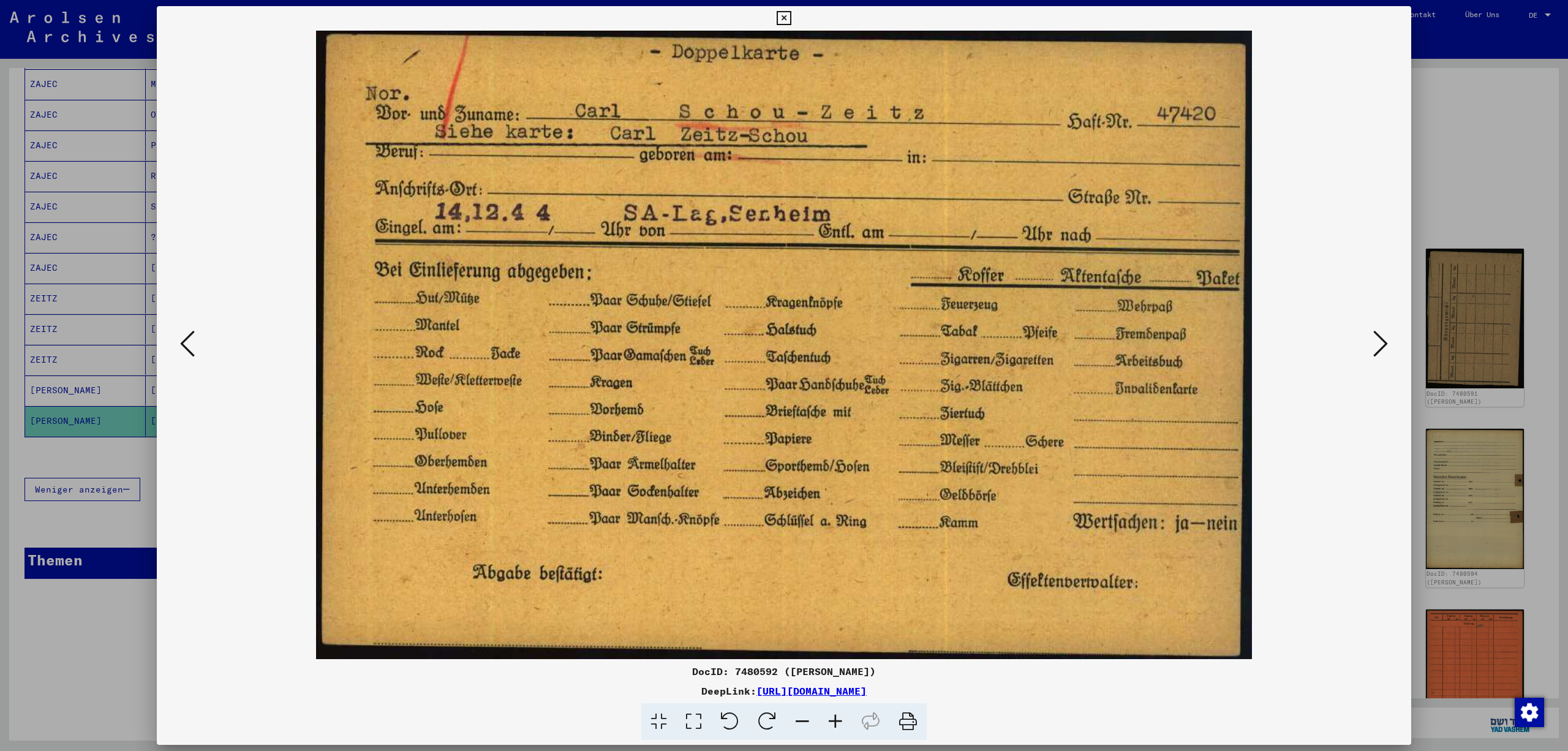
click at [1376, 341] on icon at bounding box center [1380, 343] width 15 height 29
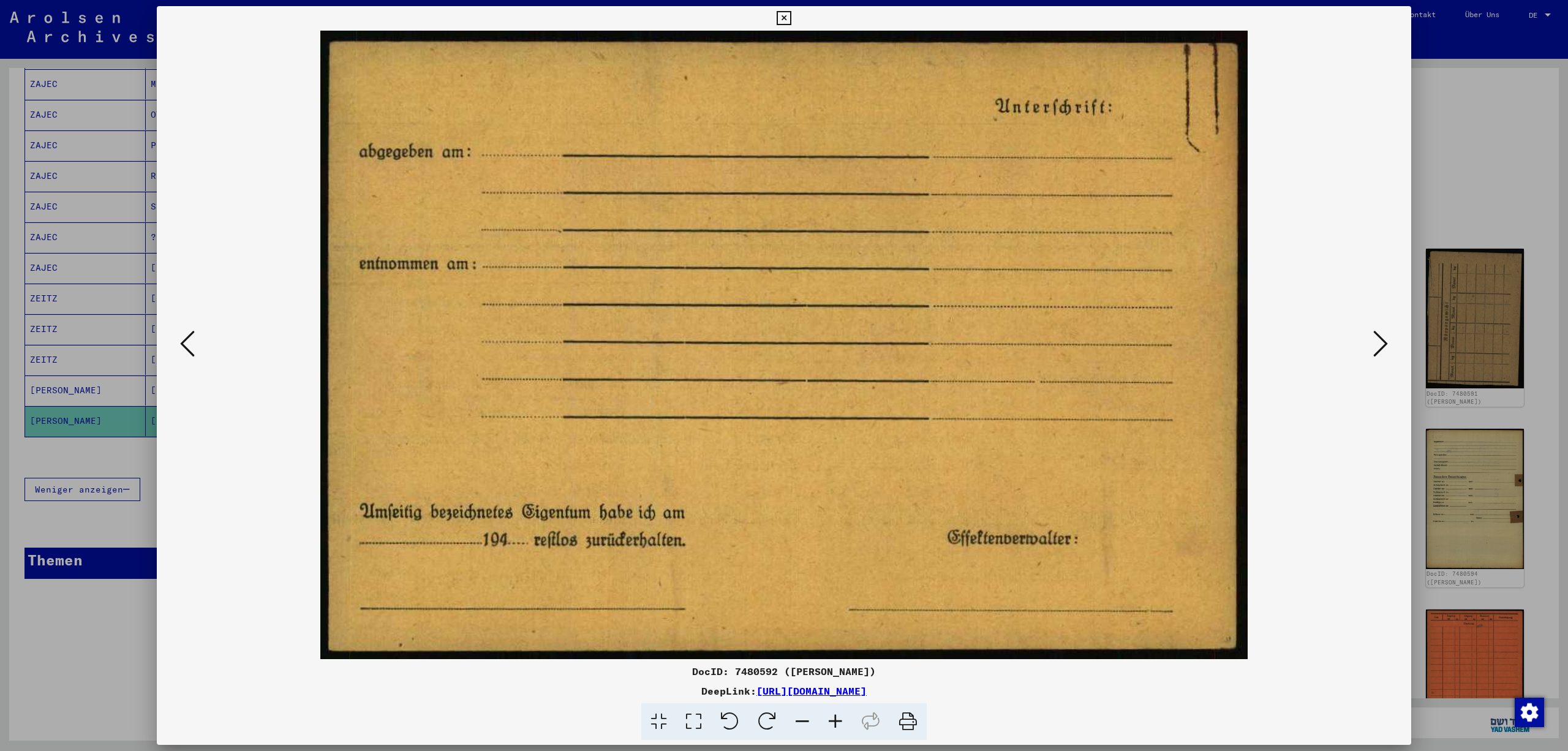
click at [1376, 341] on icon at bounding box center [1380, 343] width 15 height 29
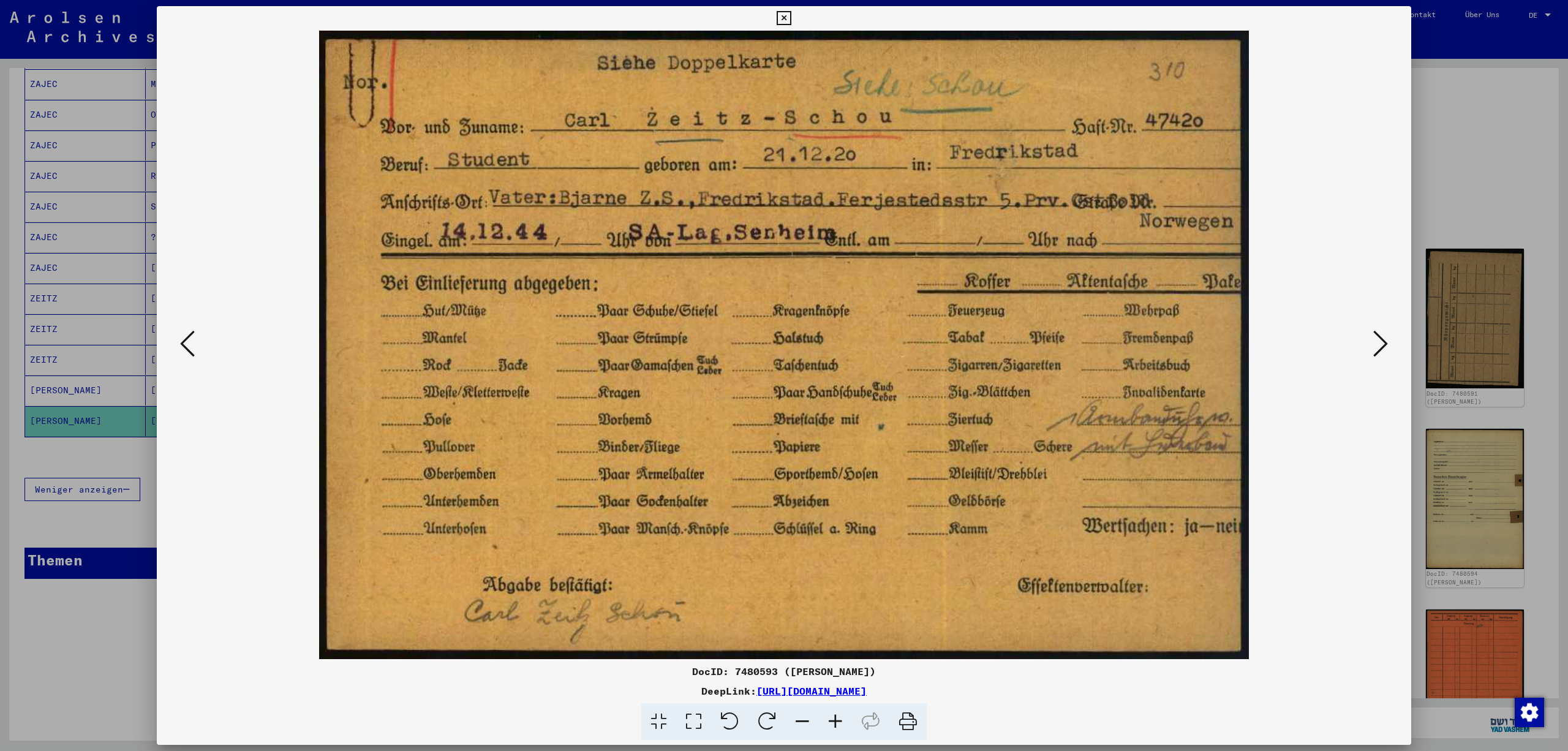
click at [1376, 341] on icon at bounding box center [1380, 343] width 15 height 29
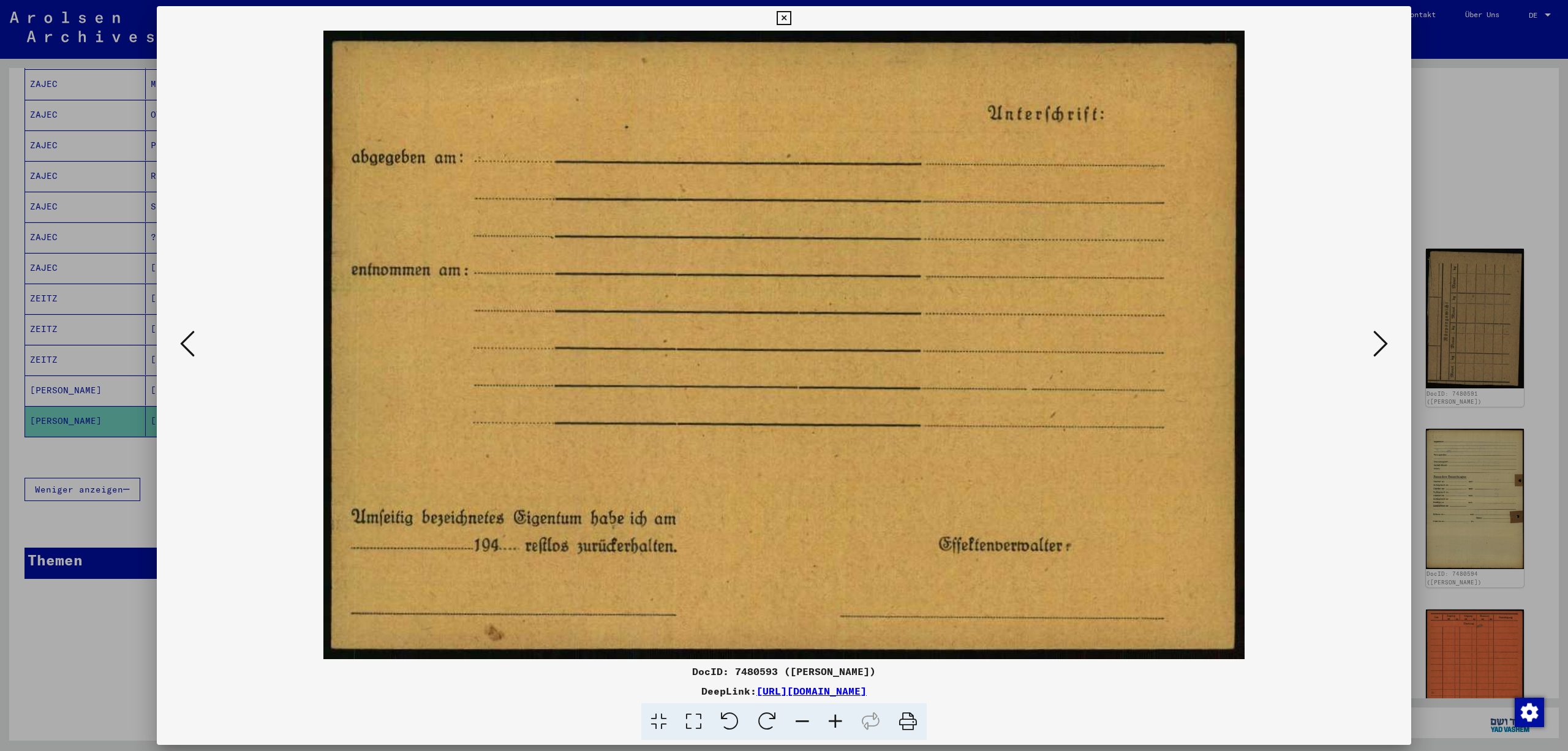
click at [1376, 341] on icon at bounding box center [1380, 343] width 15 height 29
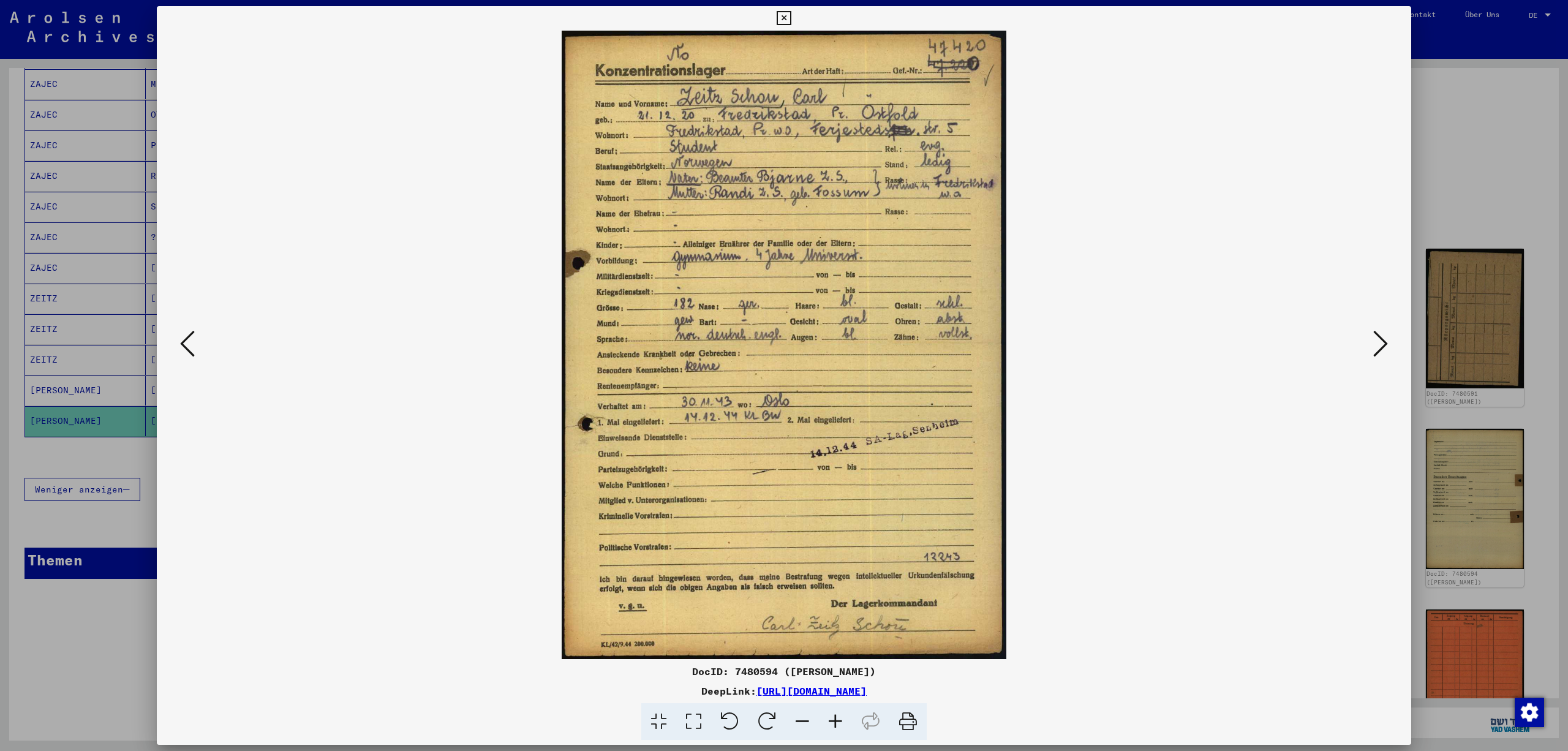
click at [843, 716] on icon at bounding box center [835, 721] width 33 height 37
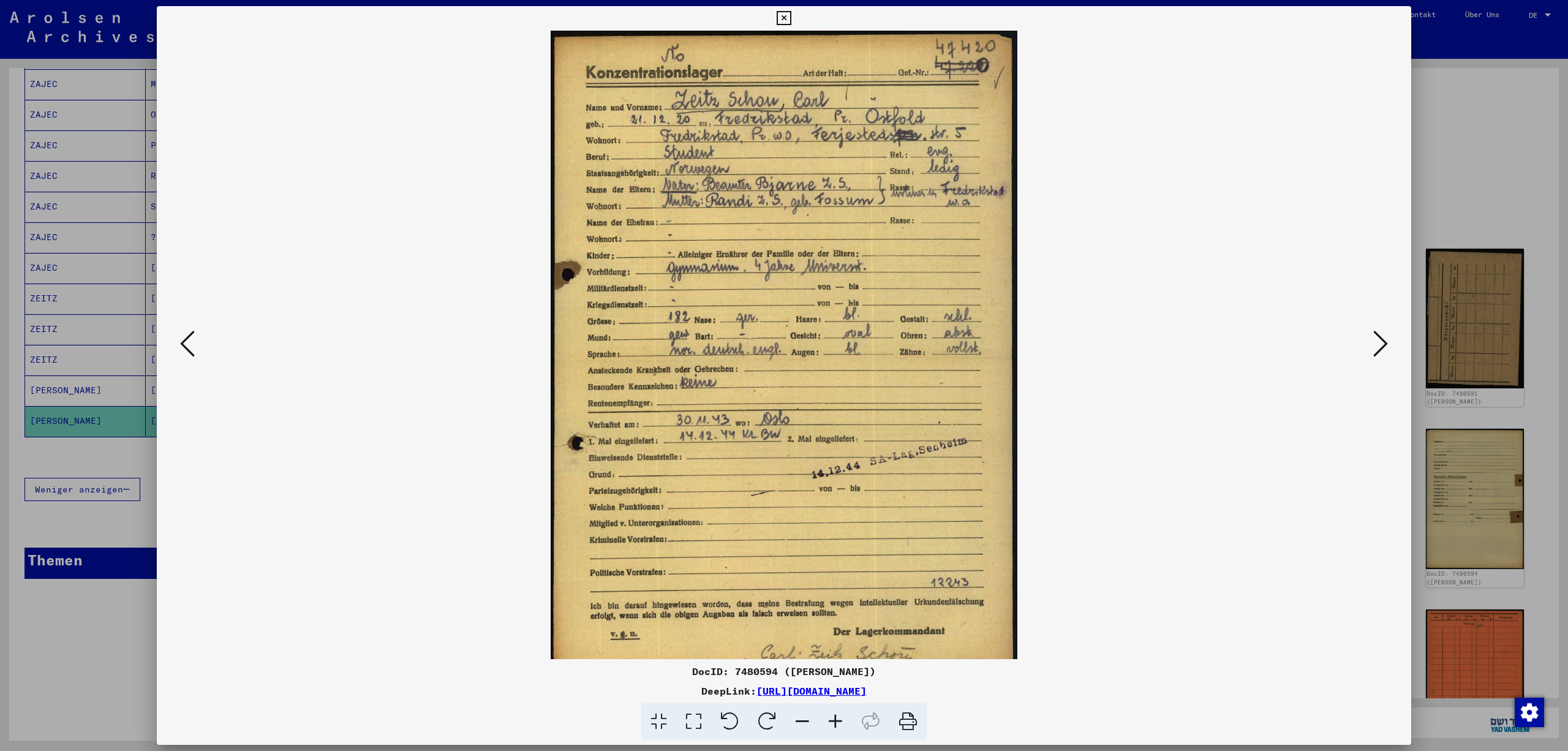
click at [843, 716] on icon at bounding box center [835, 721] width 33 height 37
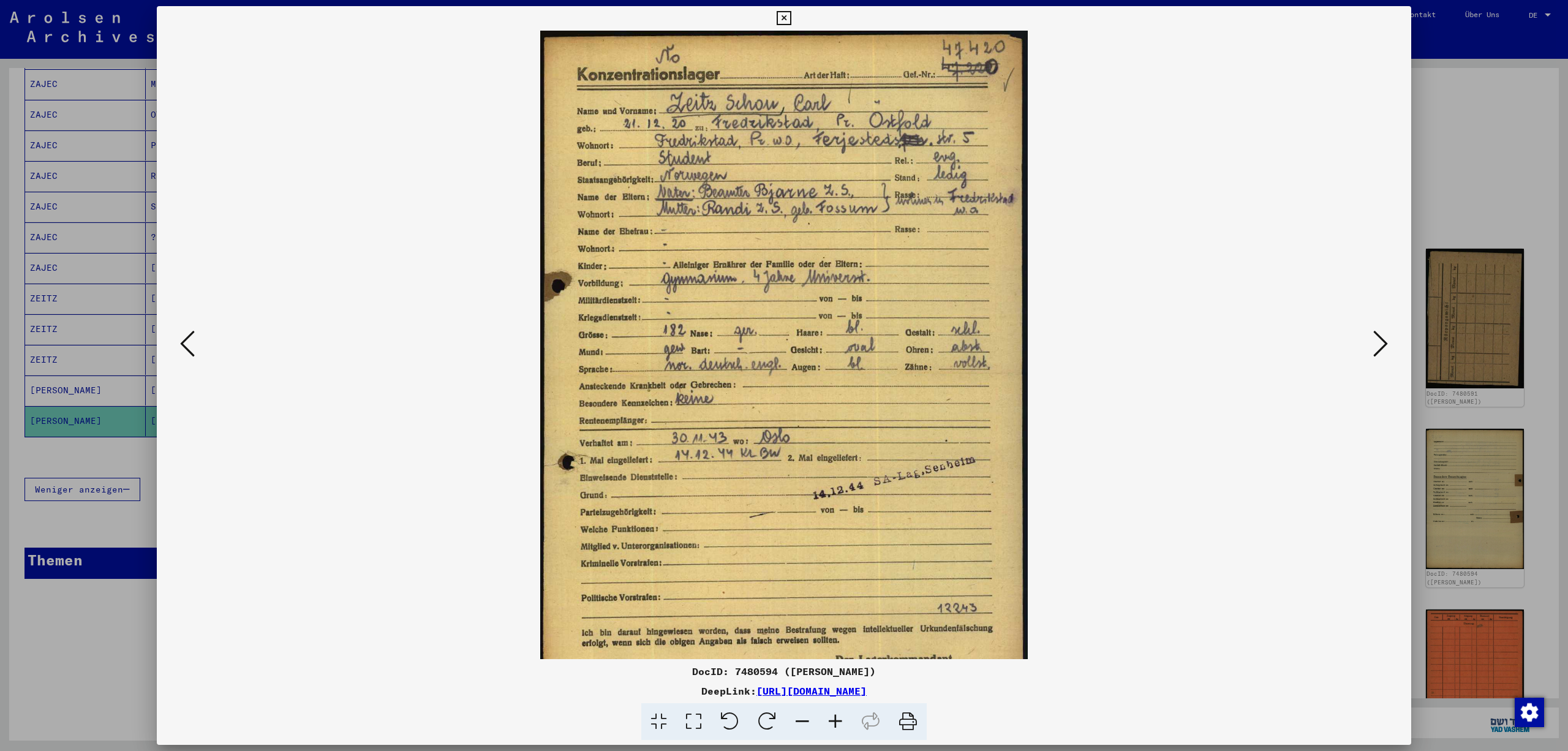
click at [843, 716] on icon at bounding box center [835, 721] width 33 height 37
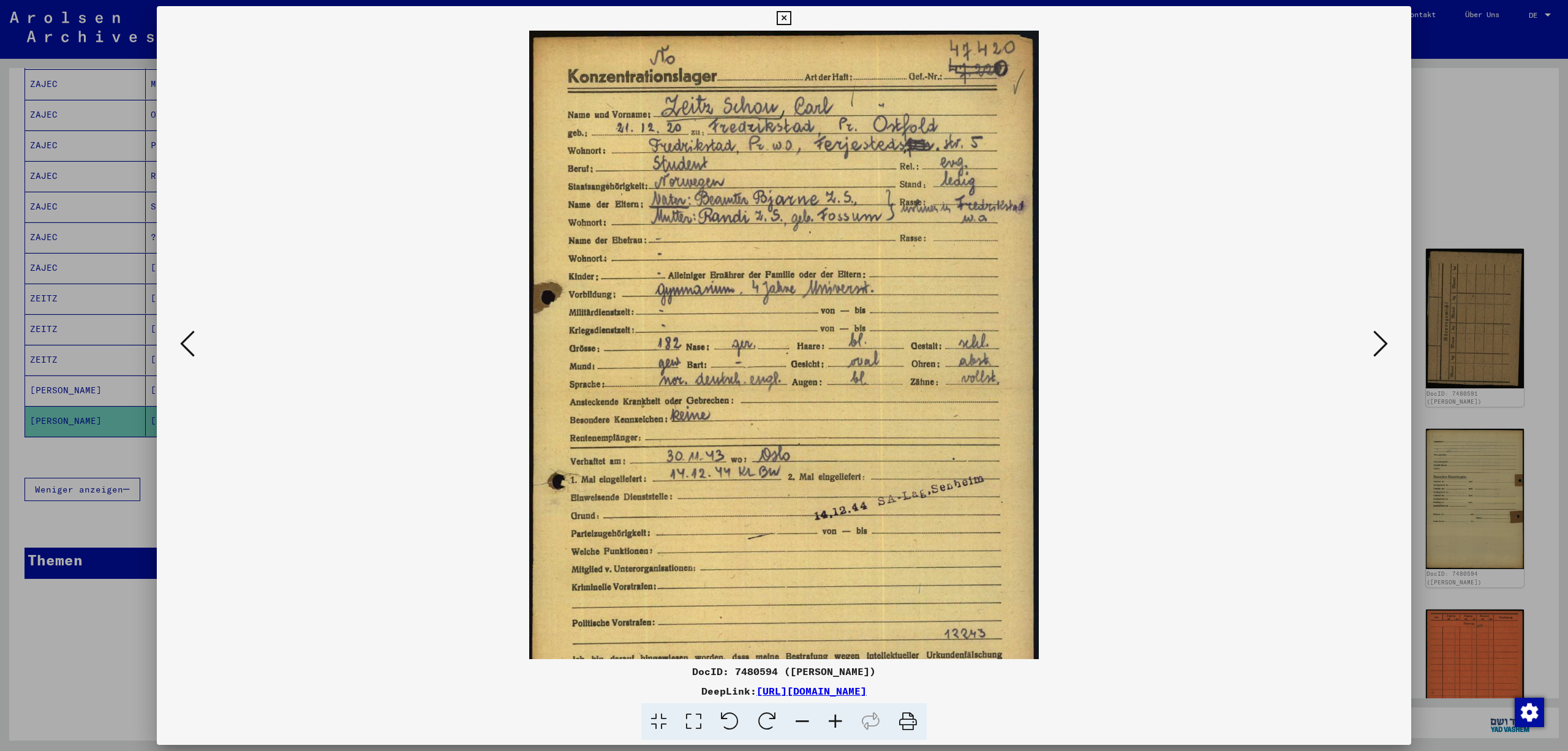
click at [843, 716] on icon at bounding box center [835, 721] width 33 height 37
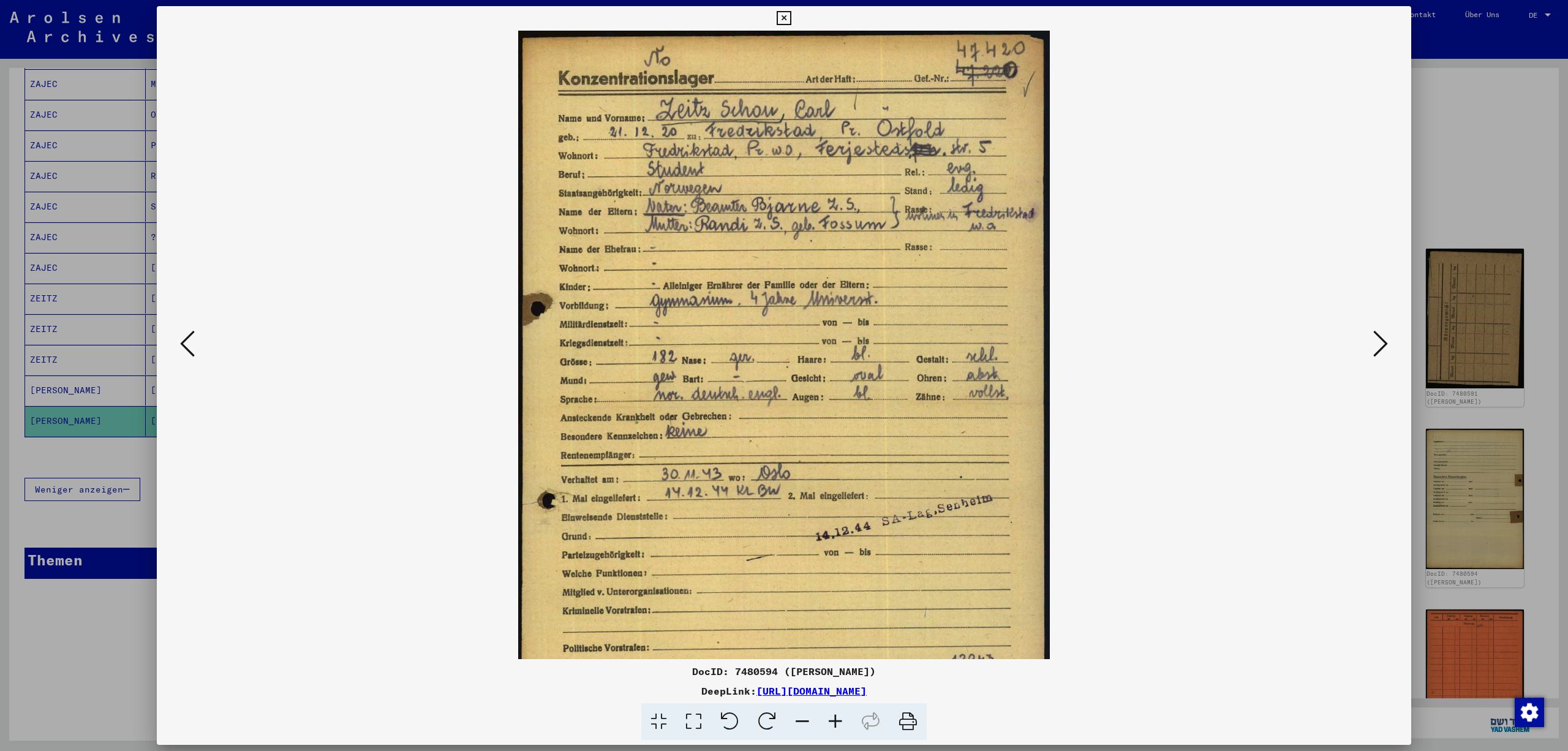
click at [1380, 338] on icon at bounding box center [1380, 343] width 15 height 29
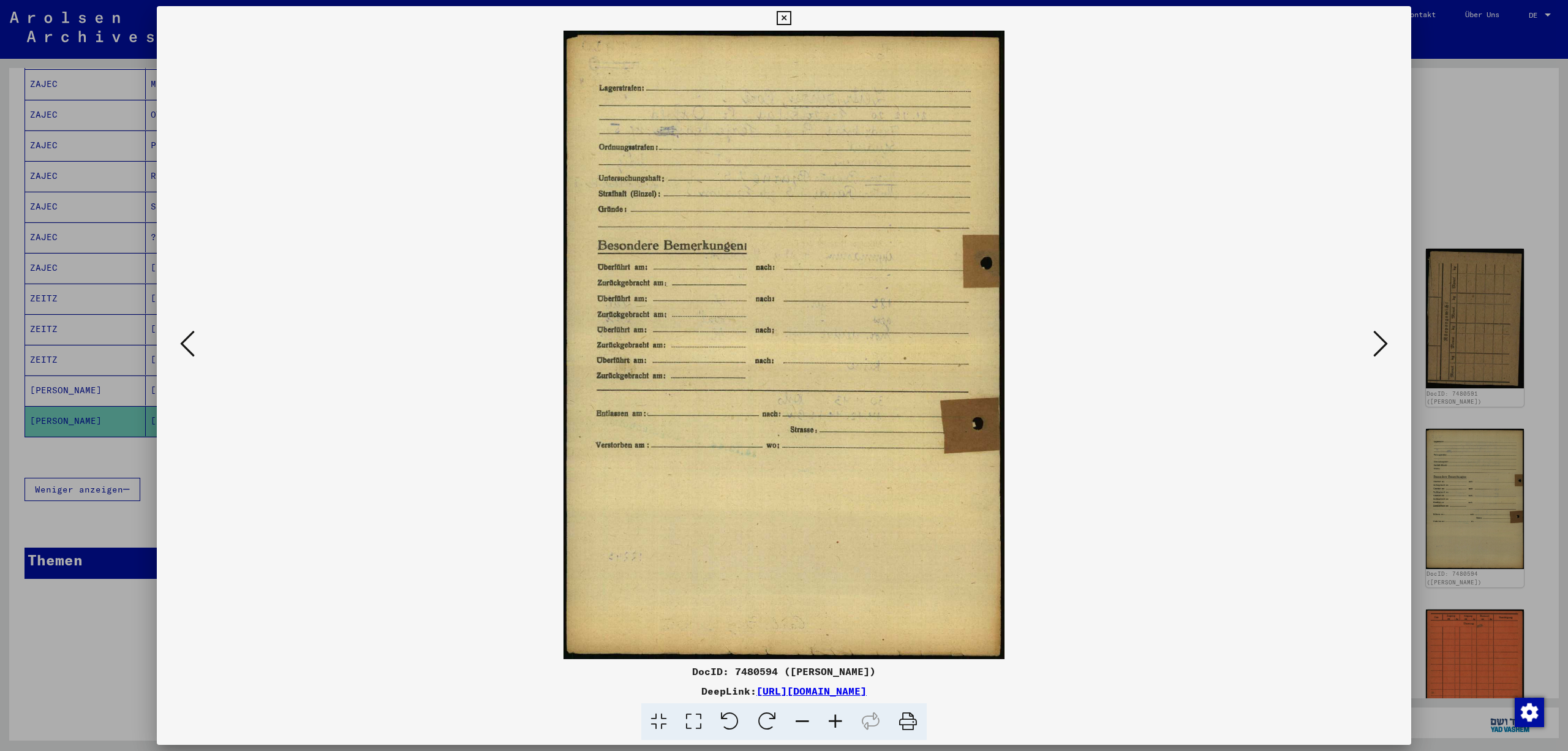
click at [1380, 338] on icon at bounding box center [1380, 343] width 15 height 29
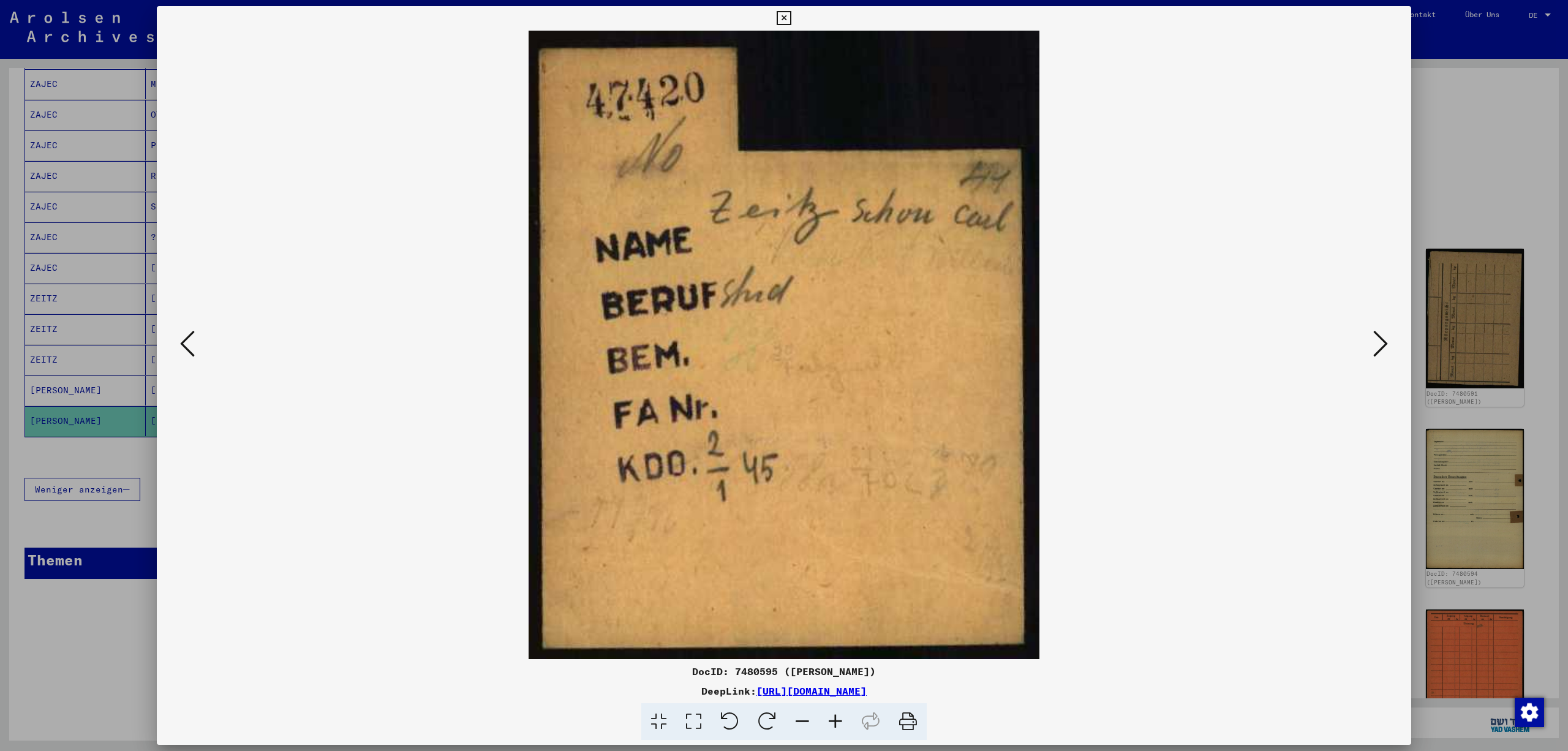
click at [1380, 338] on icon at bounding box center [1380, 343] width 15 height 29
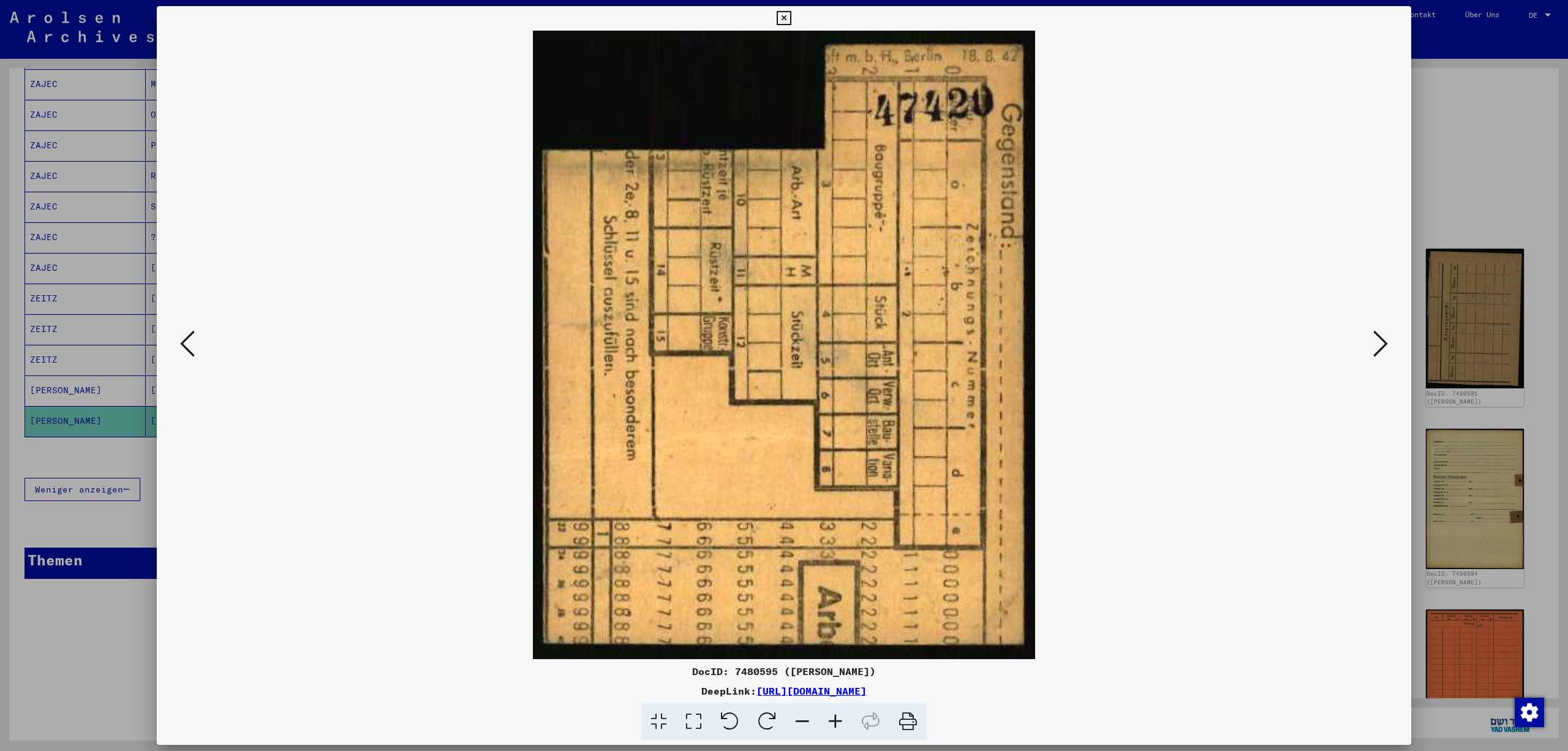
click at [1380, 338] on icon at bounding box center [1380, 343] width 15 height 29
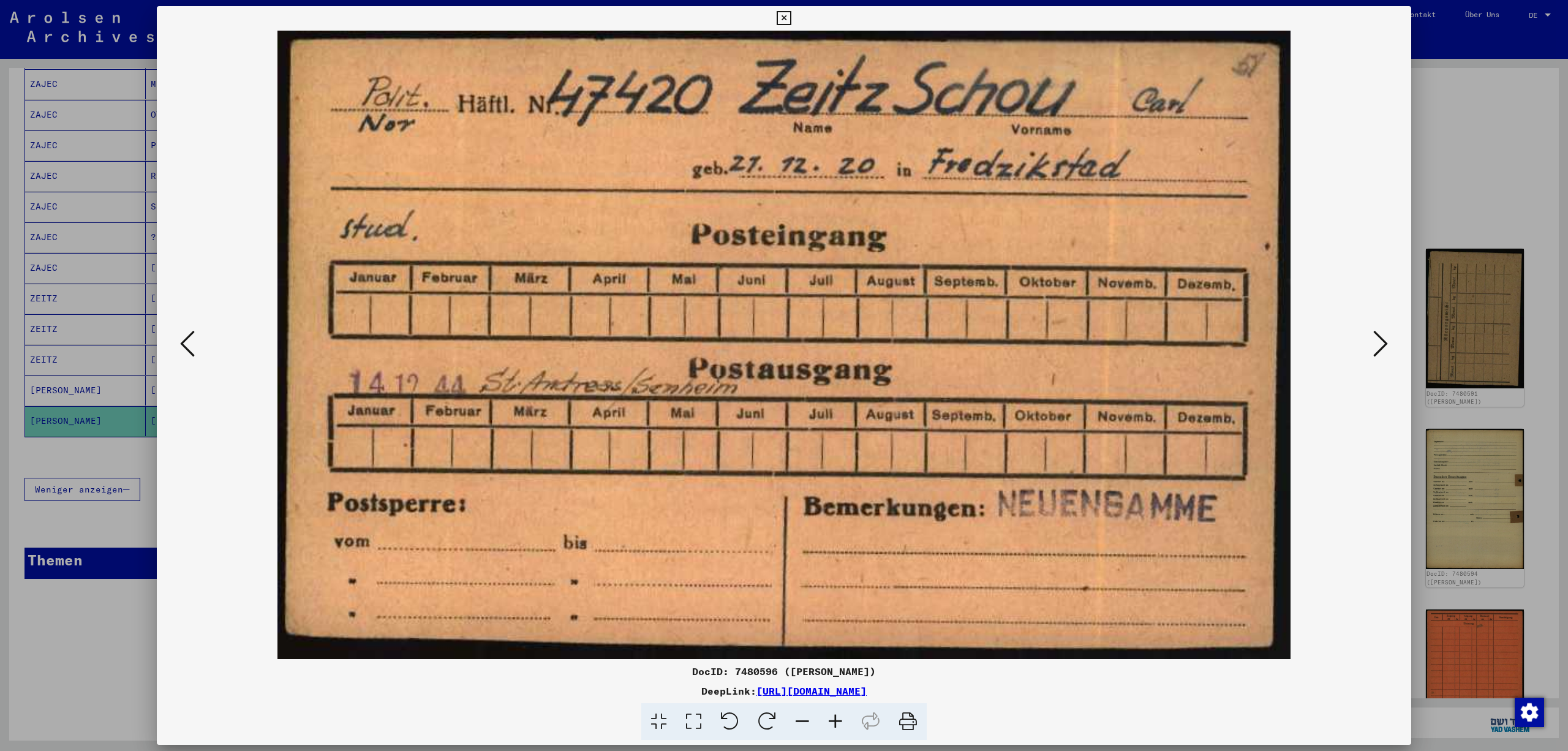
click at [1380, 337] on icon at bounding box center [1380, 343] width 15 height 29
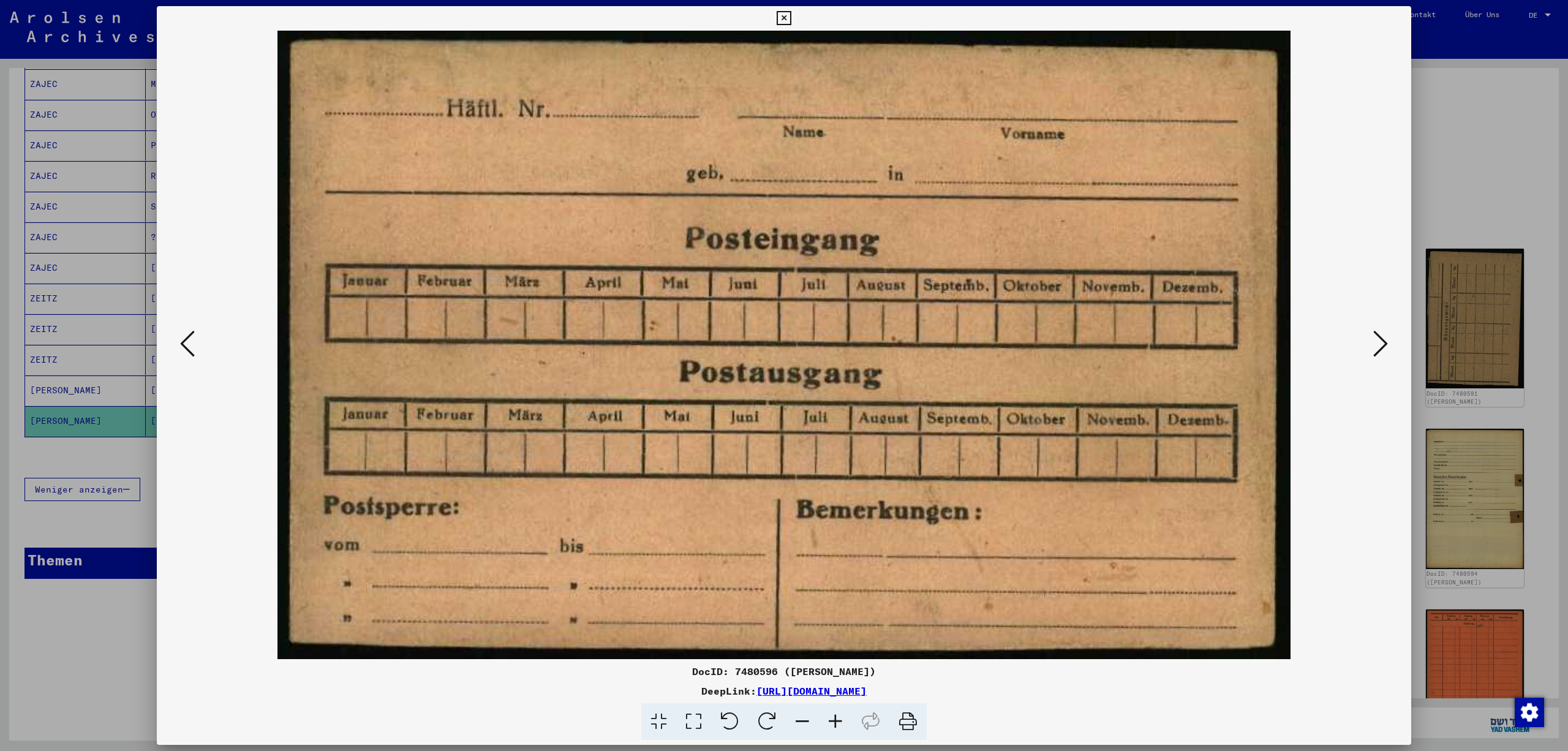
click at [1382, 337] on icon at bounding box center [1380, 343] width 15 height 29
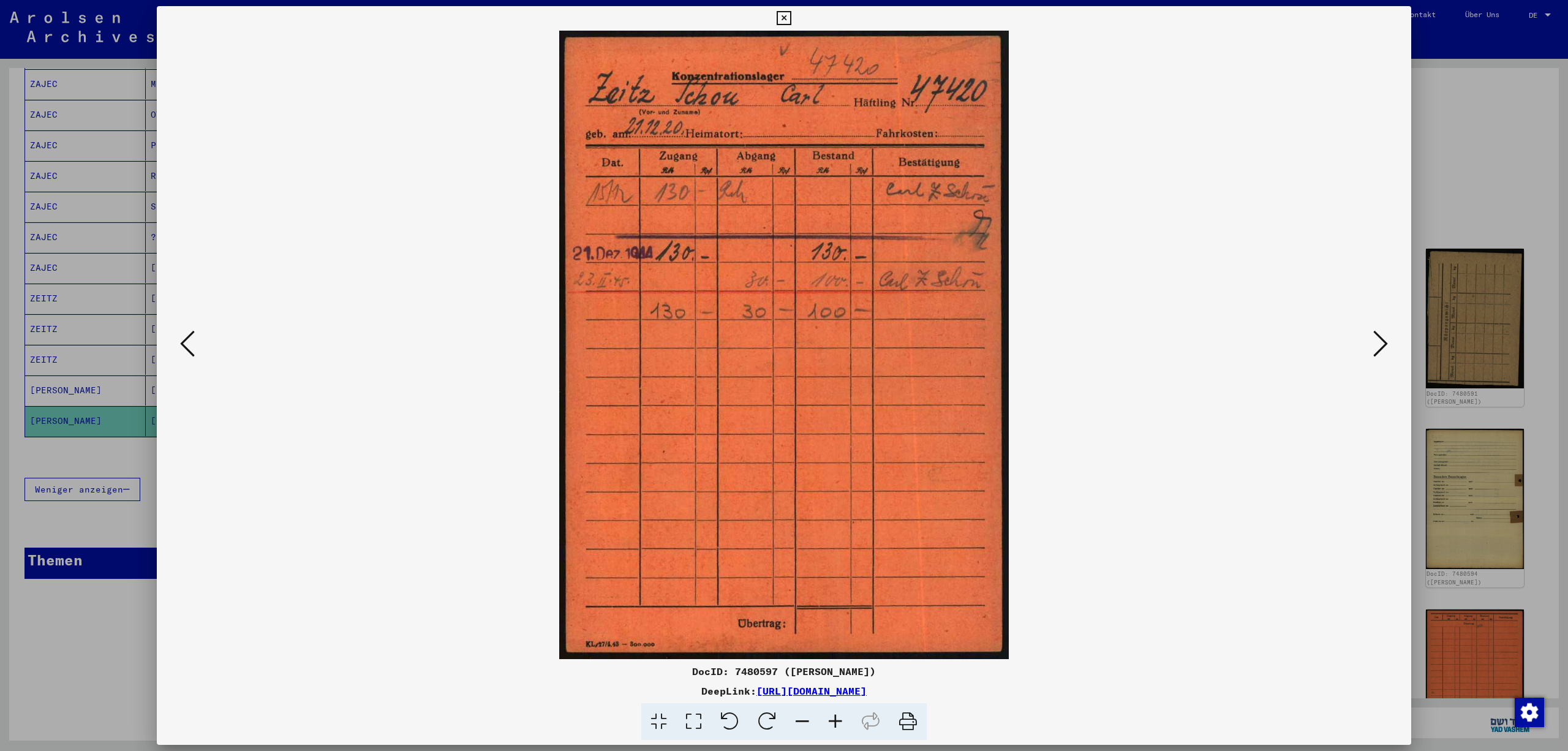
click at [1382, 337] on icon at bounding box center [1380, 343] width 15 height 29
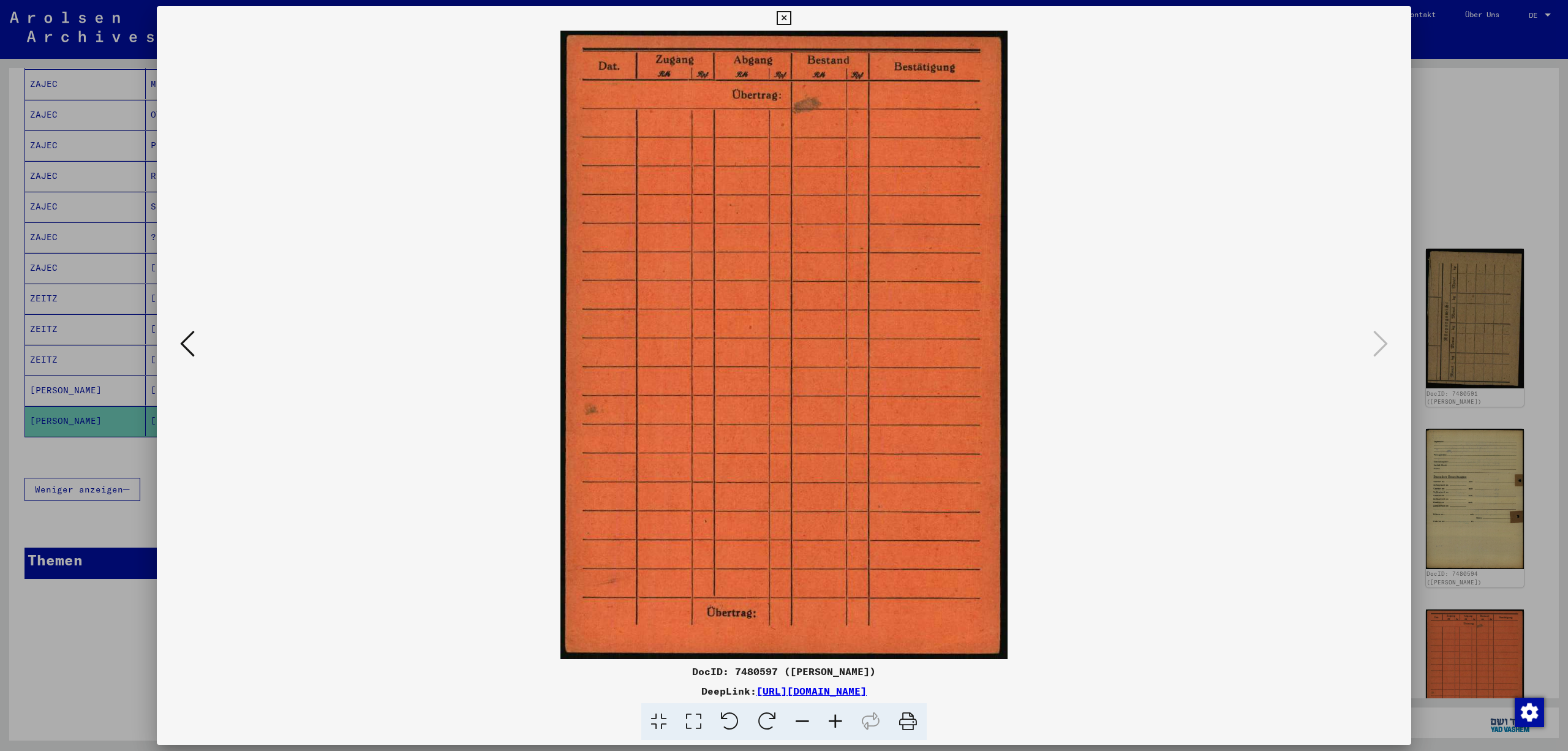
click at [791, 14] on icon at bounding box center [784, 18] width 15 height 15
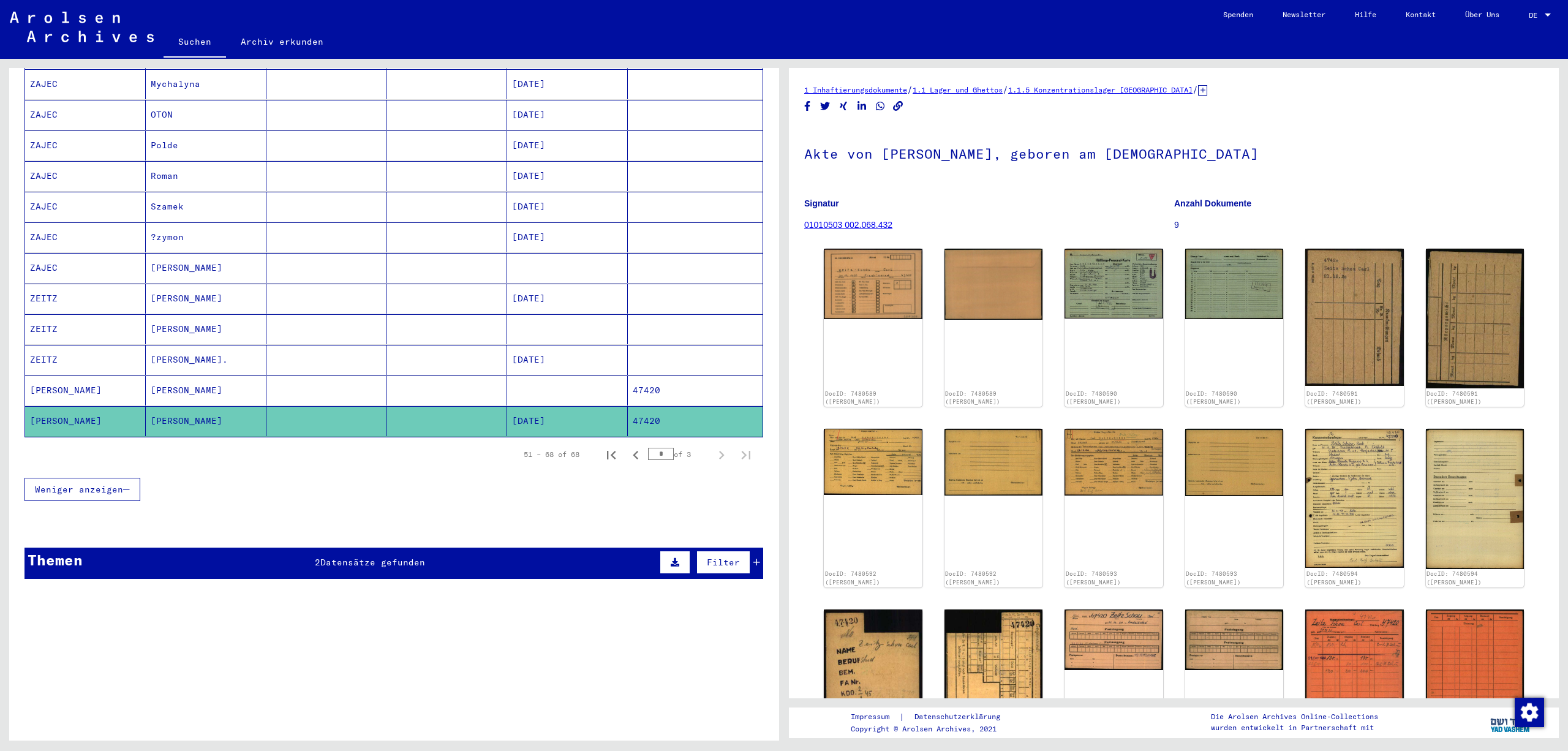
click at [762, 548] on div "Themen 2 Datensätze gefunden Filter" at bounding box center [393, 563] width 738 height 31
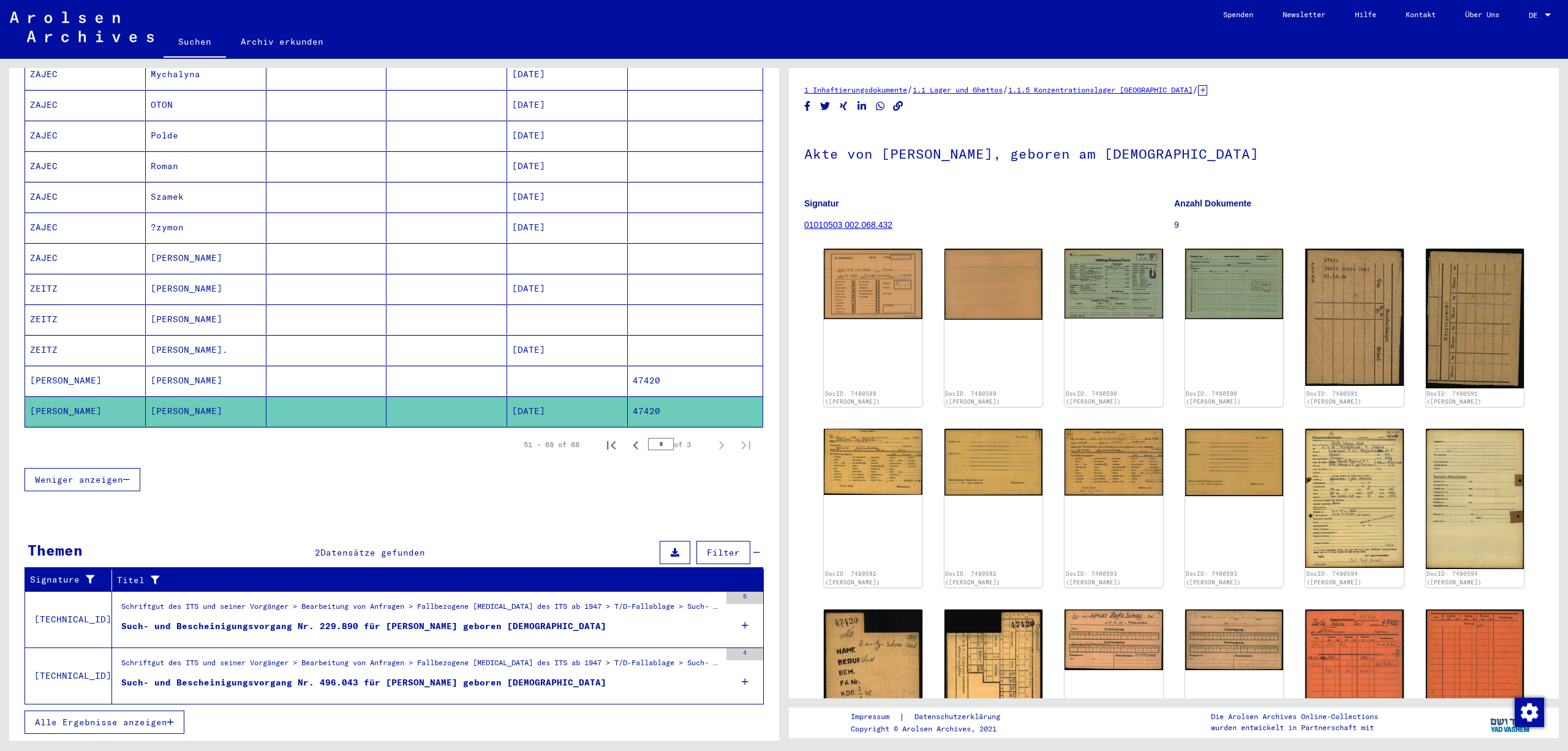
click at [1527, 142] on h1 "Akte von [PERSON_NAME], geboren am [DEMOGRAPHIC_DATA]" at bounding box center [1174, 152] width 739 height 54
click at [769, 175] on div "Nachname Vorname Geburtsname Geburt‏ Geburtsdatum Prisoner # [PERSON_NAME] [DAT…" at bounding box center [394, 174] width 770 height 667
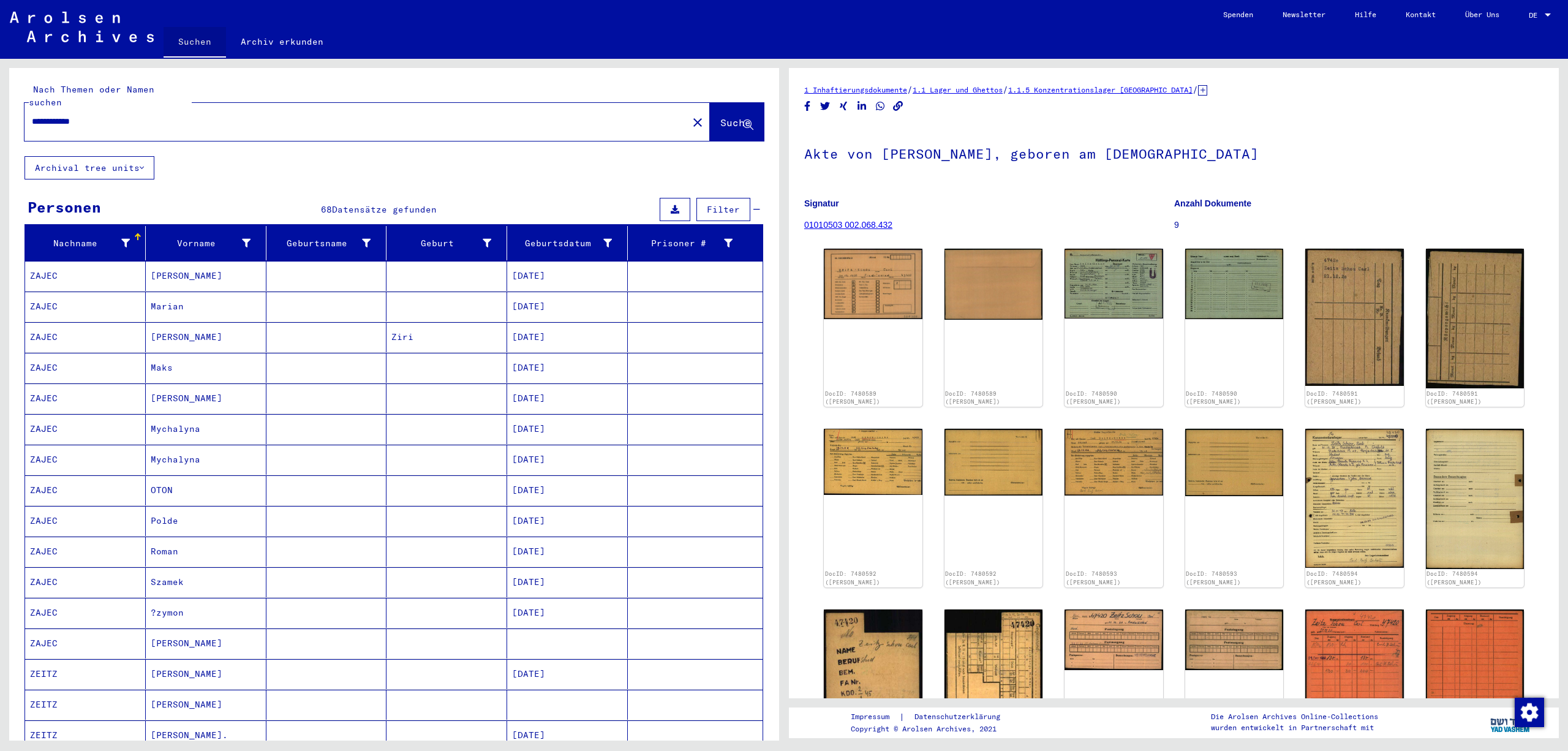
click at [210, 48] on link "Suchen" at bounding box center [194, 43] width 63 height 32
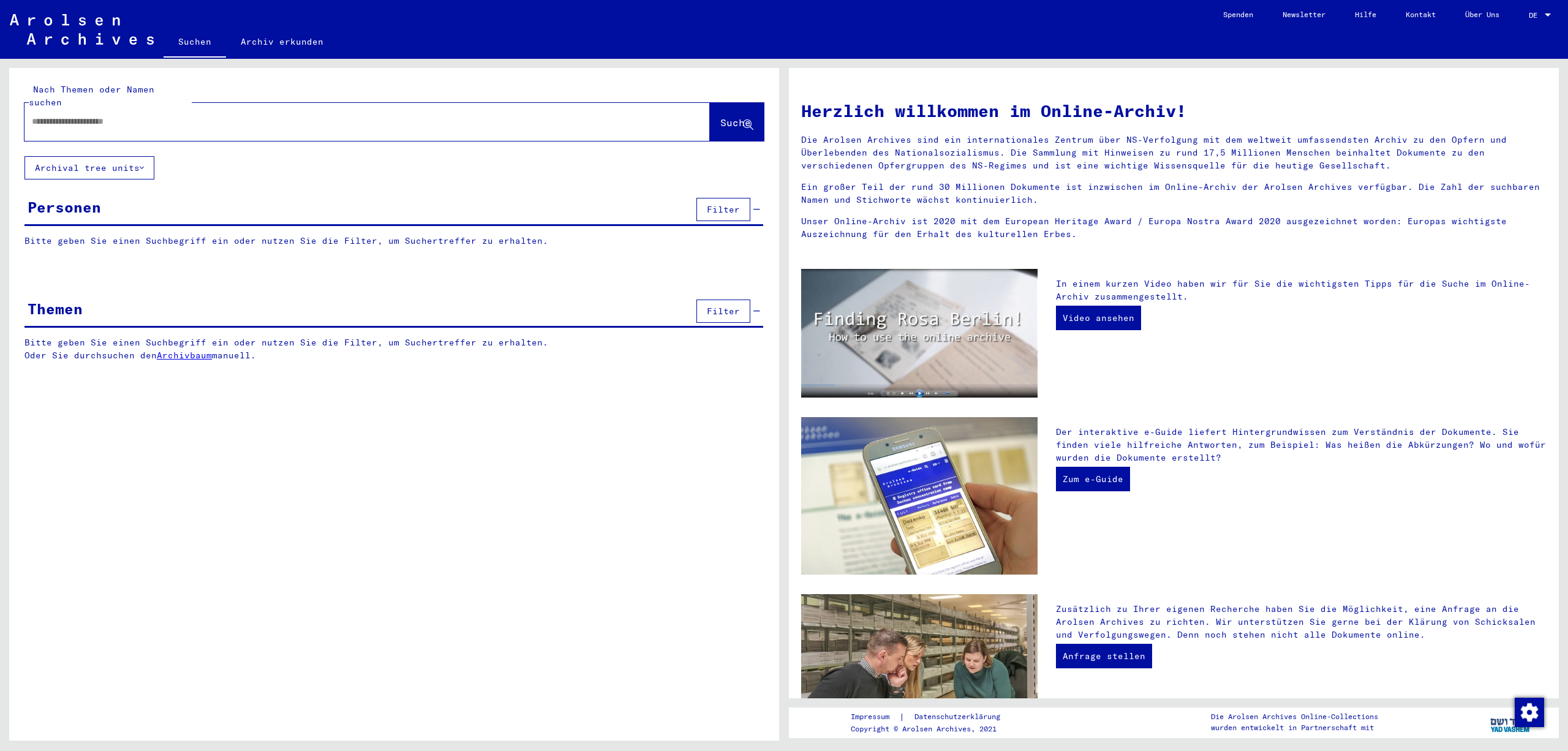
click at [605, 507] on div "Nach Themen oder Namen suchen Suche Archival tree units Personen Filter Bitte g…" at bounding box center [394, 409] width 770 height 682
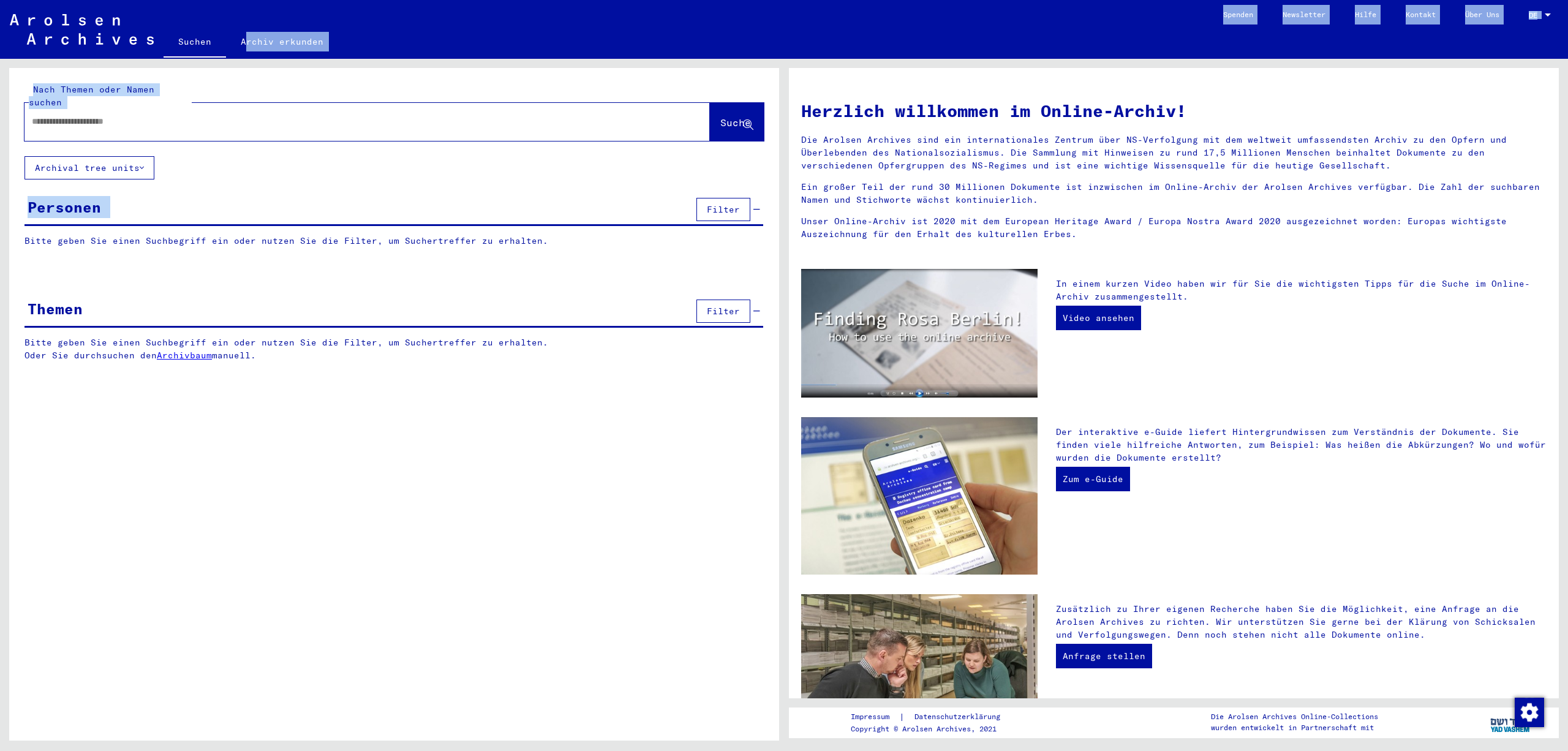
drag, startPoint x: 768, startPoint y: 185, endPoint x: 772, endPoint y: 33, distance: 152.1
click at [772, 33] on mat-sidenav-content "Suchen Archiv erkunden Detailfragen/-infos zu den Dokumenten? Stelle hier einen…" at bounding box center [784, 375] width 1568 height 751
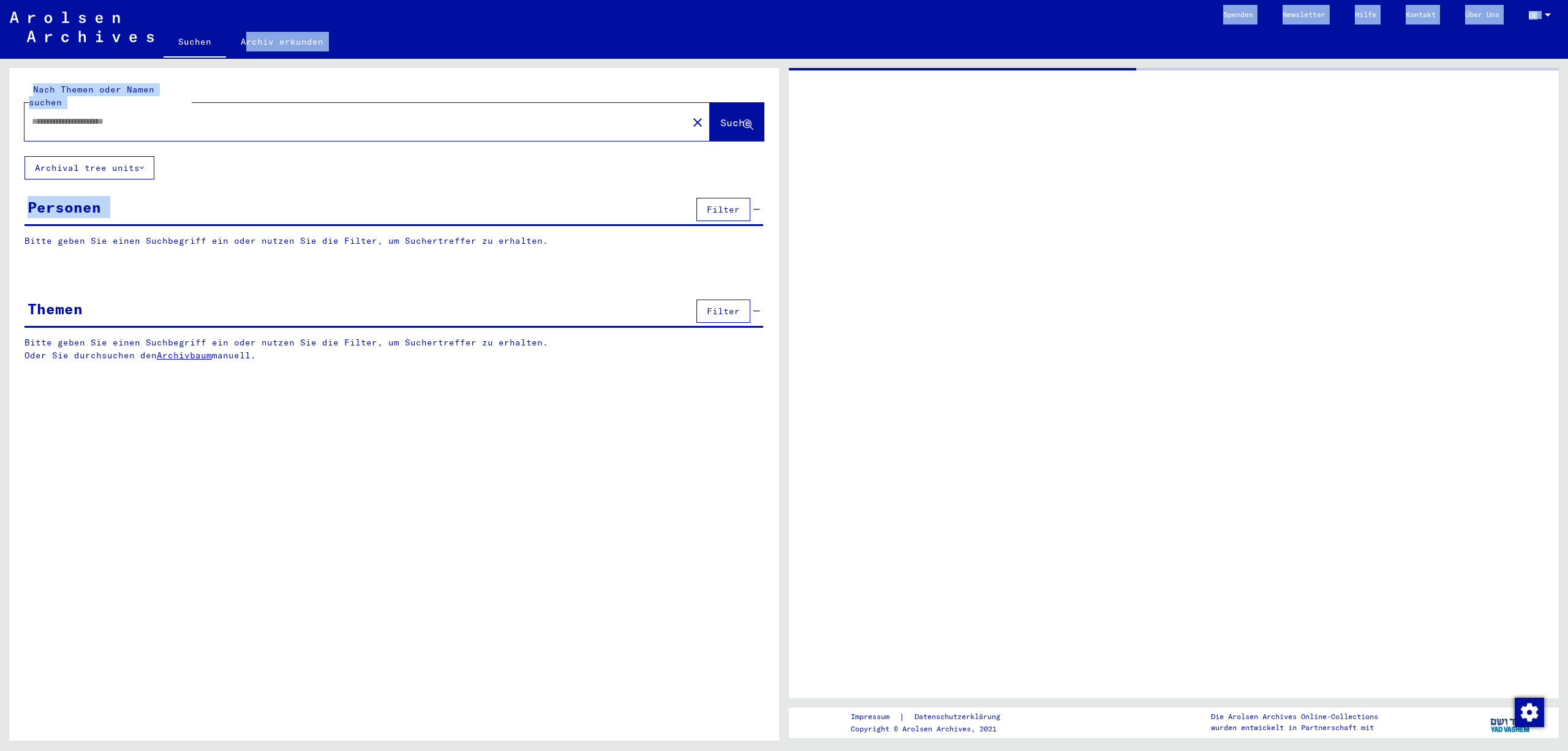
type input "**********"
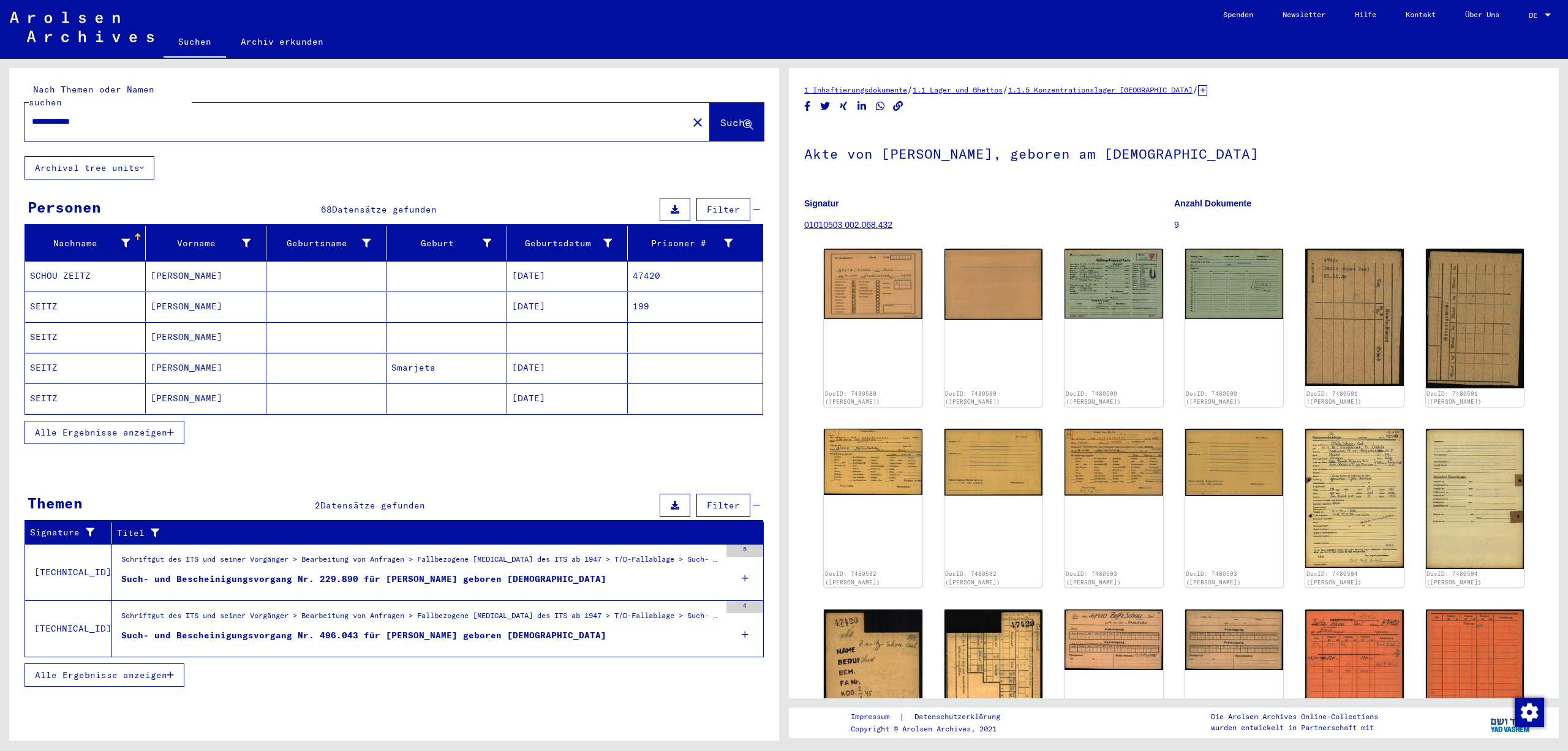
click at [1384, 157] on h1 "Akte von [PERSON_NAME], geboren am [DEMOGRAPHIC_DATA]" at bounding box center [1174, 152] width 739 height 54
